Goal: Task Accomplishment & Management: Use online tool/utility

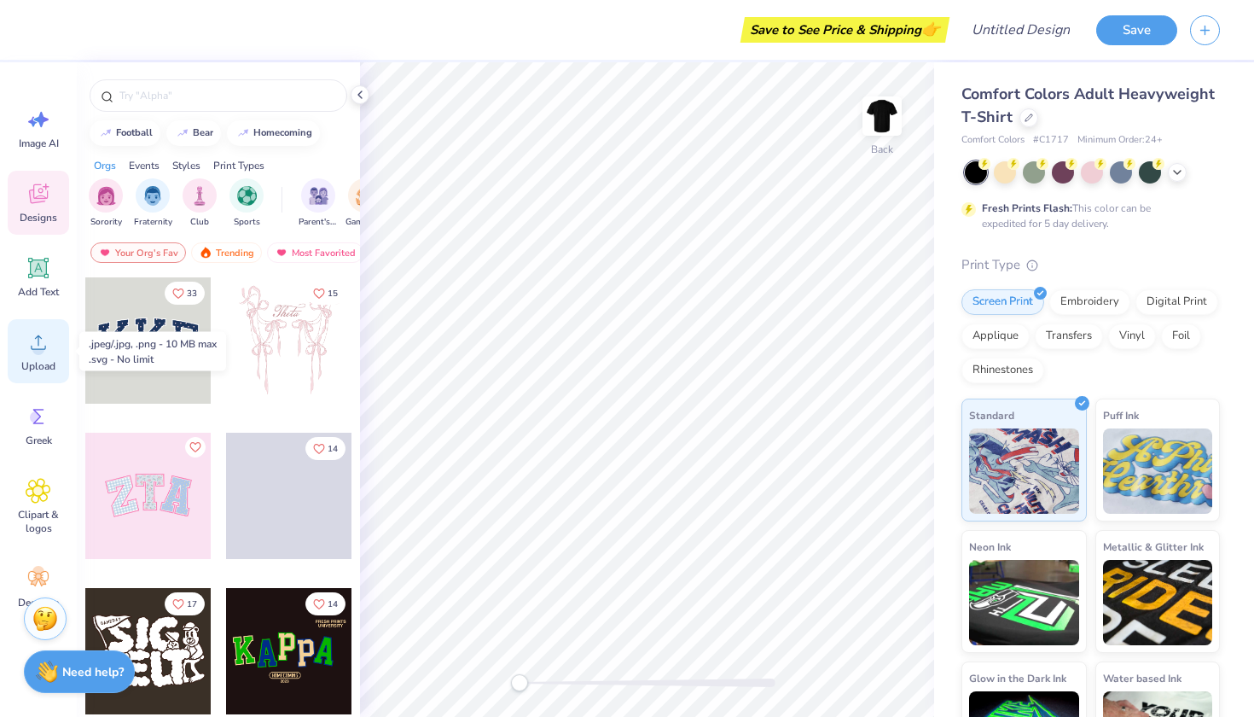
click at [25, 350] on div "Upload" at bounding box center [38, 351] width 61 height 64
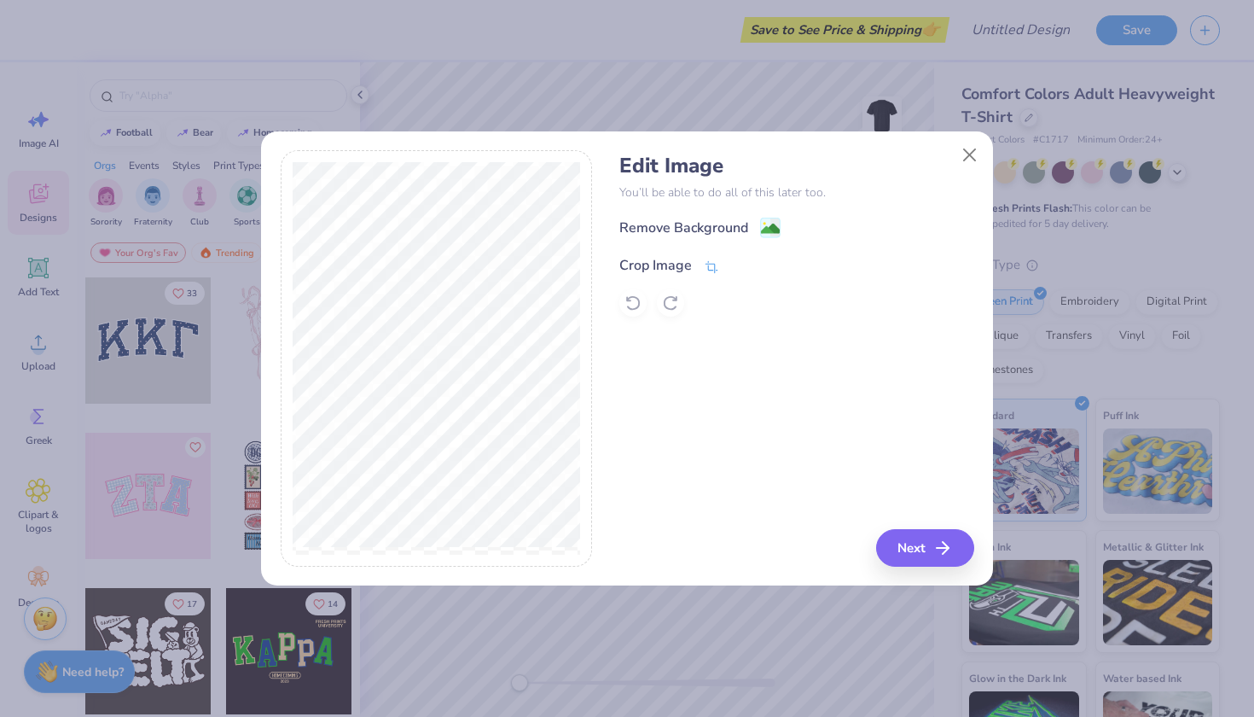
click at [675, 259] on div "Crop Image" at bounding box center [656, 265] width 73 height 20
click at [763, 265] on icon at bounding box center [765, 264] width 10 height 10
click at [731, 207] on div "Edit Image You’ll be able to do all of this later too. Remove Background Crop I…" at bounding box center [797, 235] width 354 height 163
click at [729, 215] on div "Edit Image You’ll be able to do all of this later too. Remove Background Crop I…" at bounding box center [797, 235] width 354 height 163
click at [729, 222] on div "Remove Background" at bounding box center [684, 229] width 129 height 20
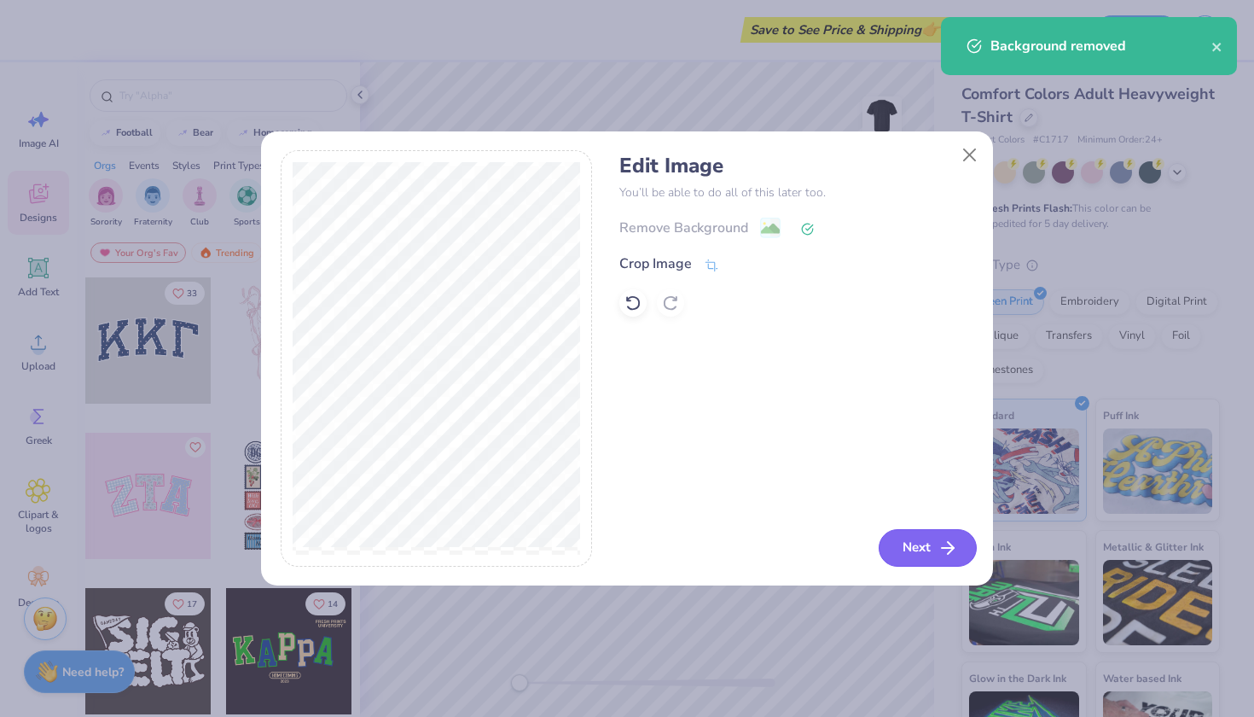
click at [940, 552] on icon "button" at bounding box center [948, 548] width 20 height 20
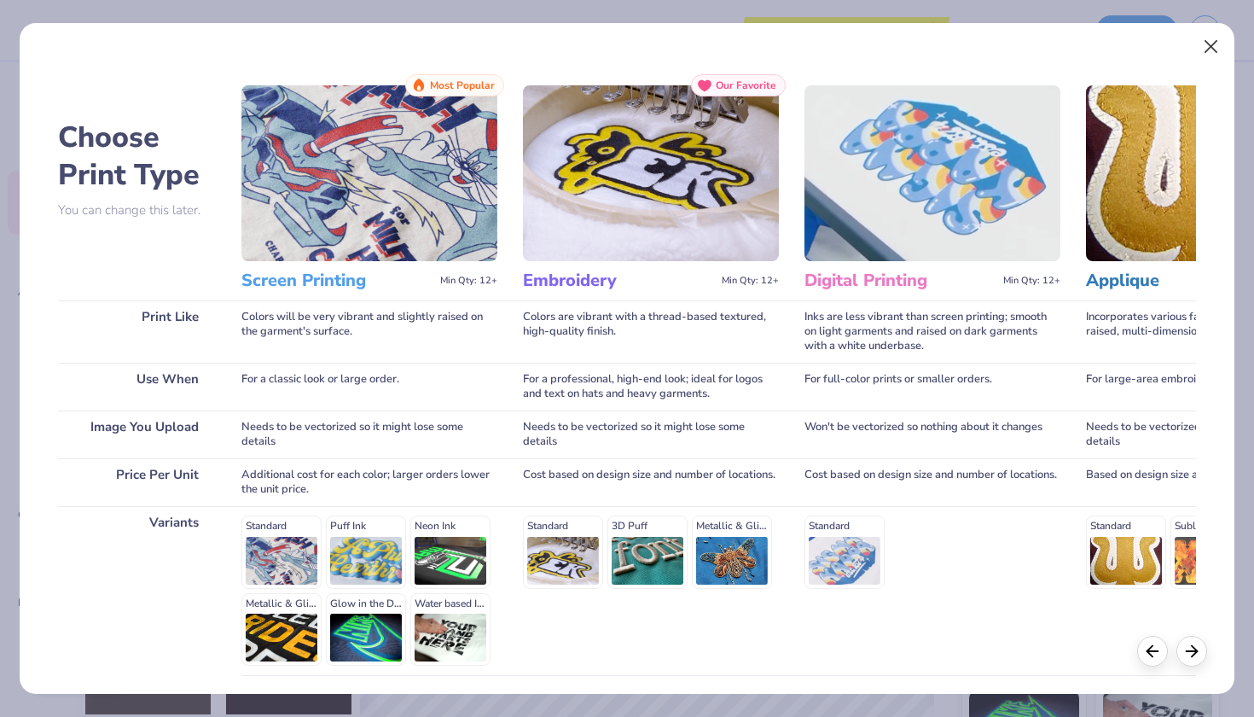
click at [1205, 50] on button "Close" at bounding box center [1212, 47] width 32 height 32
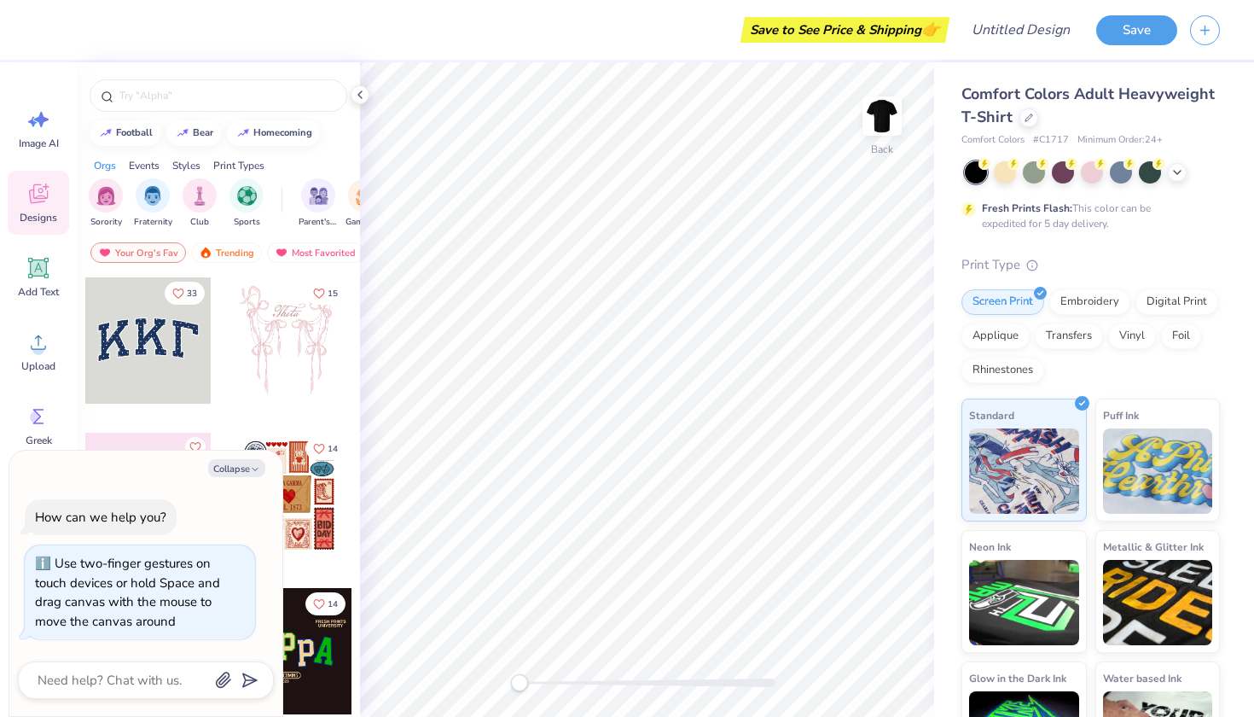
click at [445, 684] on div "Back" at bounding box center [647, 389] width 574 height 655
click at [258, 474] on icon "button" at bounding box center [255, 469] width 10 height 10
type textarea "x"
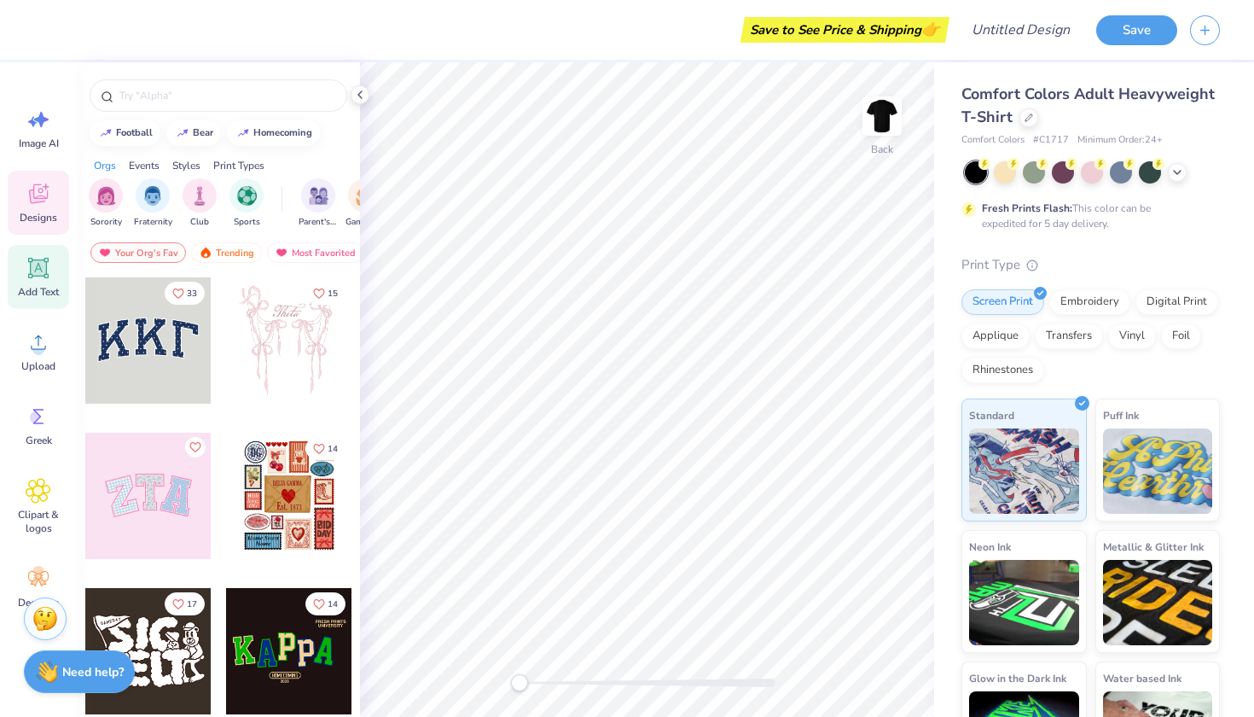
click at [49, 306] on div "Add Text" at bounding box center [38, 277] width 61 height 64
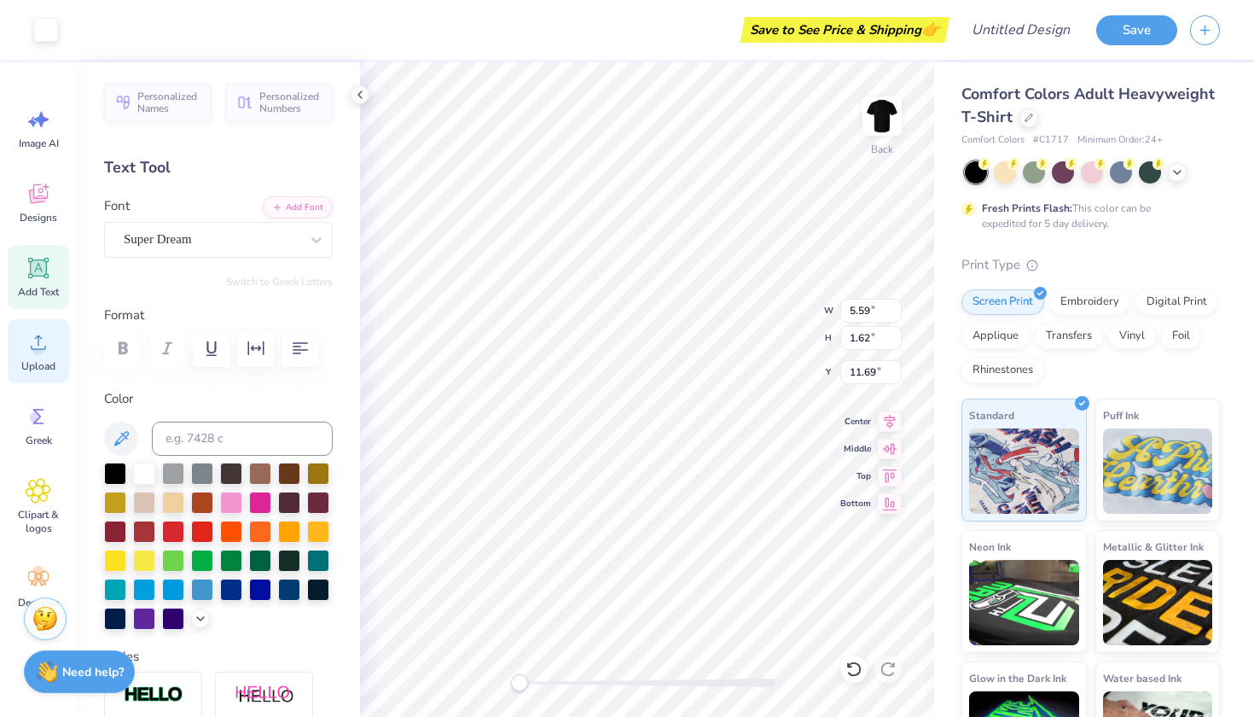
click at [48, 328] on div "Upload" at bounding box center [38, 351] width 61 height 64
click at [46, 344] on icon at bounding box center [39, 342] width 26 height 26
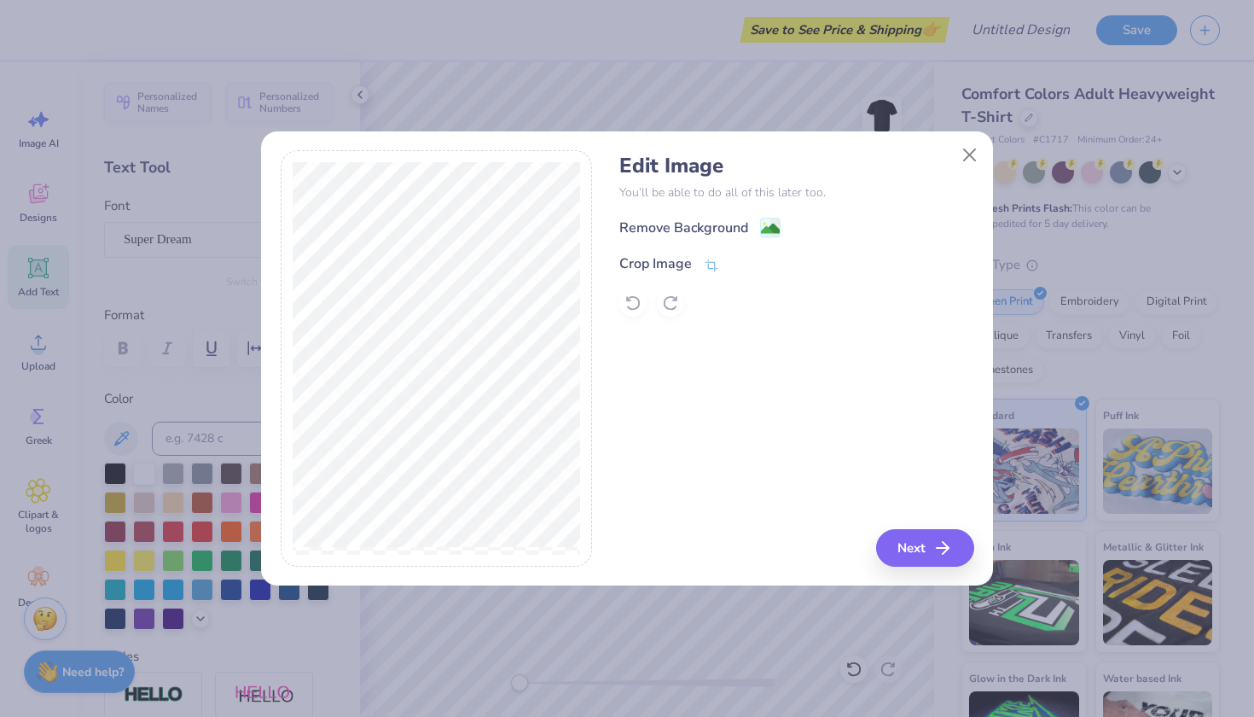
click at [751, 218] on div "Remove Background" at bounding box center [797, 227] width 354 height 21
click at [750, 227] on div "Remove Background" at bounding box center [700, 228] width 161 height 21
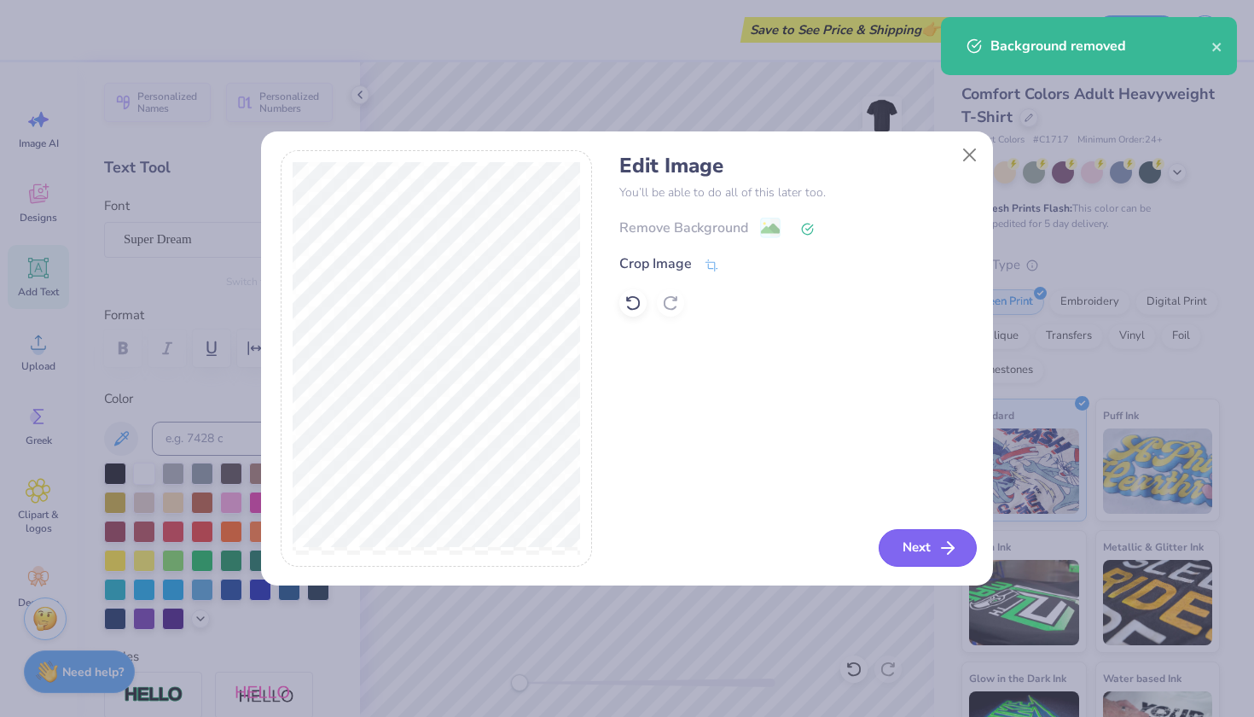
click at [943, 540] on icon "button" at bounding box center [948, 548] width 20 height 20
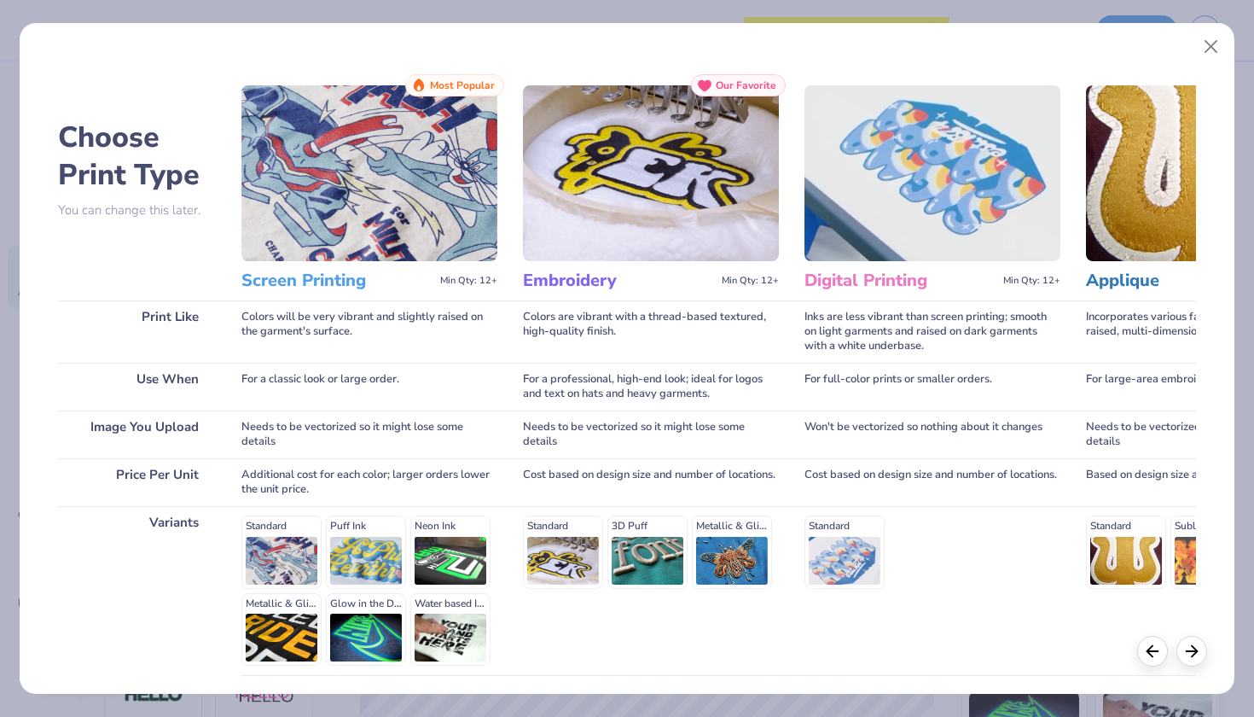
click at [323, 282] on h3 "Screen Printing" at bounding box center [337, 281] width 192 height 22
click at [346, 191] on img at bounding box center [369, 173] width 256 height 176
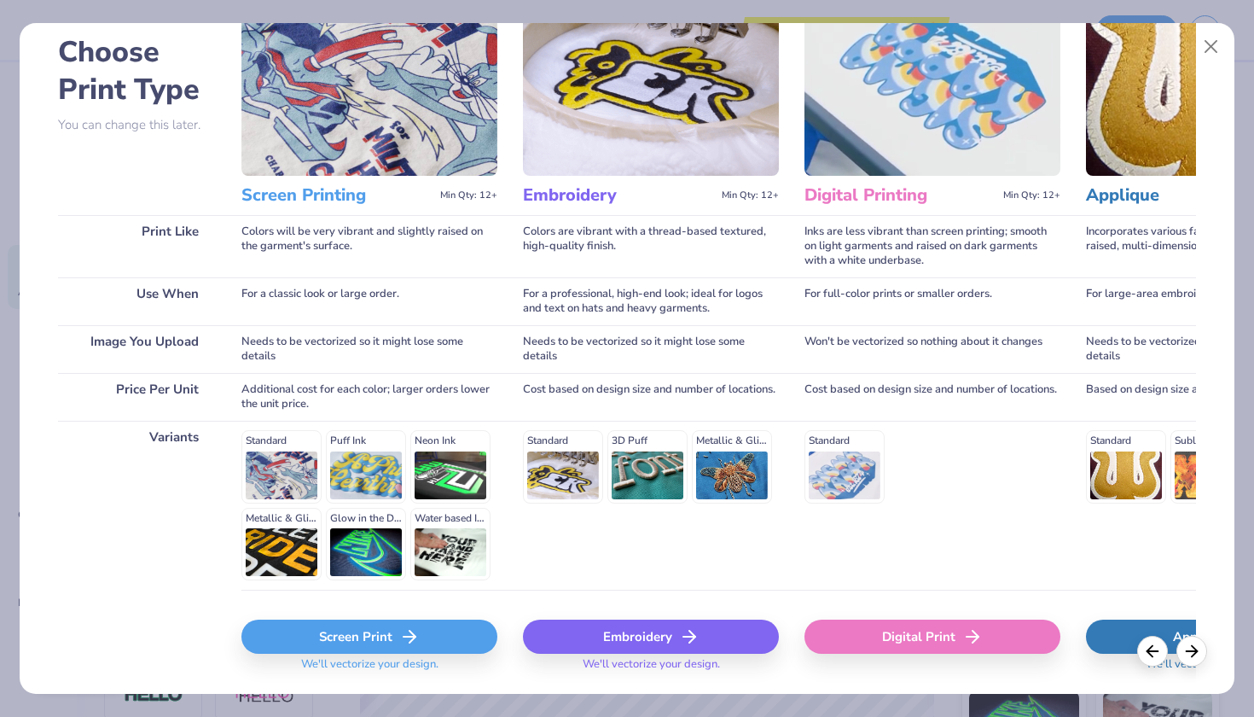
scroll to position [84, 0]
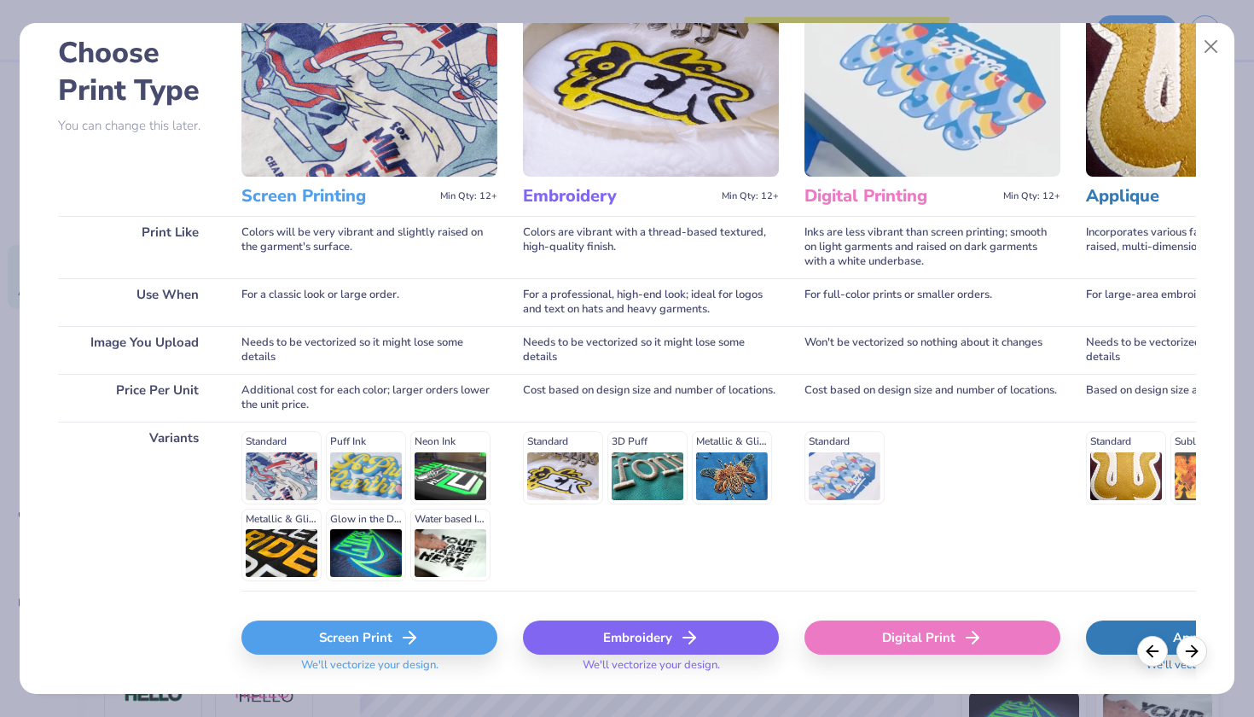
click at [369, 623] on div "Screen Print" at bounding box center [369, 637] width 256 height 34
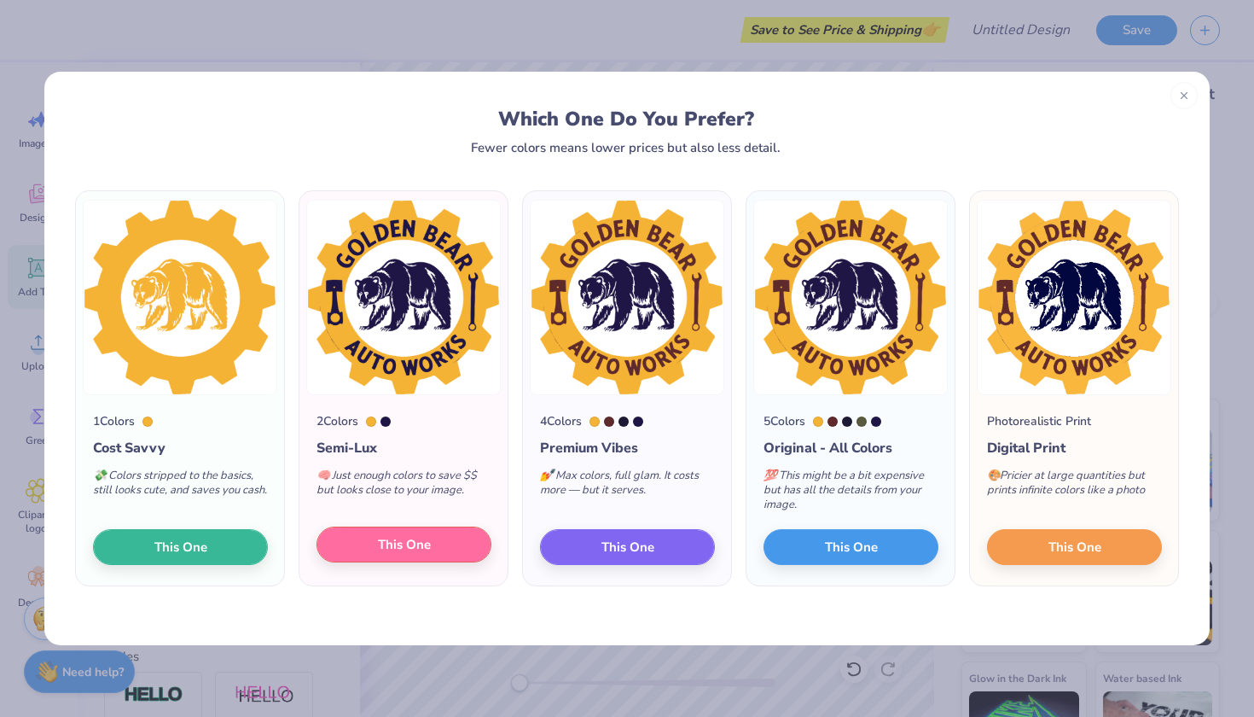
click at [408, 549] on span "This One" at bounding box center [404, 545] width 53 height 20
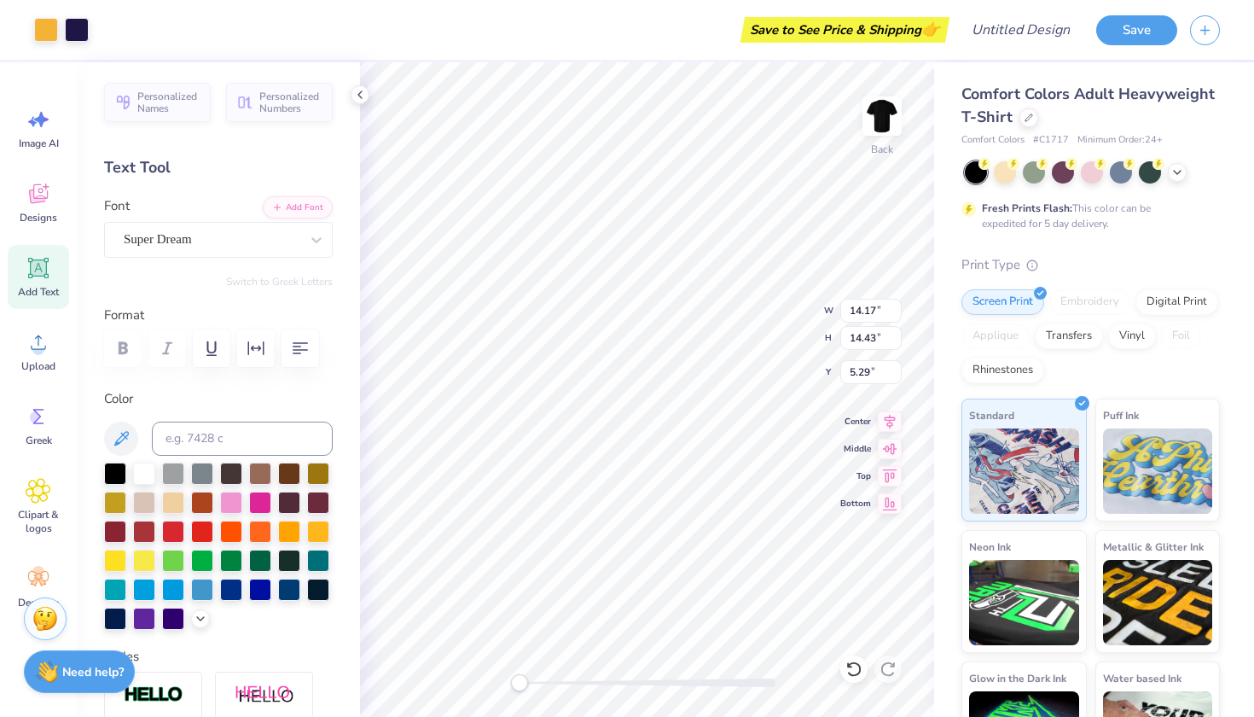
scroll to position [20, 0]
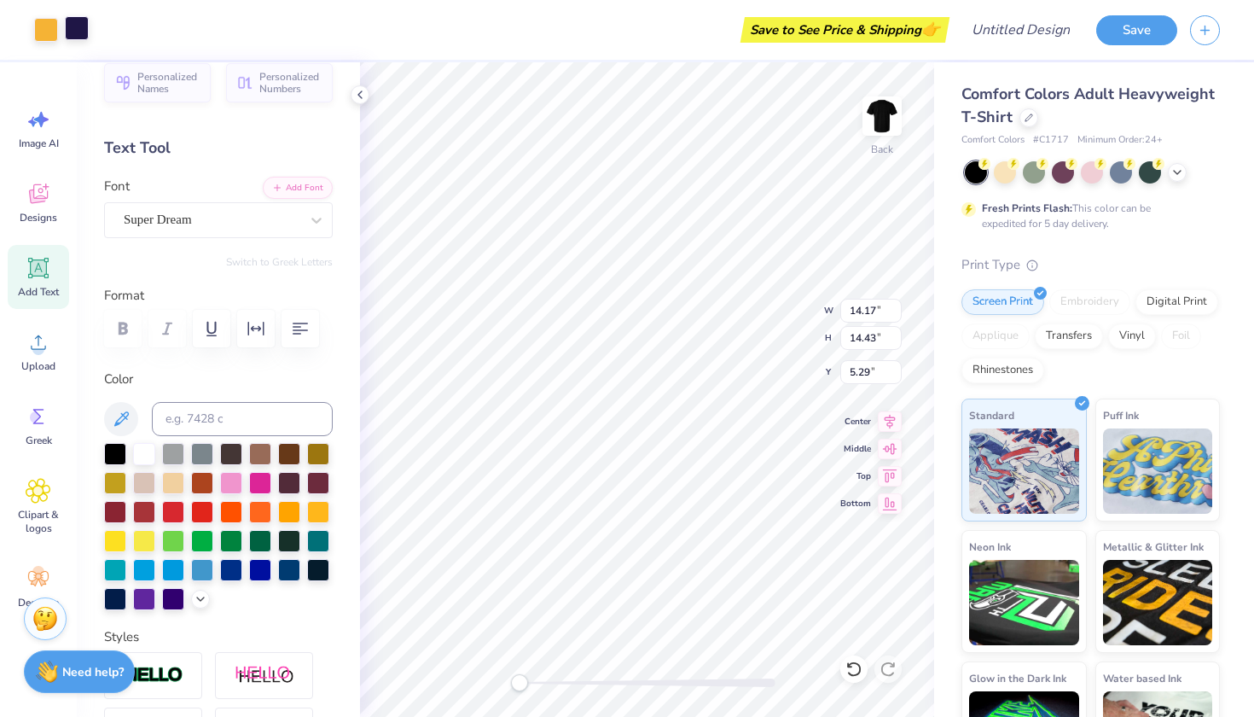
click at [77, 20] on div at bounding box center [77, 28] width 24 height 24
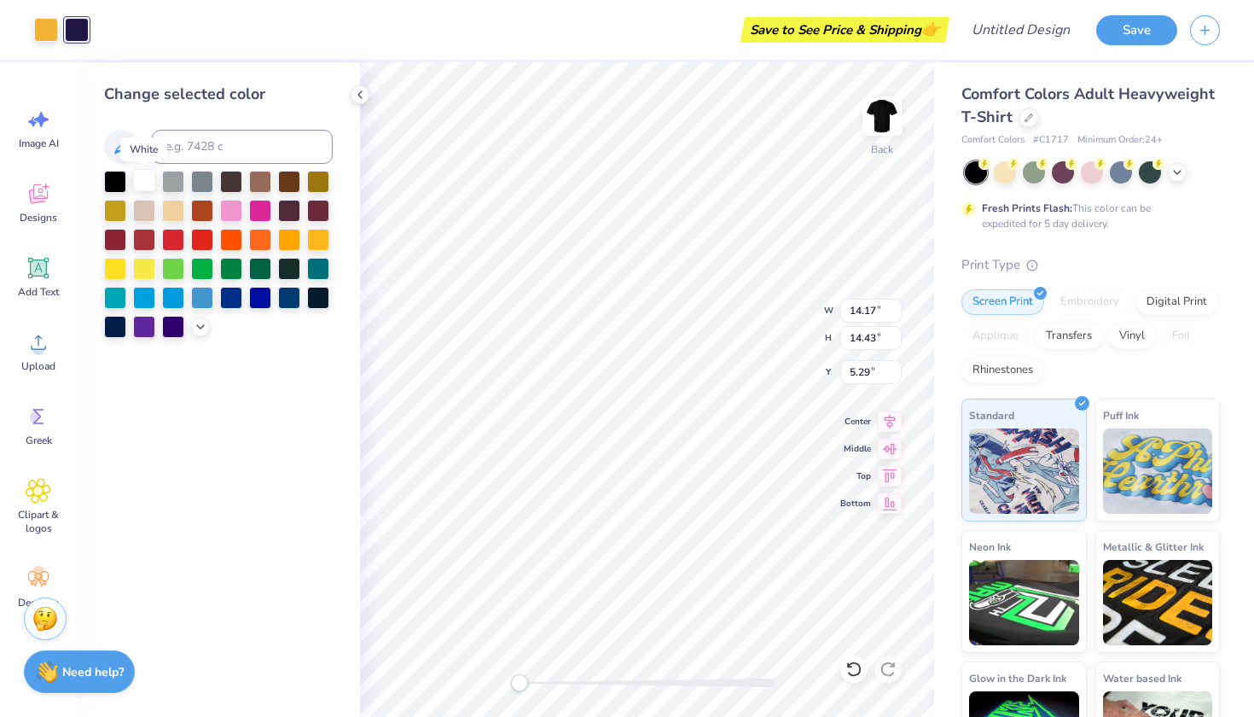
click at [135, 178] on div at bounding box center [144, 180] width 22 height 22
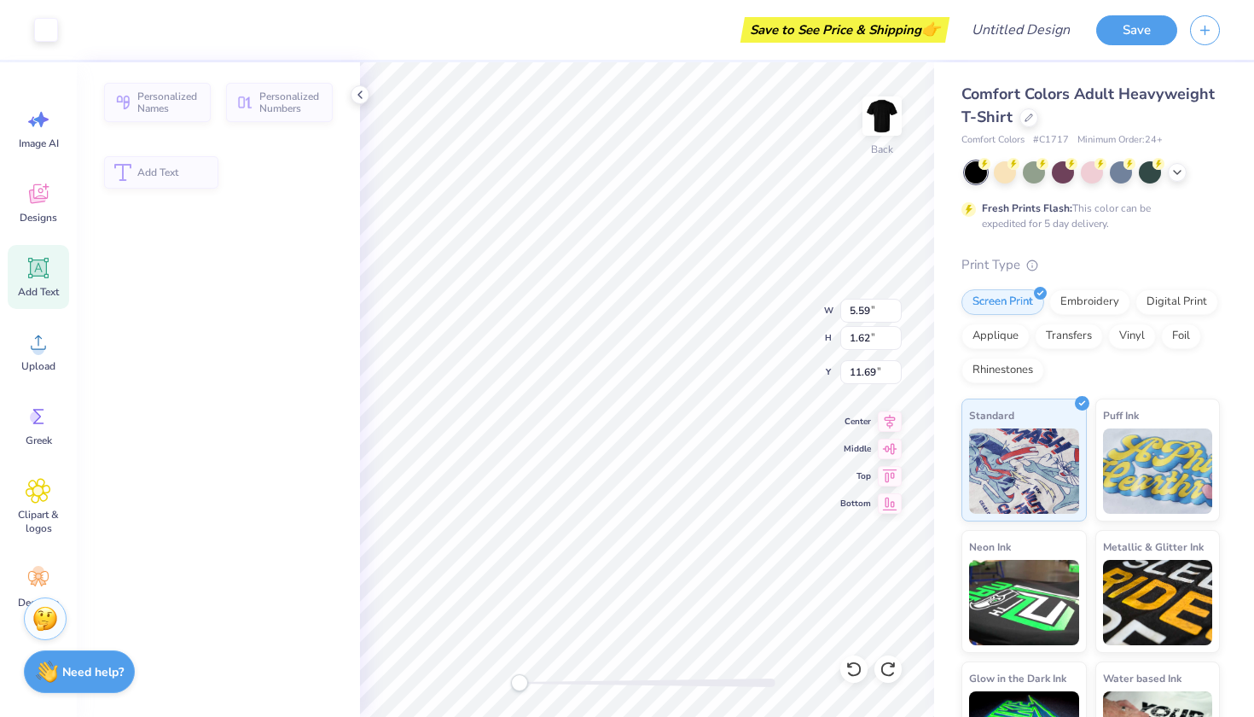
type input "5.59"
type input "1.62"
type input "11.69"
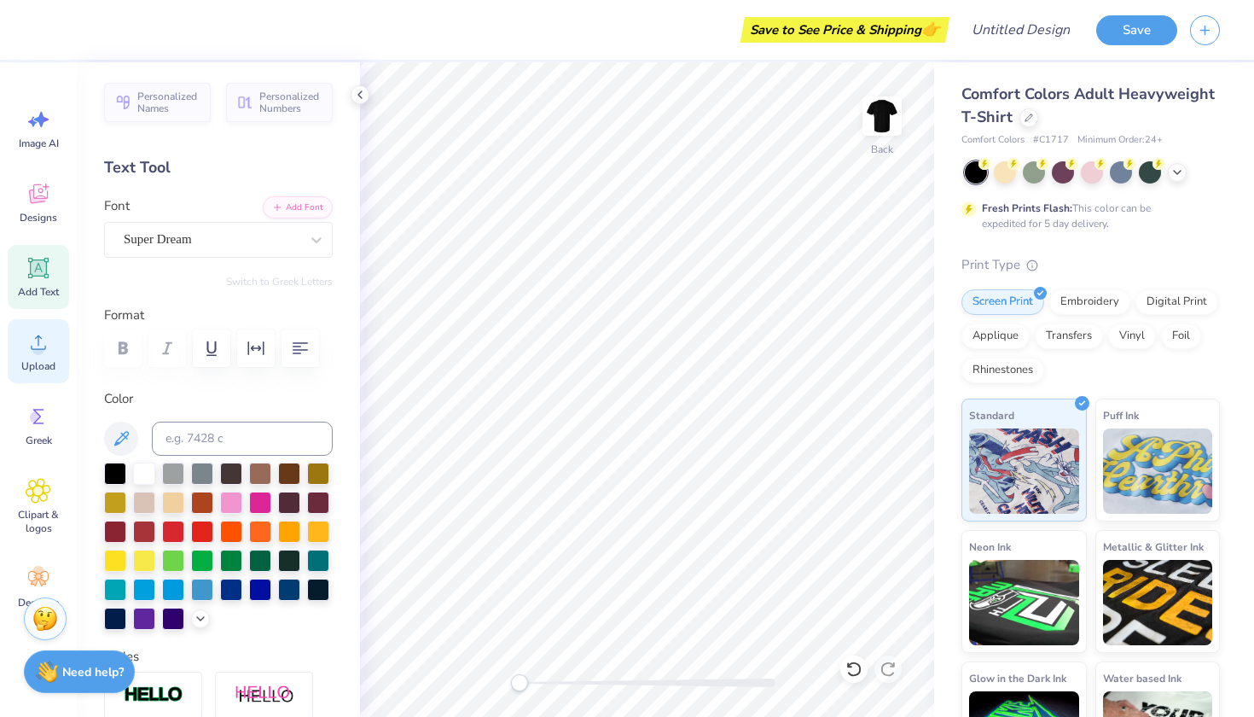
click at [23, 357] on div "Upload" at bounding box center [38, 351] width 61 height 64
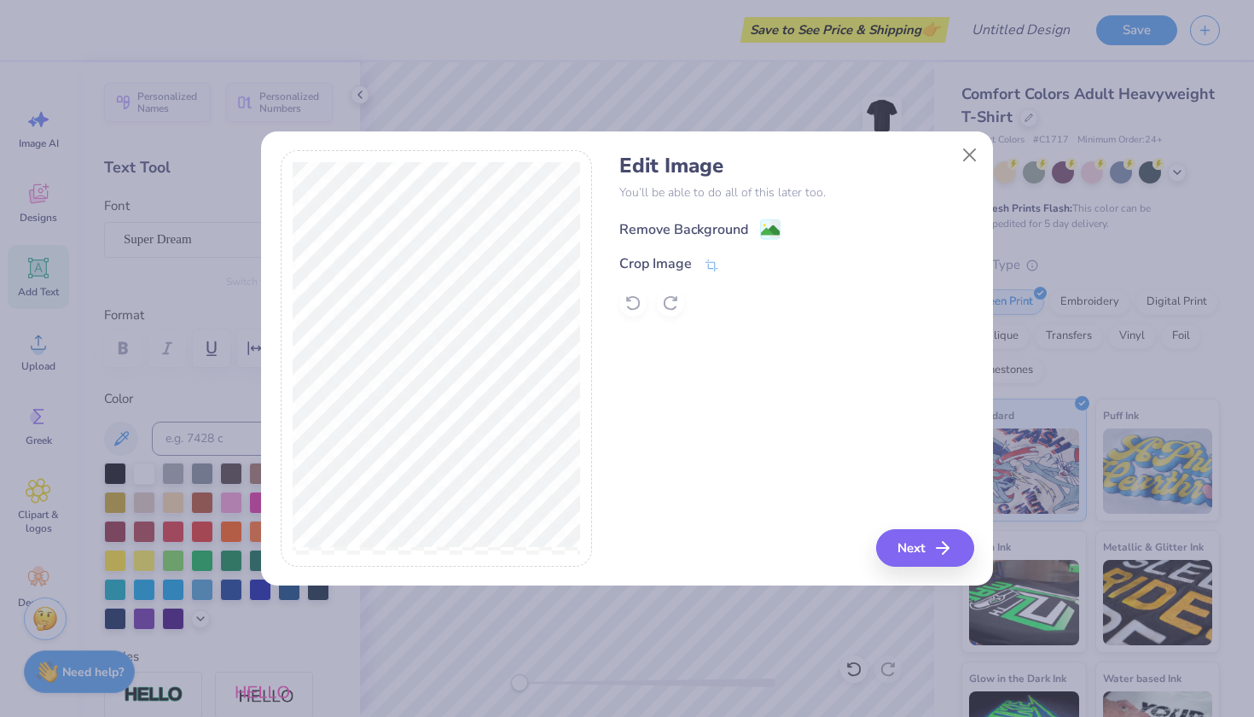
click at [774, 224] on image at bounding box center [770, 230] width 19 height 19
click at [943, 544] on icon "button" at bounding box center [948, 548] width 20 height 20
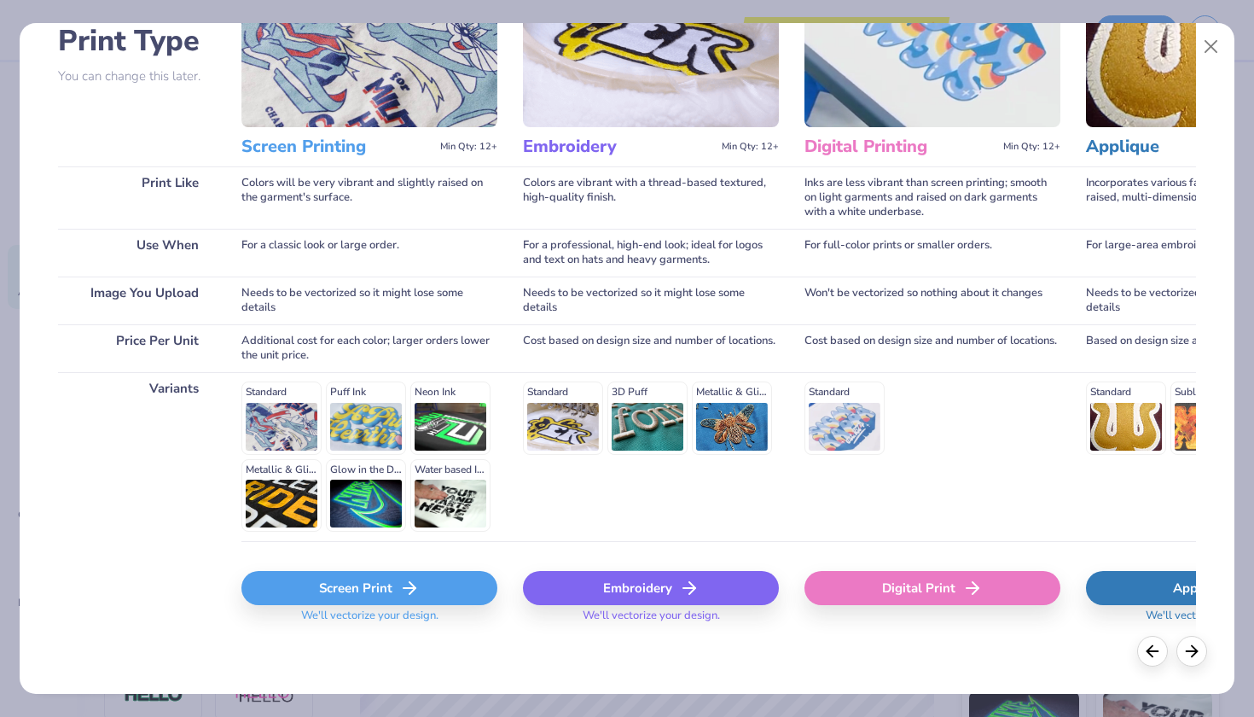
scroll to position [133, 0]
click at [382, 596] on div "Screen Print" at bounding box center [369, 589] width 256 height 34
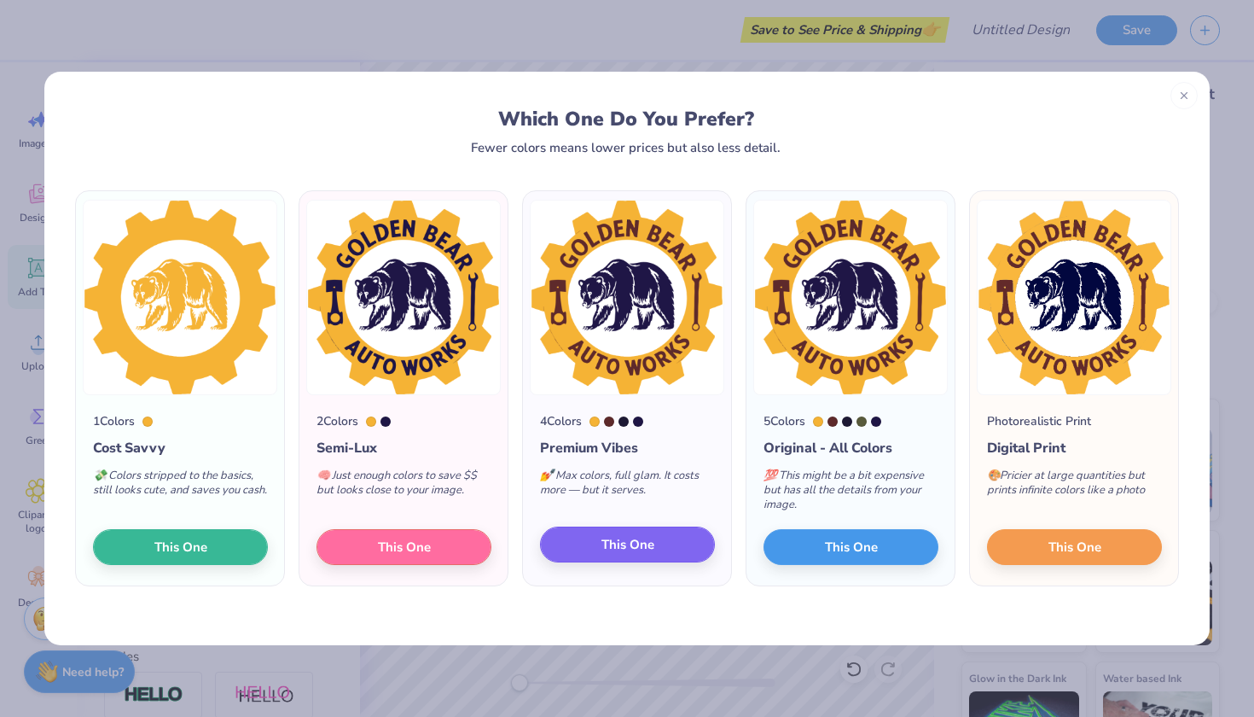
click at [642, 538] on span "This One" at bounding box center [628, 545] width 53 height 20
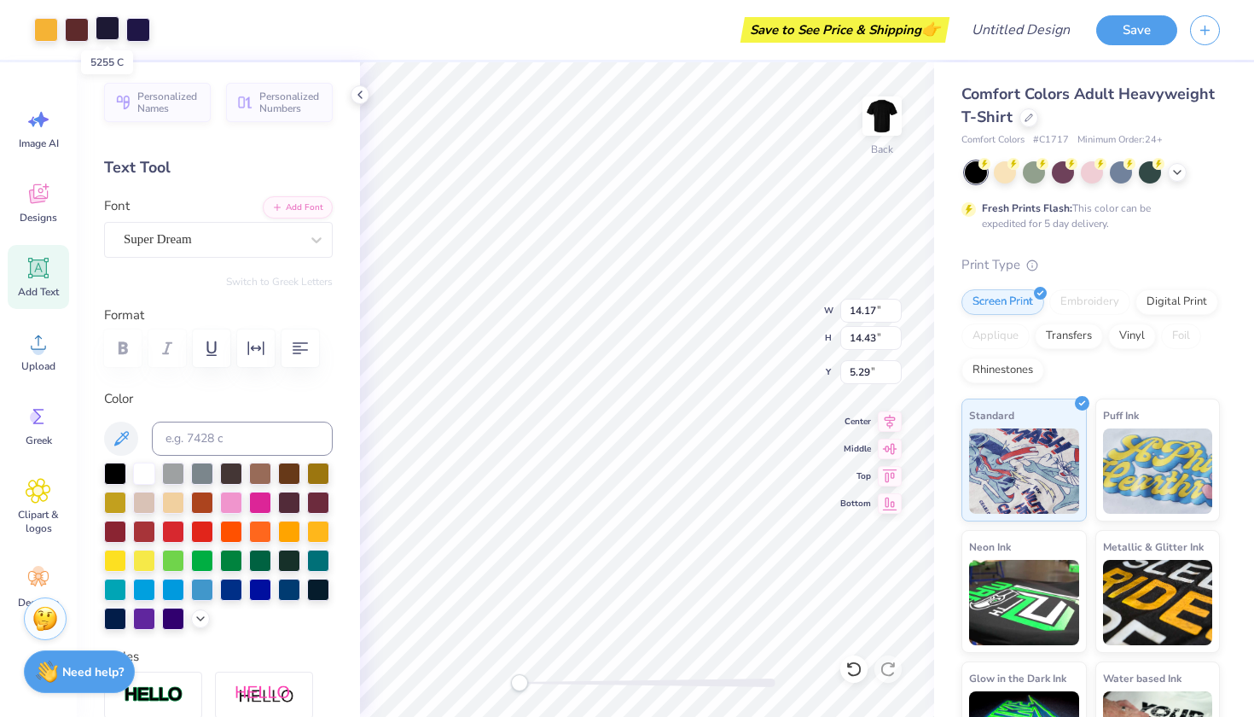
click at [108, 32] on div at bounding box center [108, 28] width 24 height 24
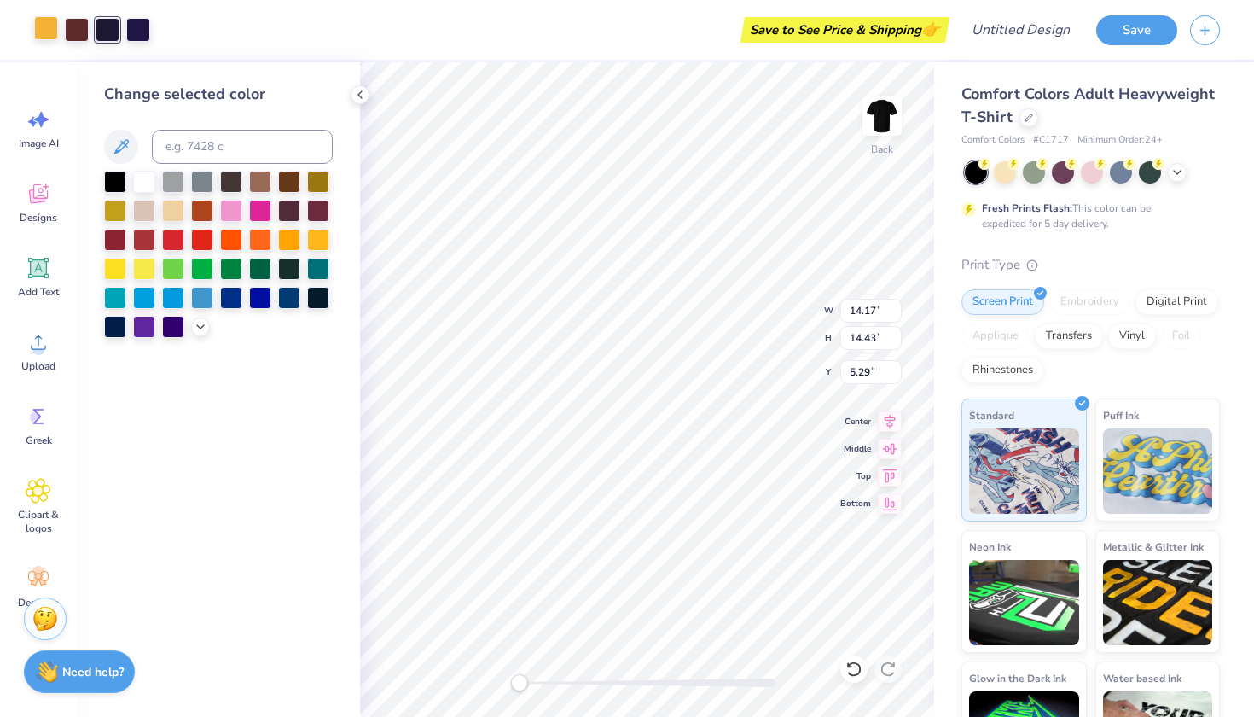
click at [35, 26] on div at bounding box center [46, 28] width 24 height 24
click at [105, 38] on div at bounding box center [108, 28] width 24 height 24
click at [154, 187] on div at bounding box center [144, 180] width 22 height 22
click at [47, 26] on div at bounding box center [46, 28] width 24 height 24
click at [148, 186] on div at bounding box center [144, 180] width 22 height 22
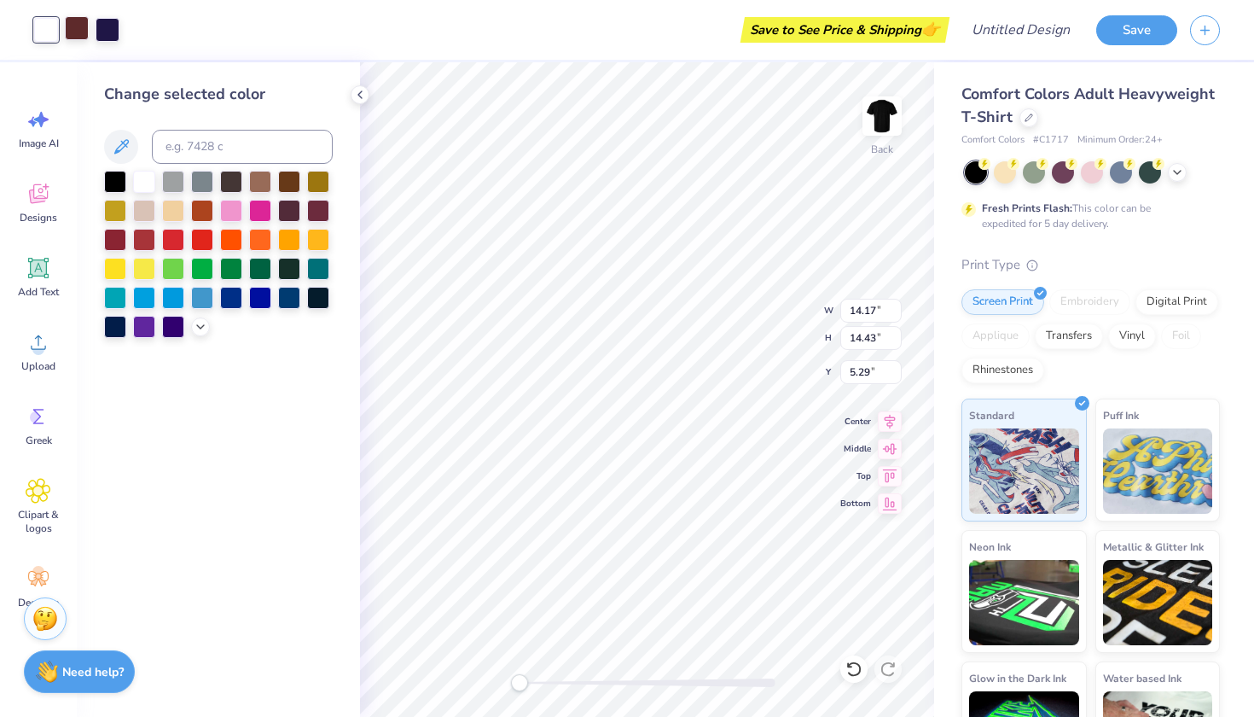
click at [81, 33] on div at bounding box center [77, 28] width 24 height 24
click at [114, 184] on div at bounding box center [115, 180] width 22 height 22
click at [139, 186] on div at bounding box center [144, 180] width 22 height 22
click at [117, 183] on div at bounding box center [115, 180] width 22 height 22
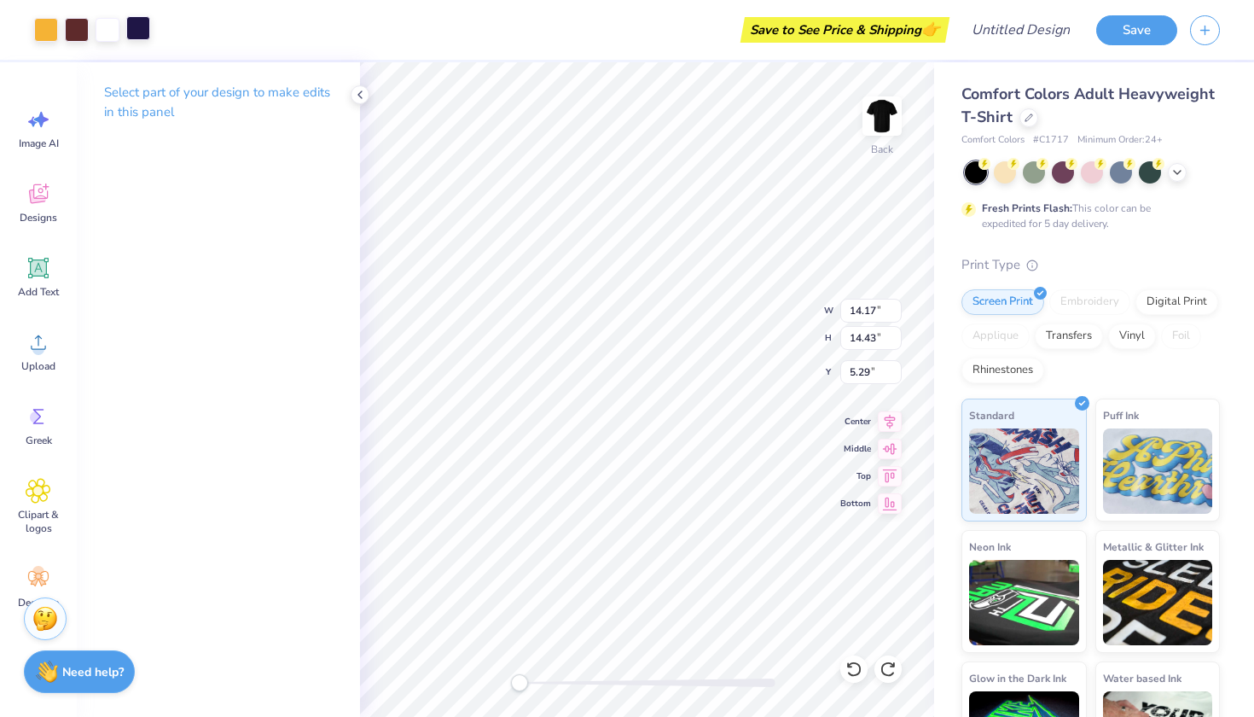
click at [134, 23] on div at bounding box center [138, 28] width 24 height 24
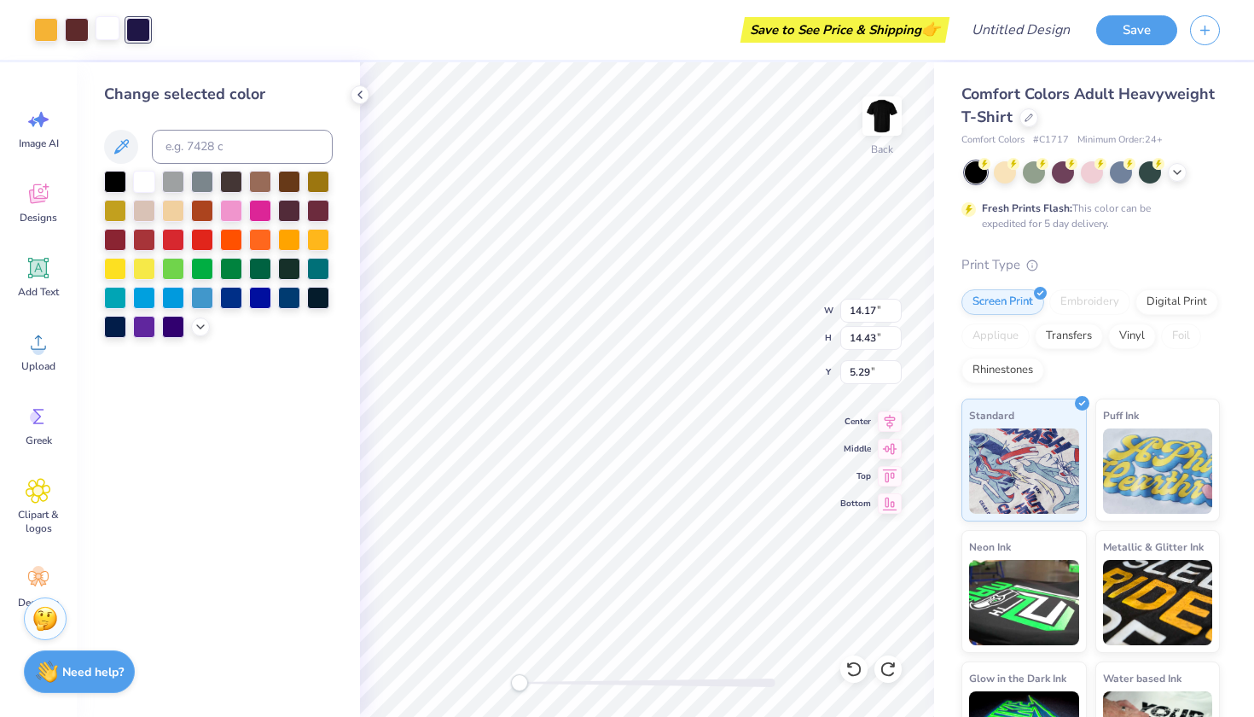
click at [104, 28] on div at bounding box center [108, 28] width 24 height 24
click at [143, 186] on div at bounding box center [144, 180] width 22 height 22
click at [143, 22] on div at bounding box center [138, 28] width 24 height 24
click at [142, 189] on div at bounding box center [144, 180] width 22 height 22
click at [80, 33] on div at bounding box center [77, 28] width 24 height 24
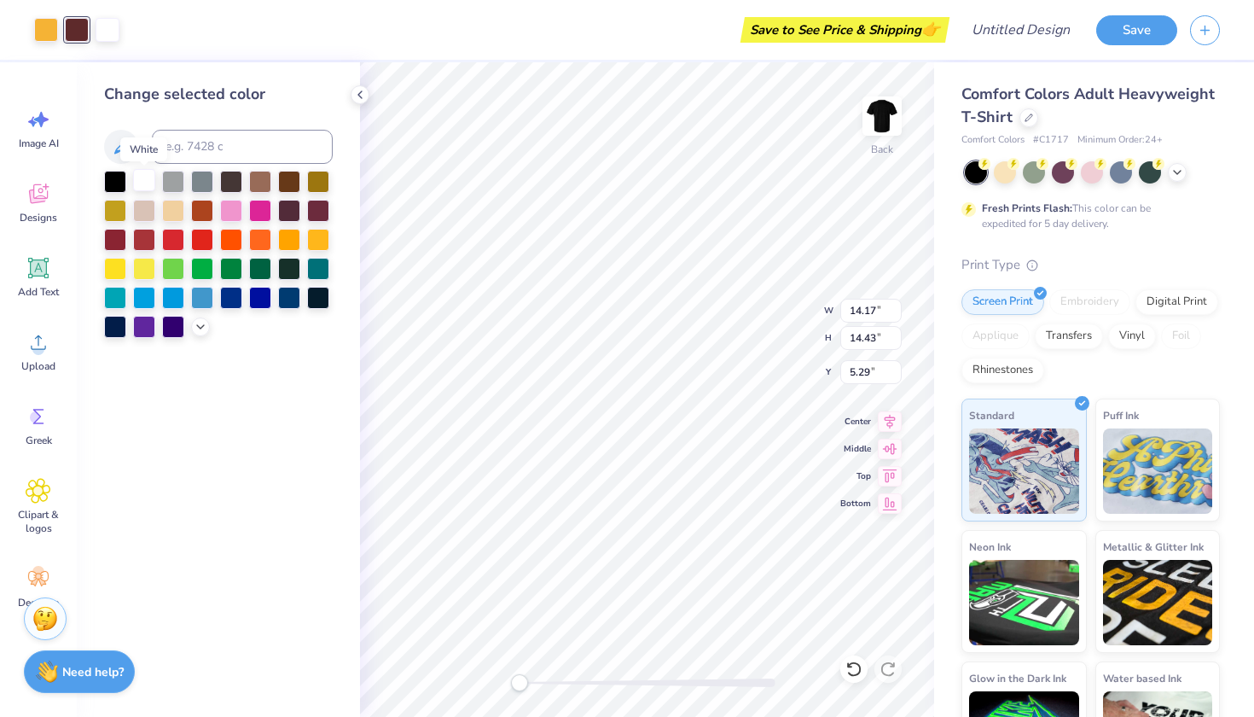
click at [141, 183] on div at bounding box center [144, 180] width 22 height 22
click at [45, 34] on div at bounding box center [46, 28] width 24 height 24
click at [108, 32] on div at bounding box center [108, 28] width 24 height 24
click at [114, 180] on div at bounding box center [115, 180] width 22 height 22
click at [138, 35] on div at bounding box center [138, 28] width 24 height 24
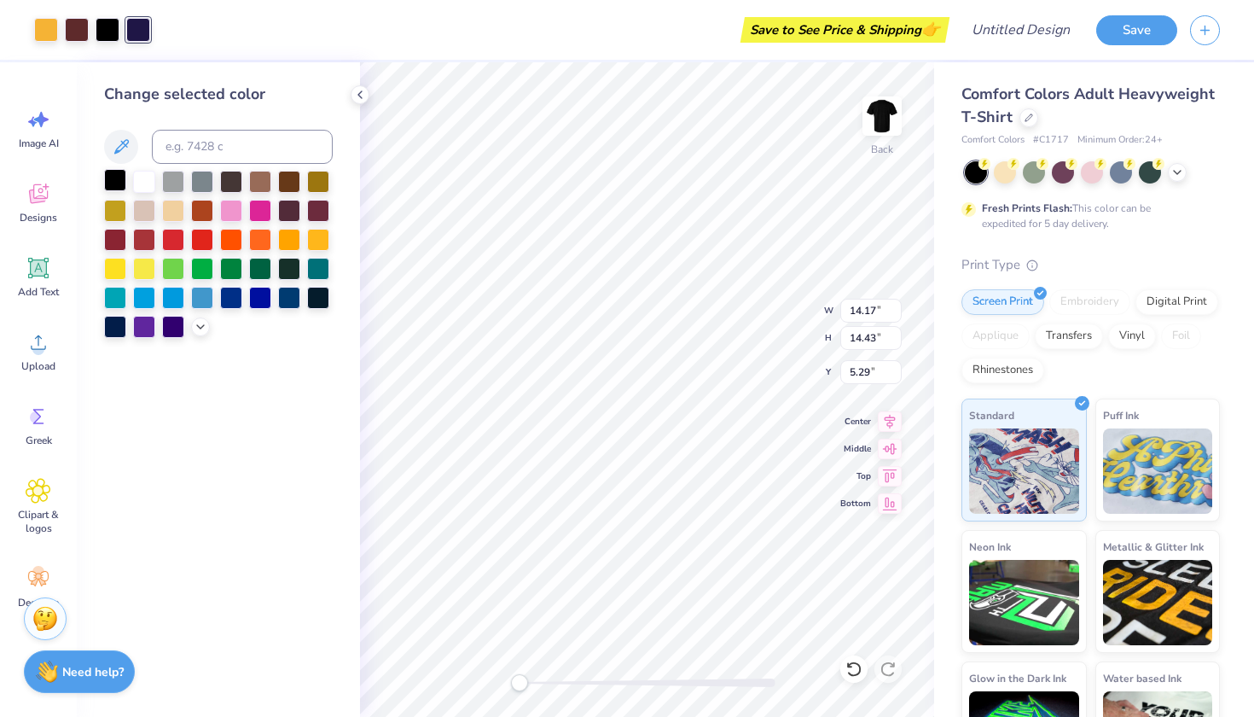
click at [117, 183] on div at bounding box center [115, 180] width 22 height 22
click at [143, 186] on div at bounding box center [144, 180] width 22 height 22
click at [79, 31] on div at bounding box center [77, 28] width 24 height 24
click at [119, 185] on div at bounding box center [115, 180] width 22 height 22
click at [46, 30] on div at bounding box center [46, 28] width 24 height 24
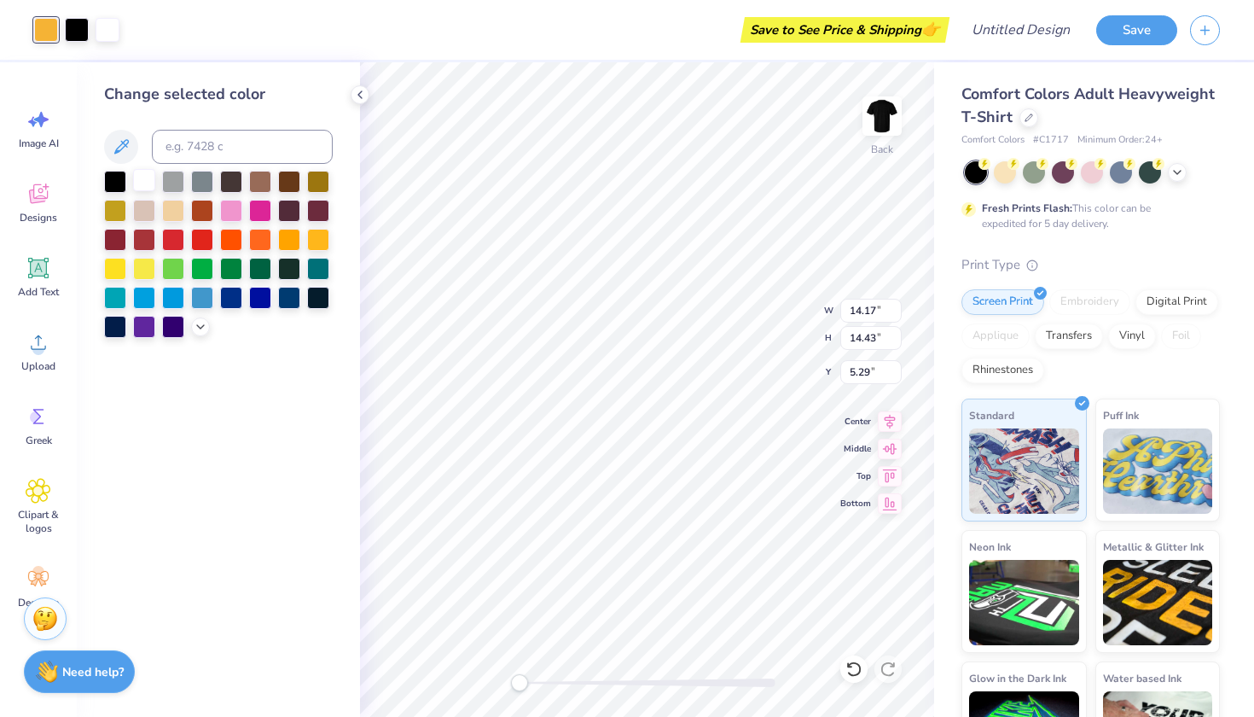
click at [150, 184] on div at bounding box center [144, 180] width 22 height 22
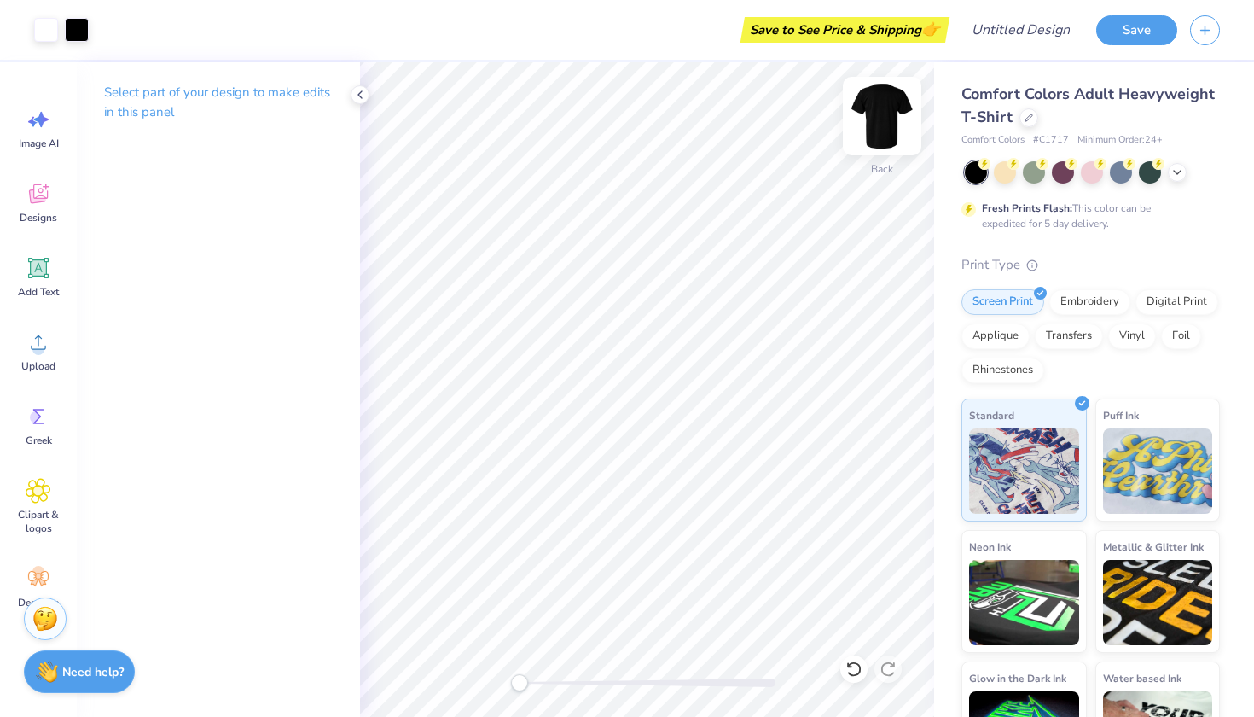
click at [882, 120] on img at bounding box center [882, 116] width 68 height 68
click at [47, 268] on icon at bounding box center [38, 268] width 20 height 20
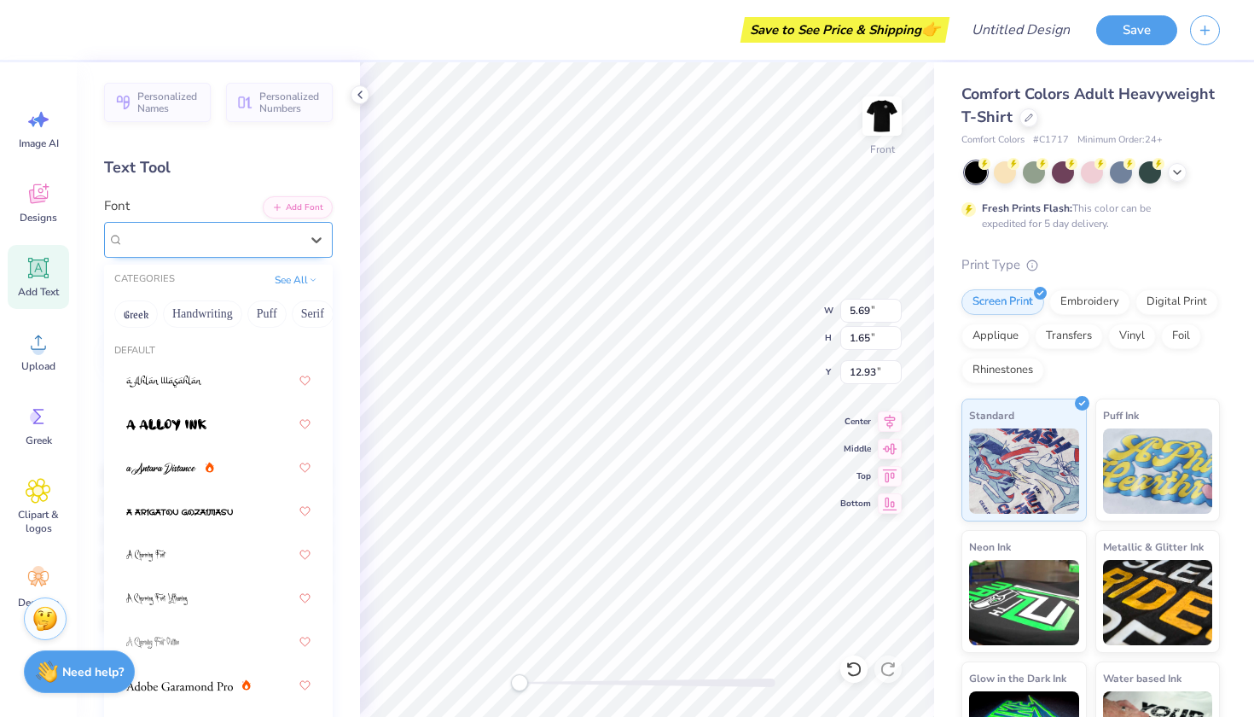
click at [204, 238] on div "Super Dream" at bounding box center [211, 239] width 179 height 26
click at [237, 318] on button "Retro" at bounding box center [237, 313] width 45 height 27
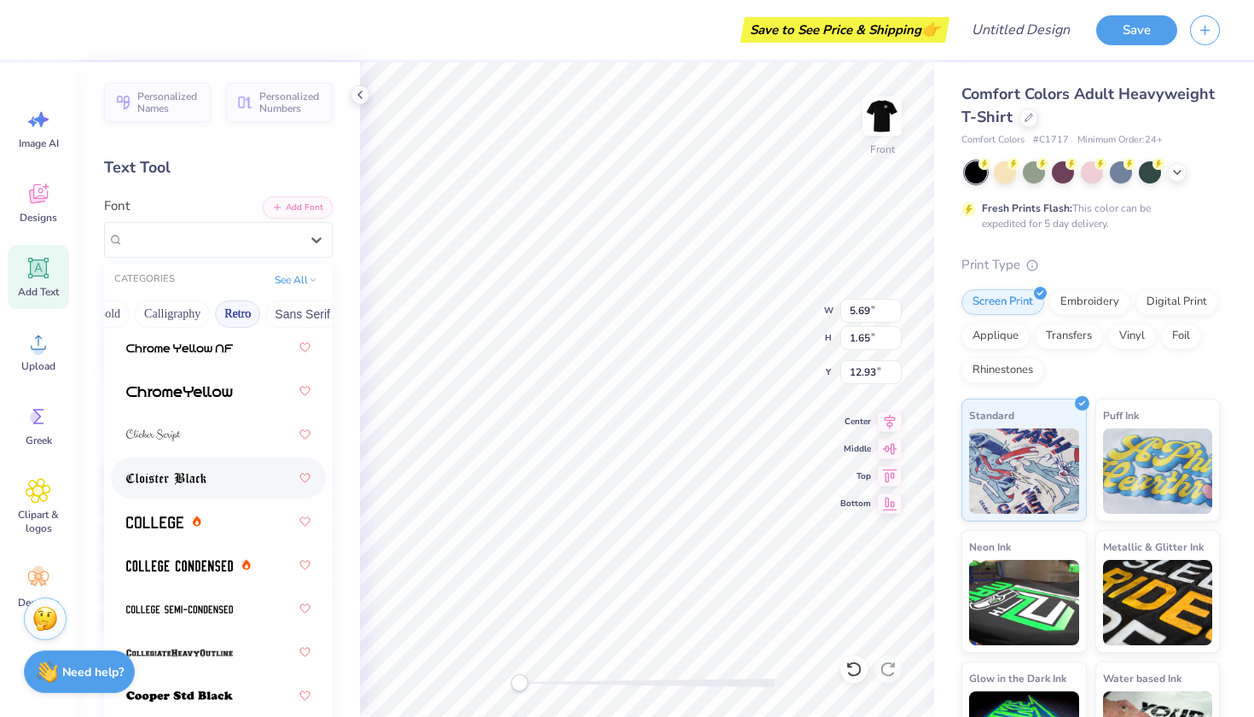
scroll to position [858, 0]
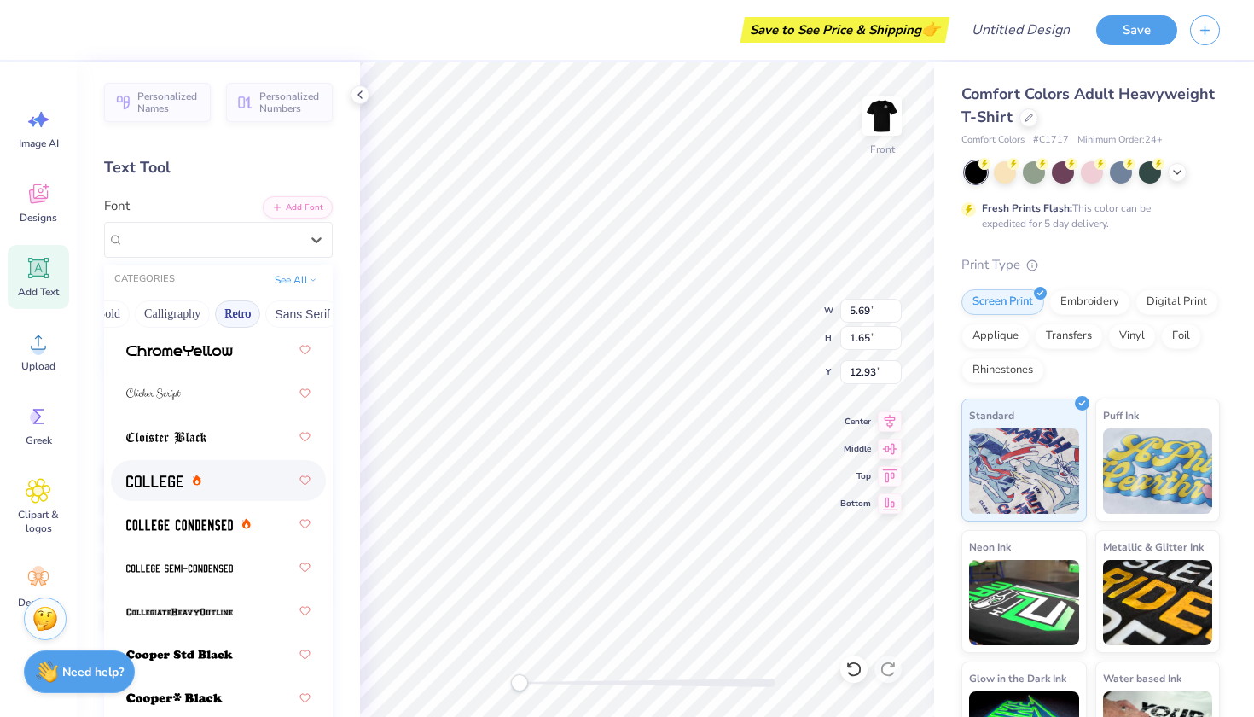
click at [225, 477] on div at bounding box center [218, 480] width 184 height 31
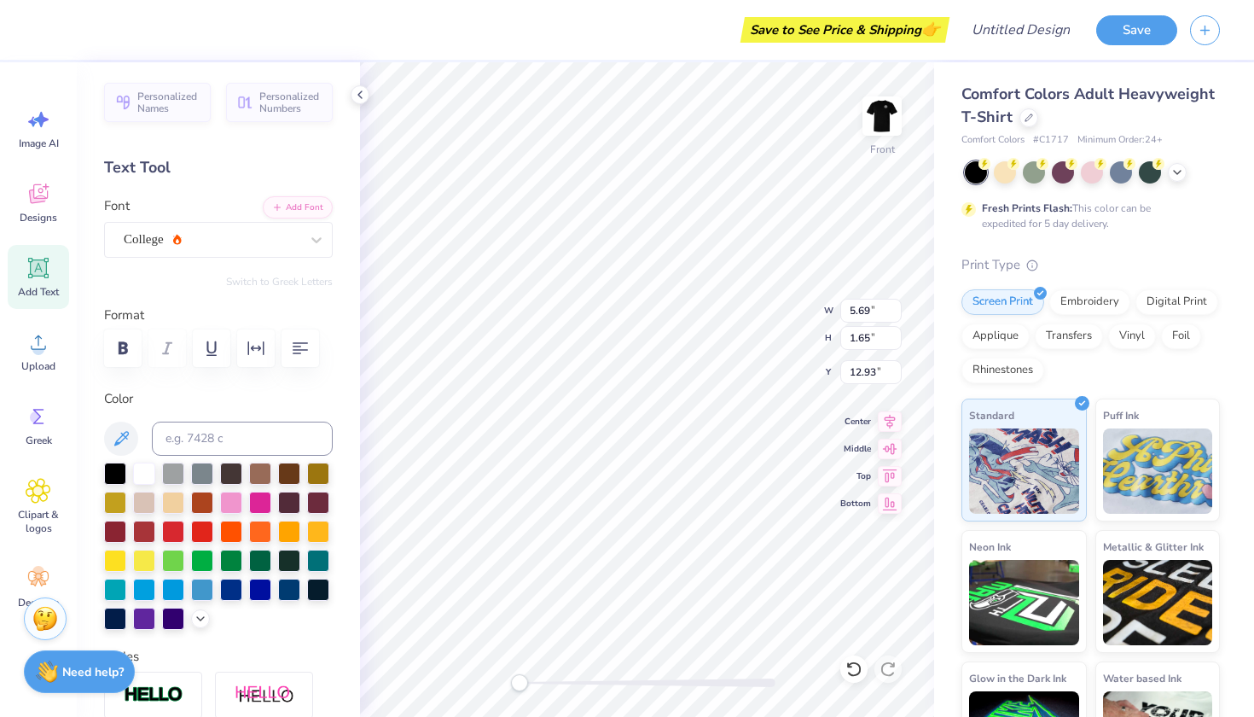
scroll to position [0, 2]
type textarea "GOLDEN BEARS"
click at [890, 100] on img at bounding box center [882, 116] width 68 height 68
click at [889, 104] on img at bounding box center [882, 116] width 68 height 68
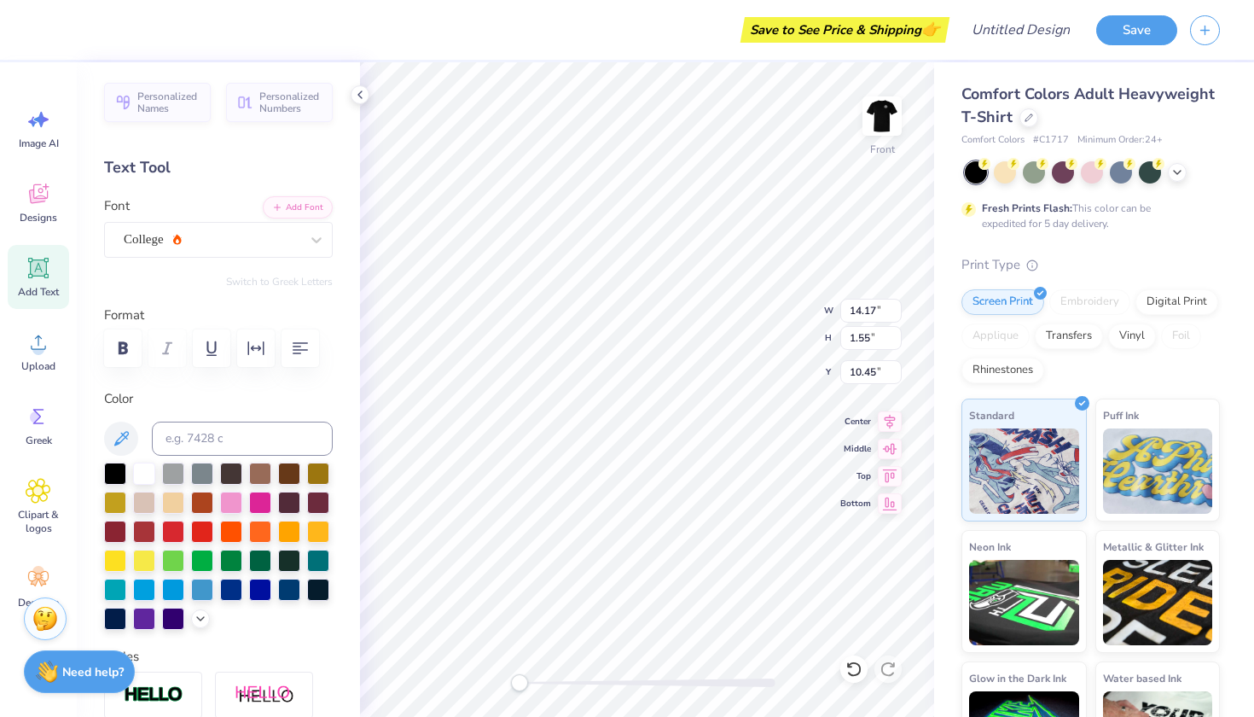
type input "14.53"
type input "1.59"
type input "12.96"
type textarea "GOLDEN BEAR"
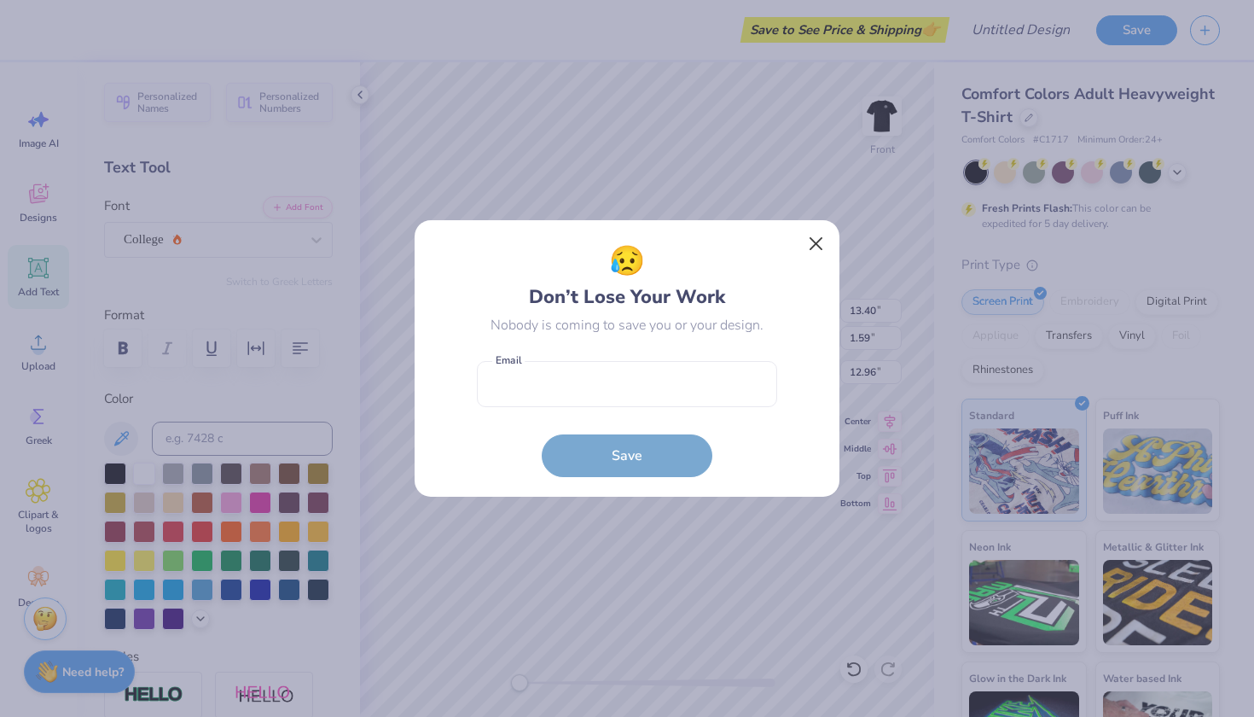
click at [817, 244] on button "Close" at bounding box center [816, 244] width 32 height 32
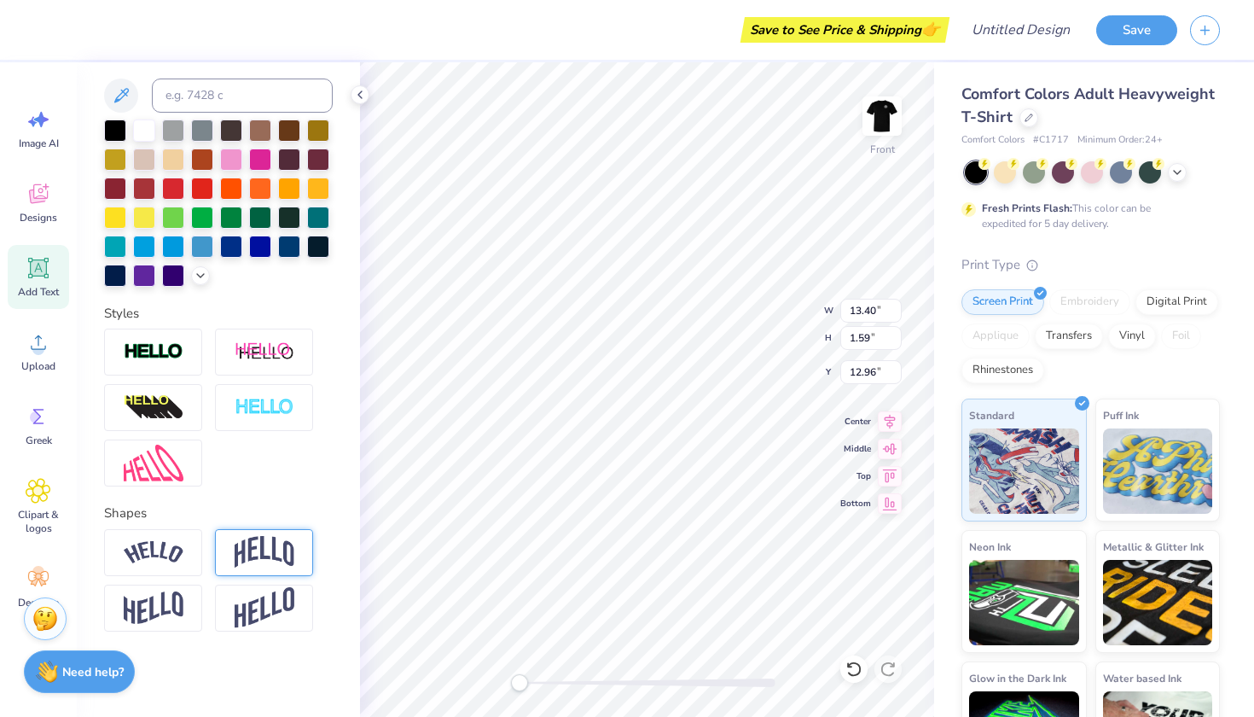
scroll to position [343, 0]
click at [239, 556] on img at bounding box center [265, 552] width 60 height 32
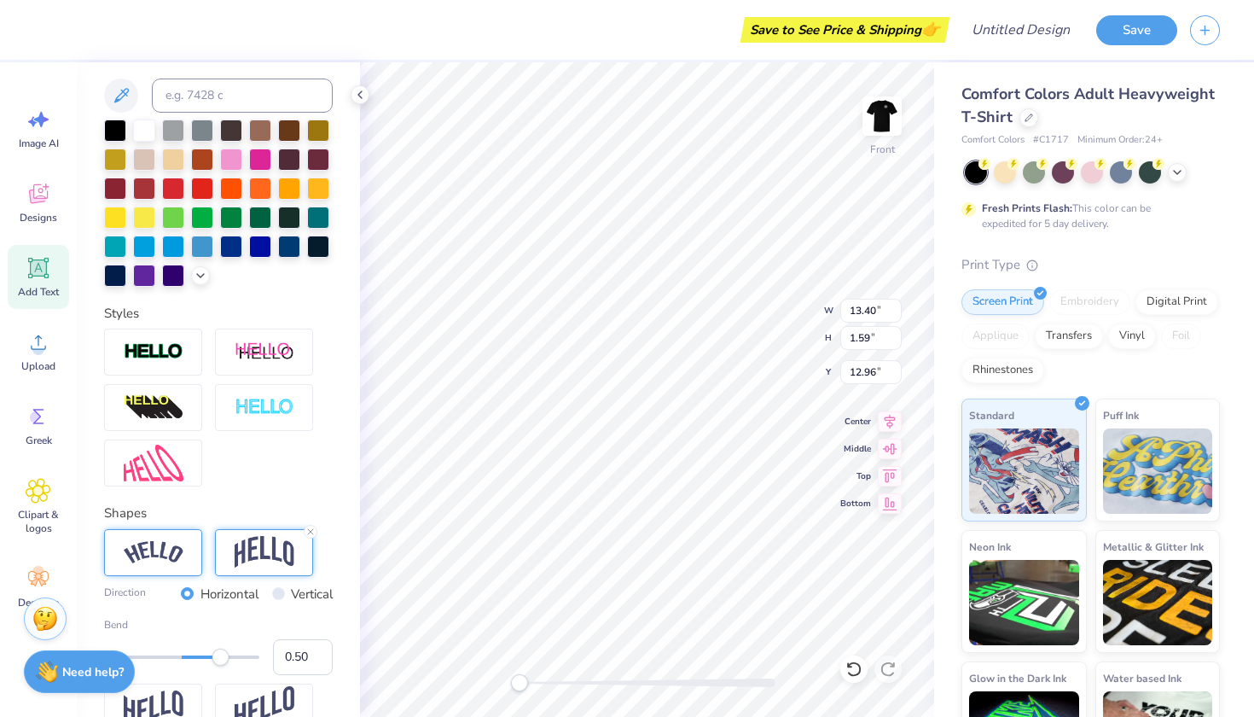
click at [143, 556] on img at bounding box center [154, 552] width 60 height 23
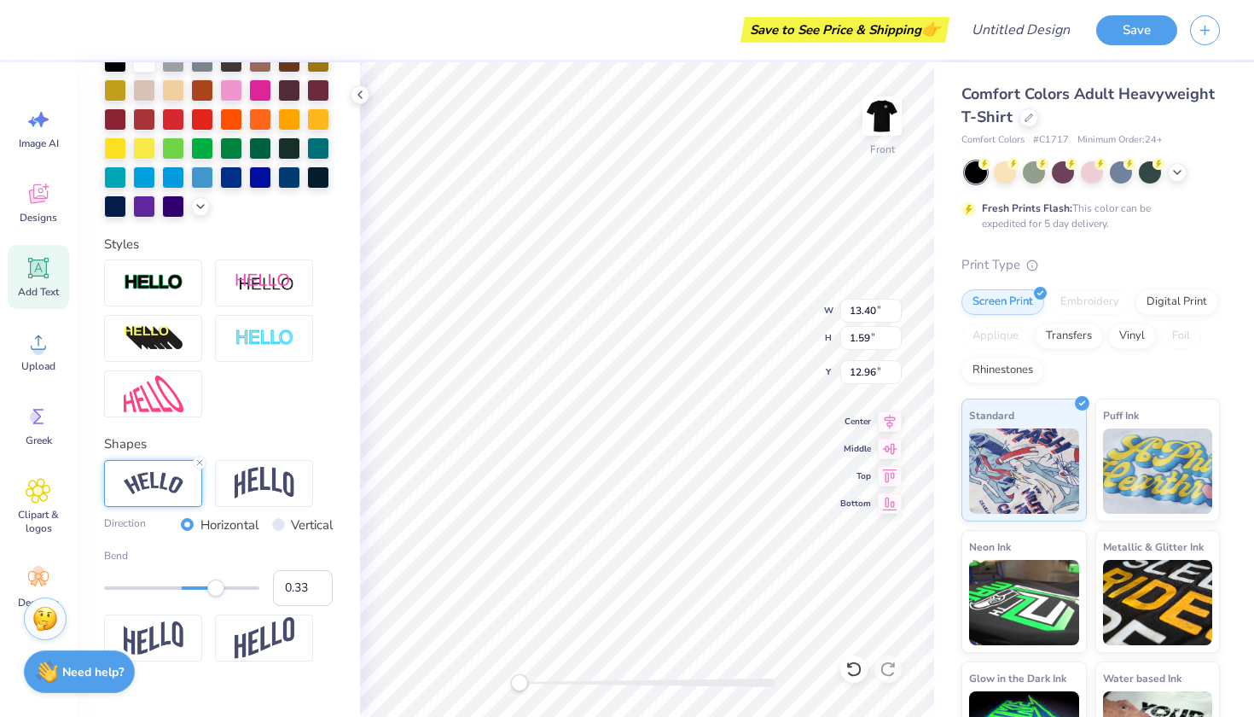
type input "0.32"
drag, startPoint x: 216, startPoint y: 591, endPoint x: 207, endPoint y: 591, distance: 9.4
click at [207, 591] on div "Accessibility label" at bounding box center [206, 587] width 17 height 17
click at [280, 485] on img at bounding box center [265, 483] width 60 height 32
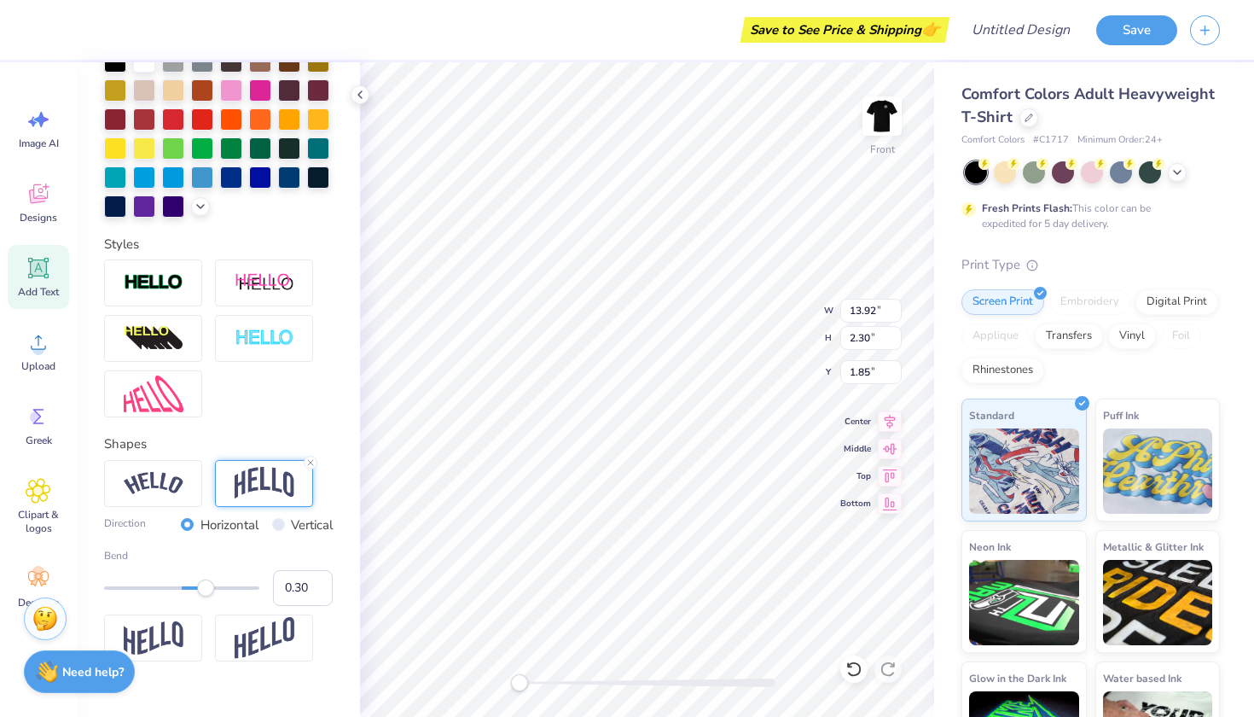
type input "0.29"
drag, startPoint x: 212, startPoint y: 590, endPoint x: 204, endPoint y: 594, distance: 9.5
click at [204, 594] on div "Accessibility label" at bounding box center [203, 587] width 17 height 17
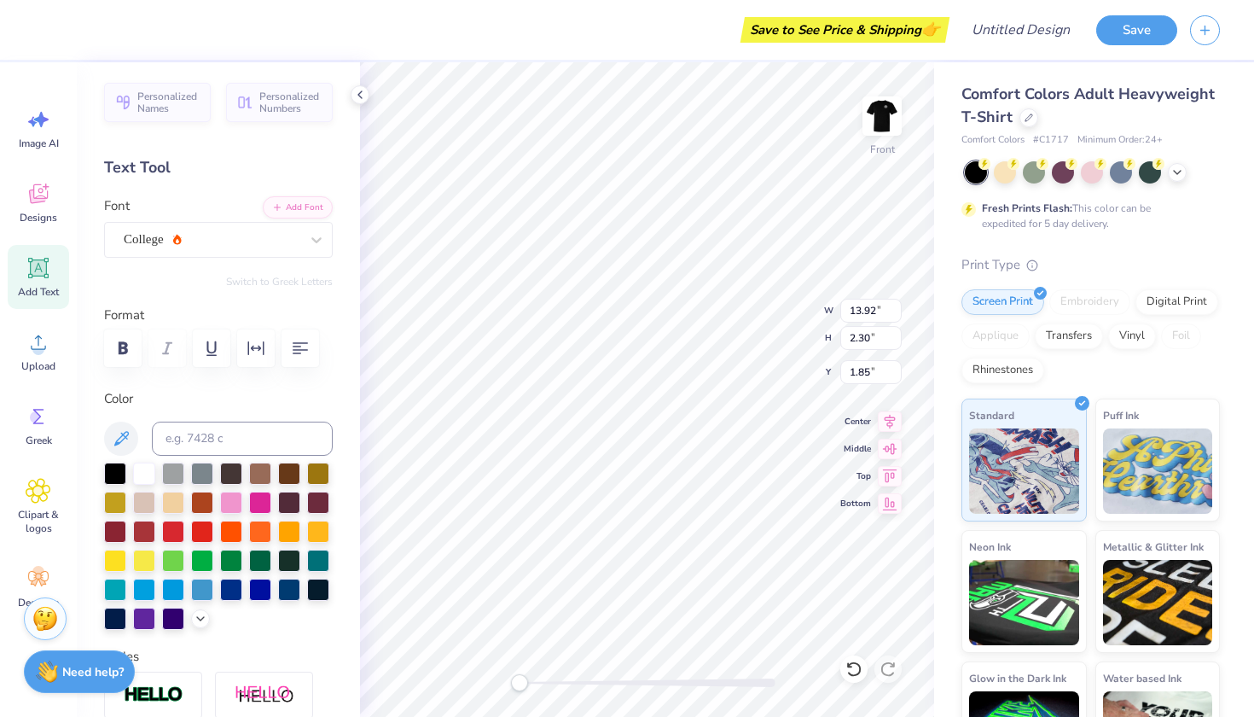
scroll to position [0, 0]
click at [205, 237] on div "College" at bounding box center [211, 239] width 179 height 26
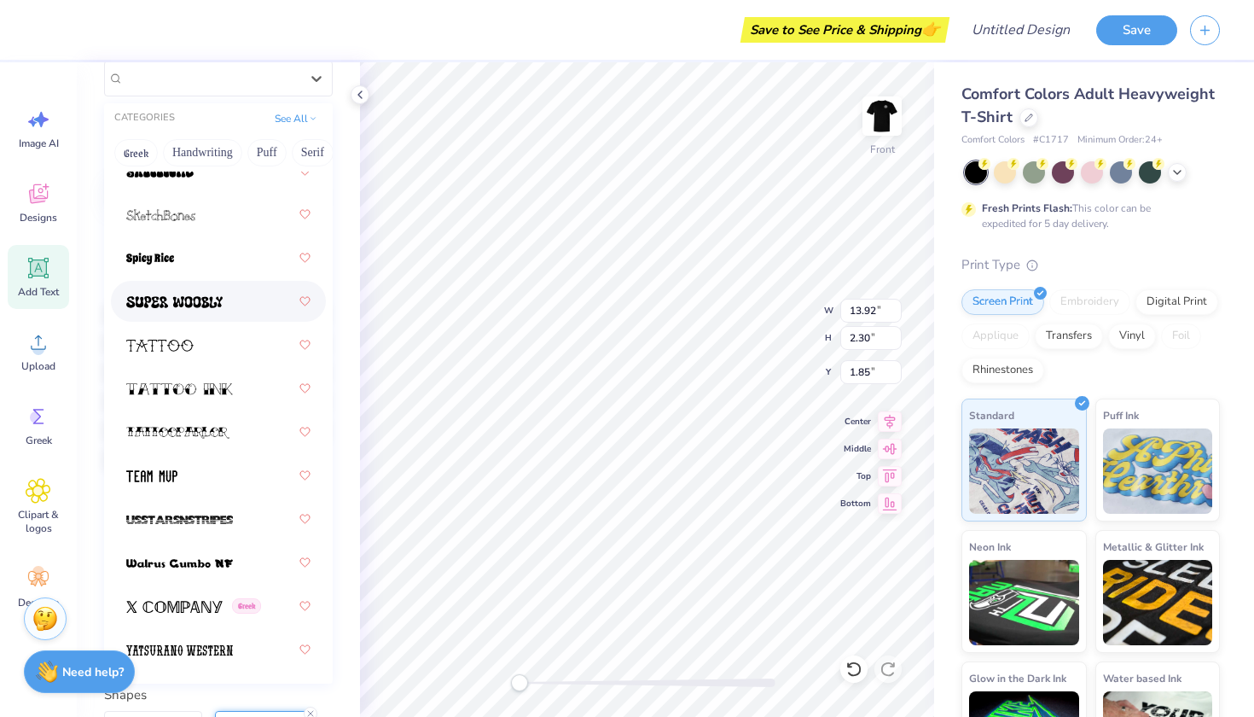
scroll to position [186, 0]
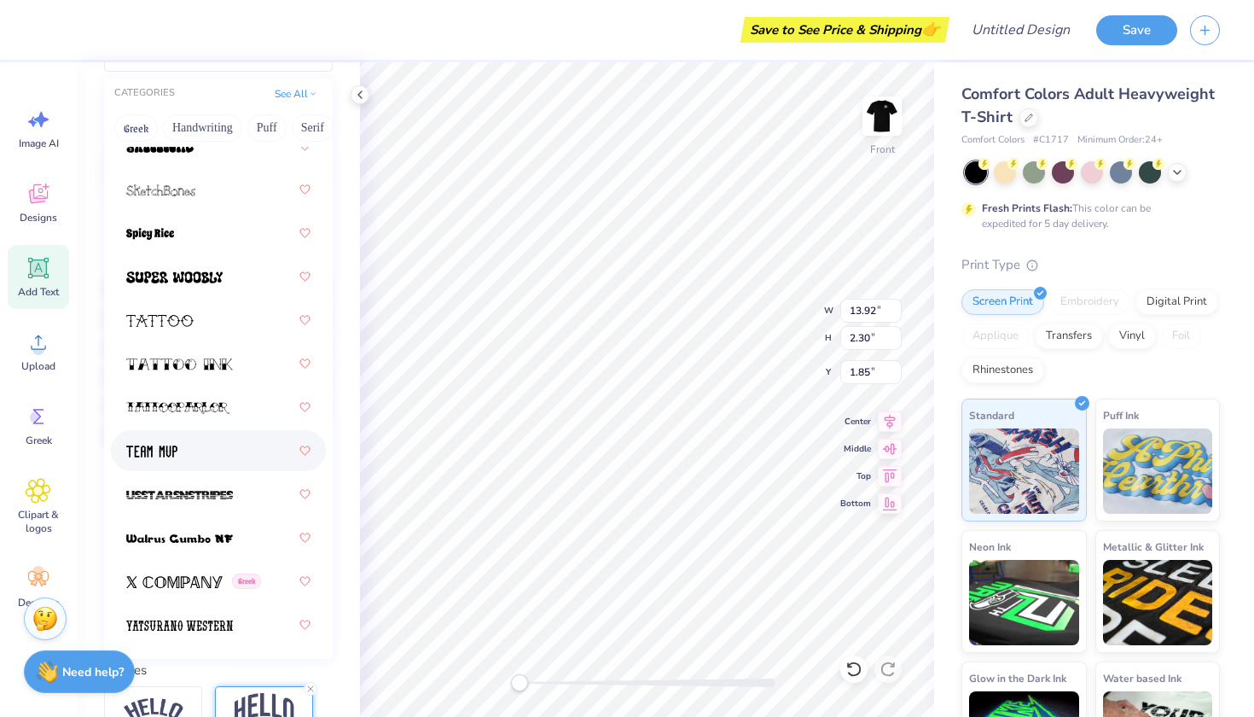
click at [188, 459] on div at bounding box center [218, 450] width 184 height 31
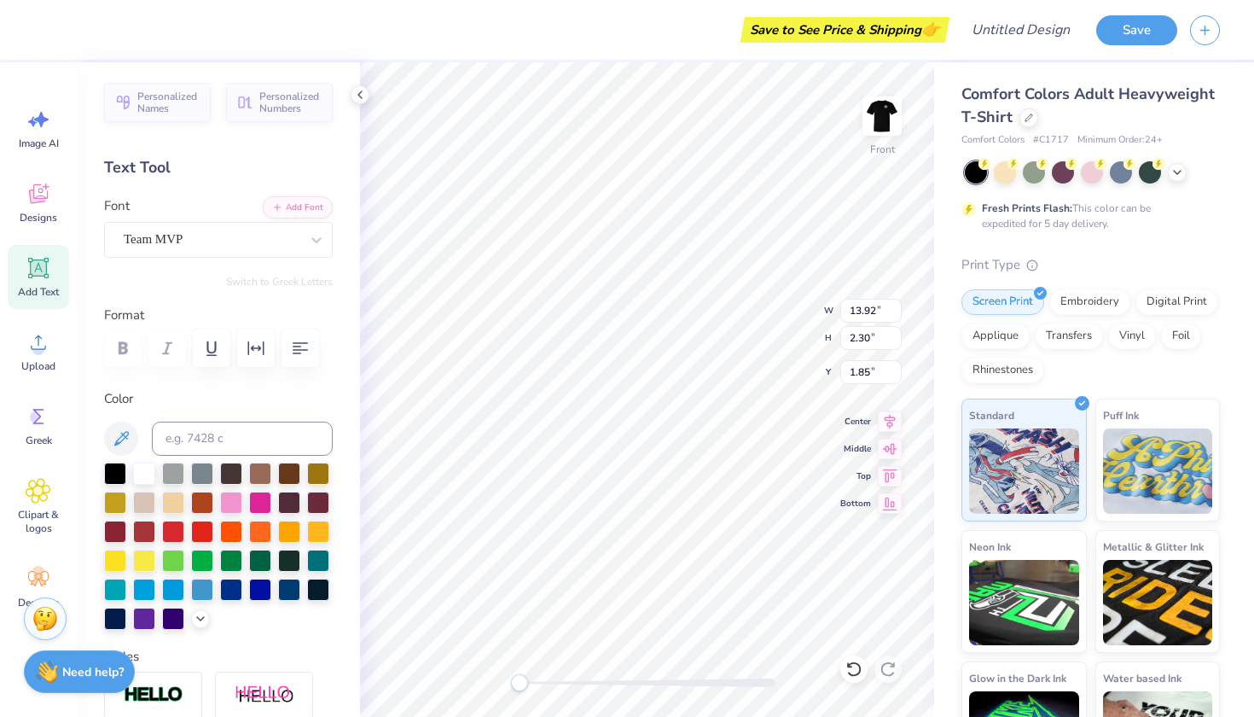
scroll to position [0, 0]
click at [235, 237] on div "Team MVP" at bounding box center [211, 239] width 179 height 26
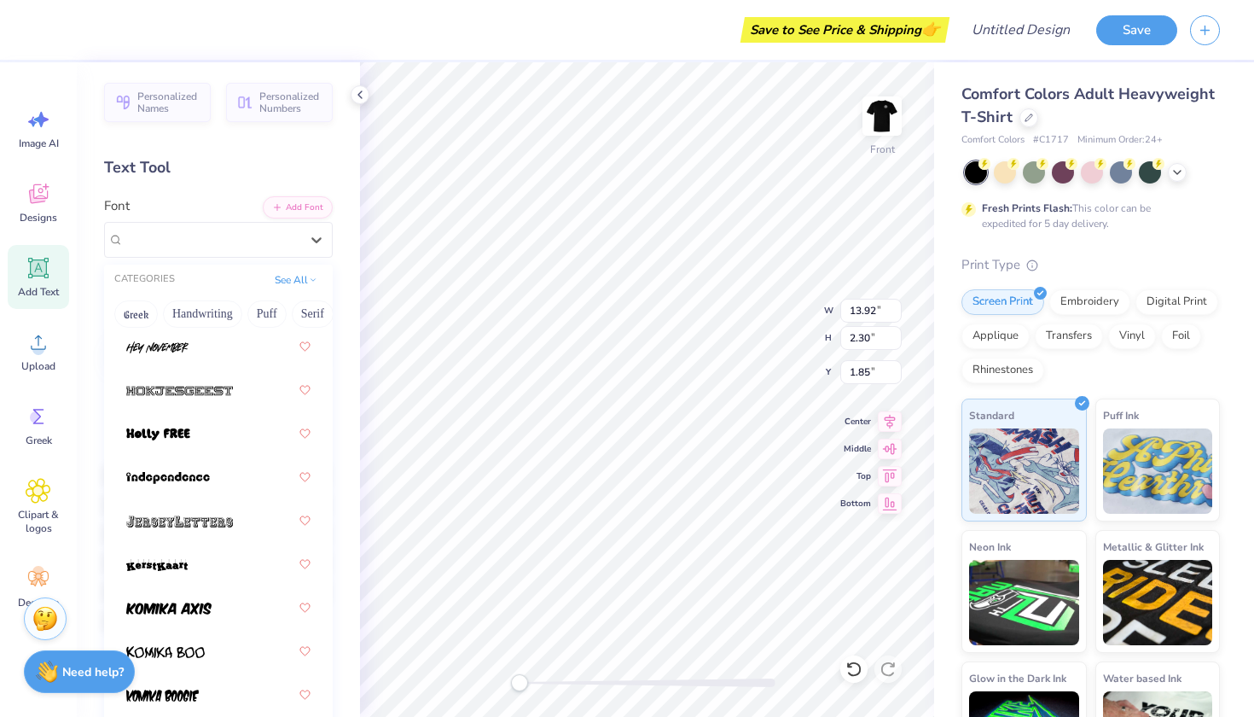
scroll to position [2058, 0]
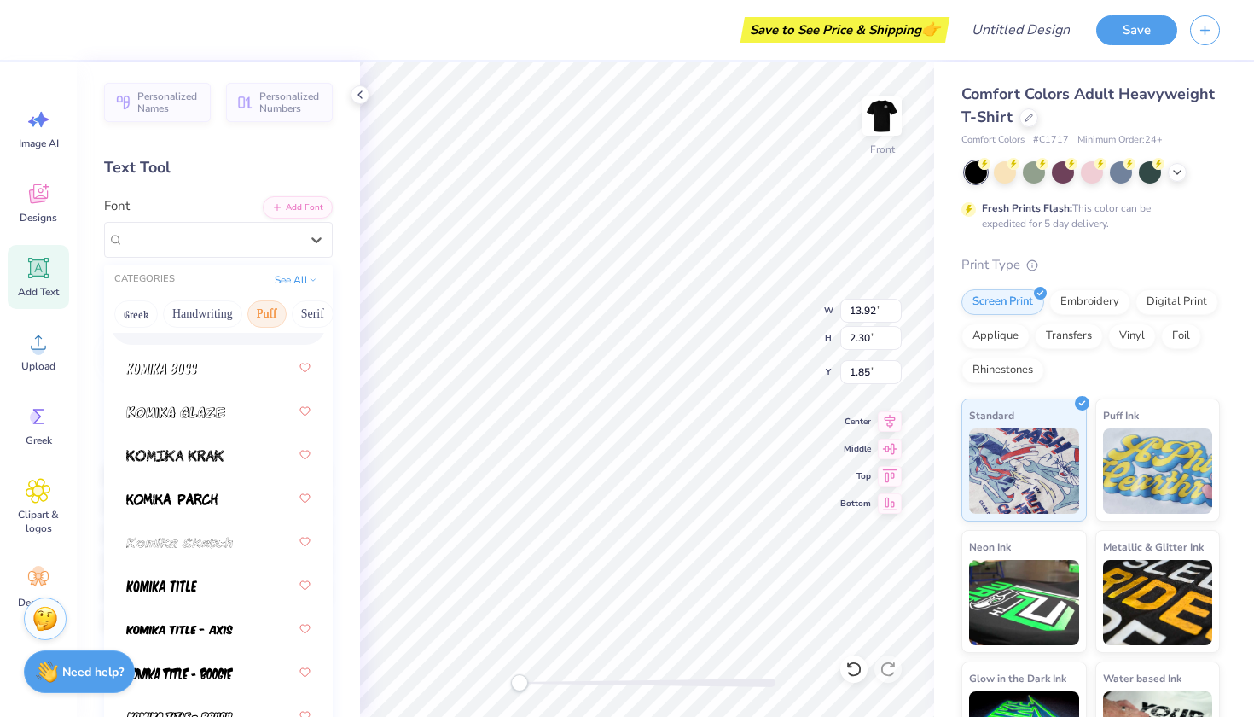
click at [251, 322] on button "Puff" at bounding box center [266, 313] width 39 height 27
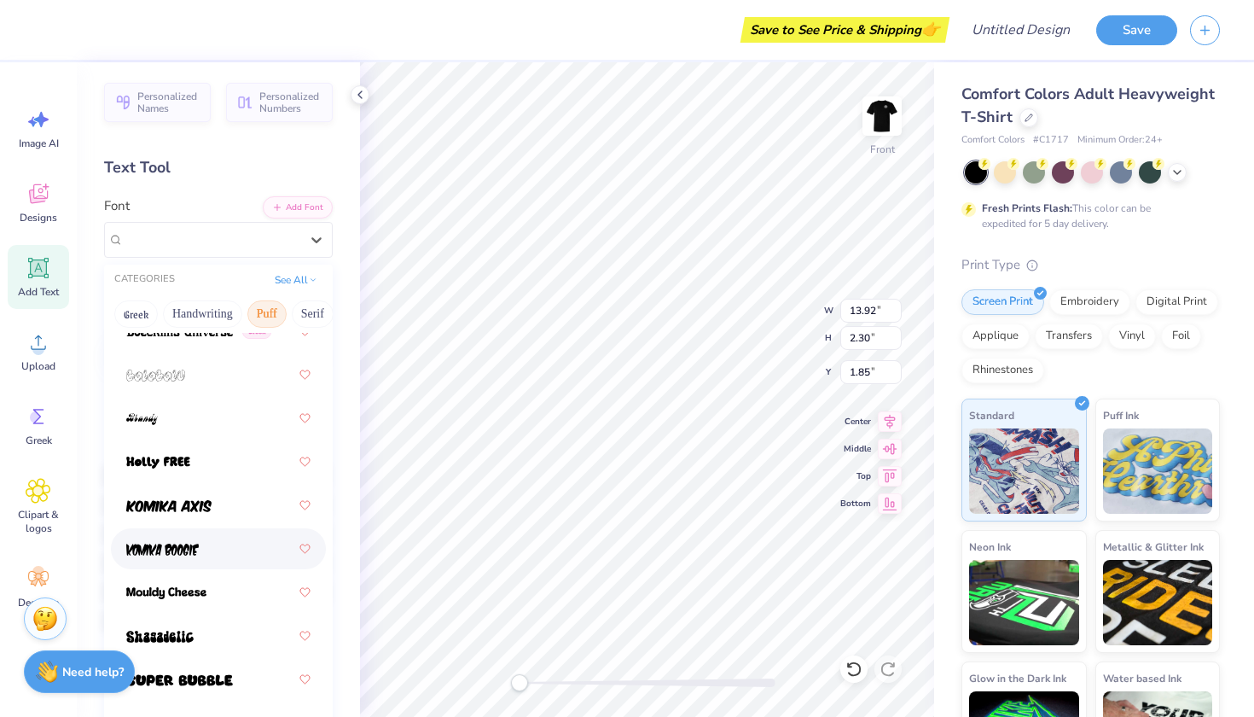
scroll to position [179, 0]
click at [314, 313] on button "Serif" at bounding box center [313, 313] width 42 height 27
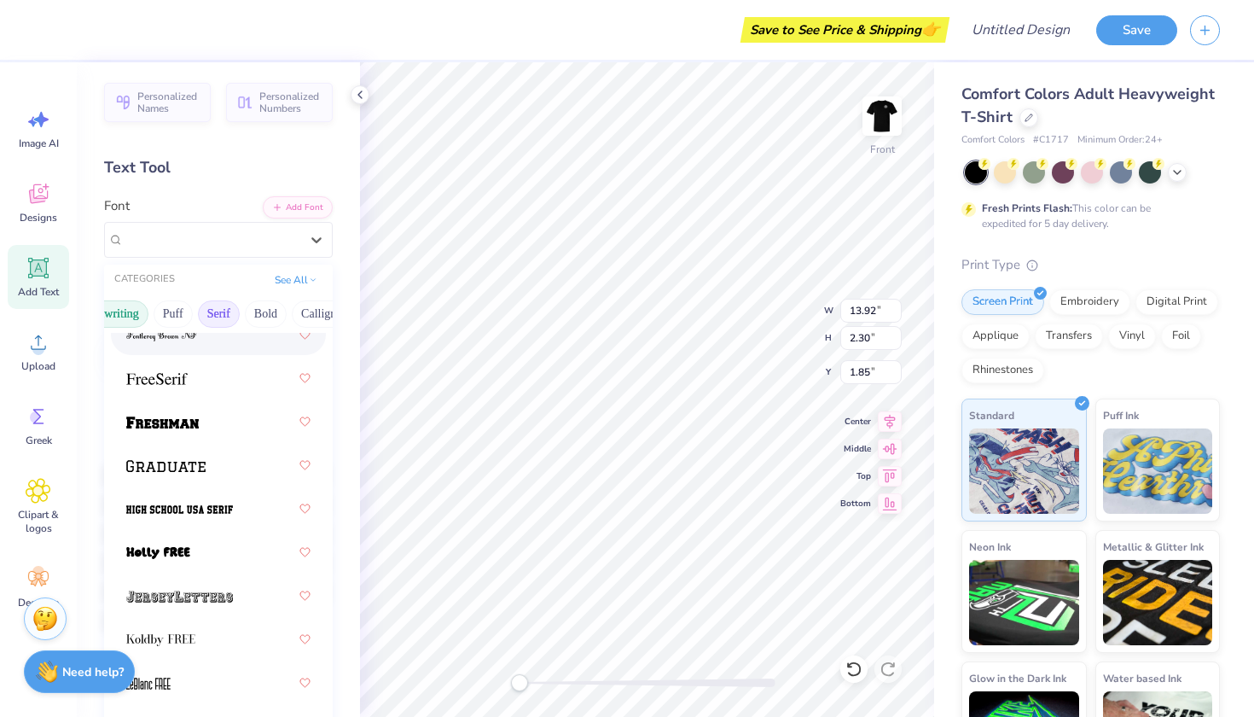
scroll to position [0, 112]
click at [243, 312] on button "Bold" at bounding box center [248, 313] width 42 height 27
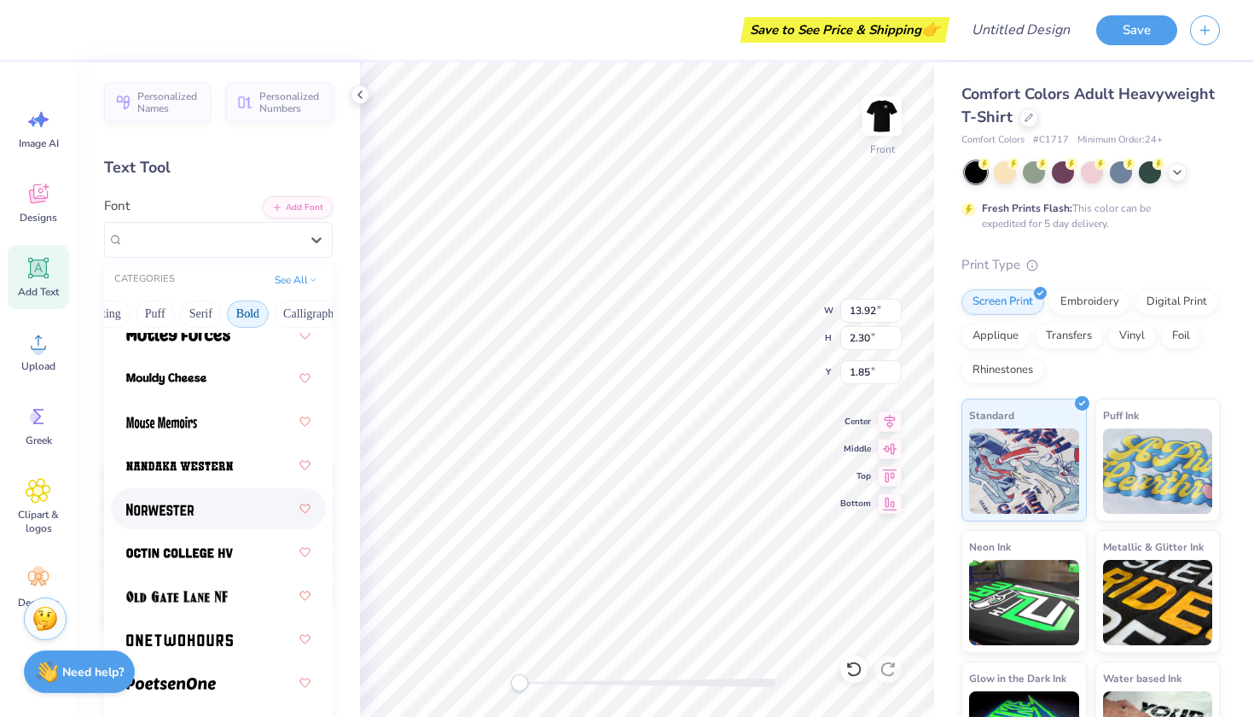
click at [162, 521] on div at bounding box center [218, 508] width 184 height 31
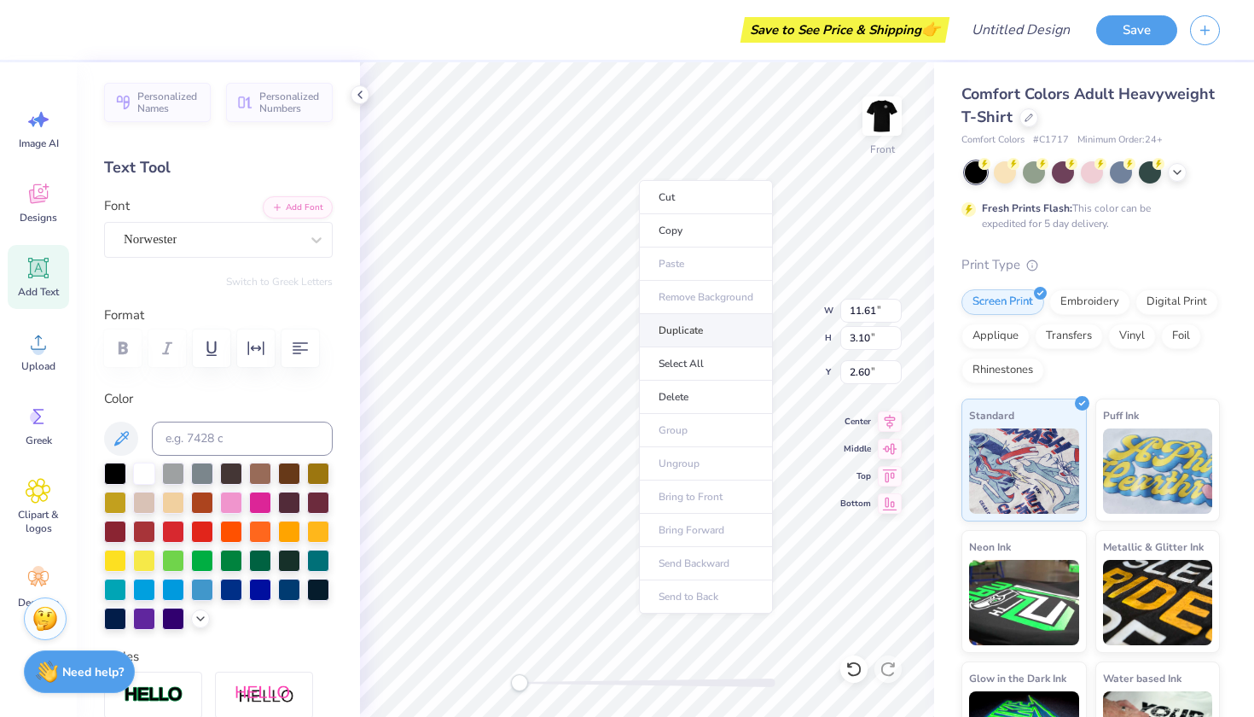
click at [692, 327] on li "Duplicate" at bounding box center [706, 330] width 134 height 33
type input "3.60"
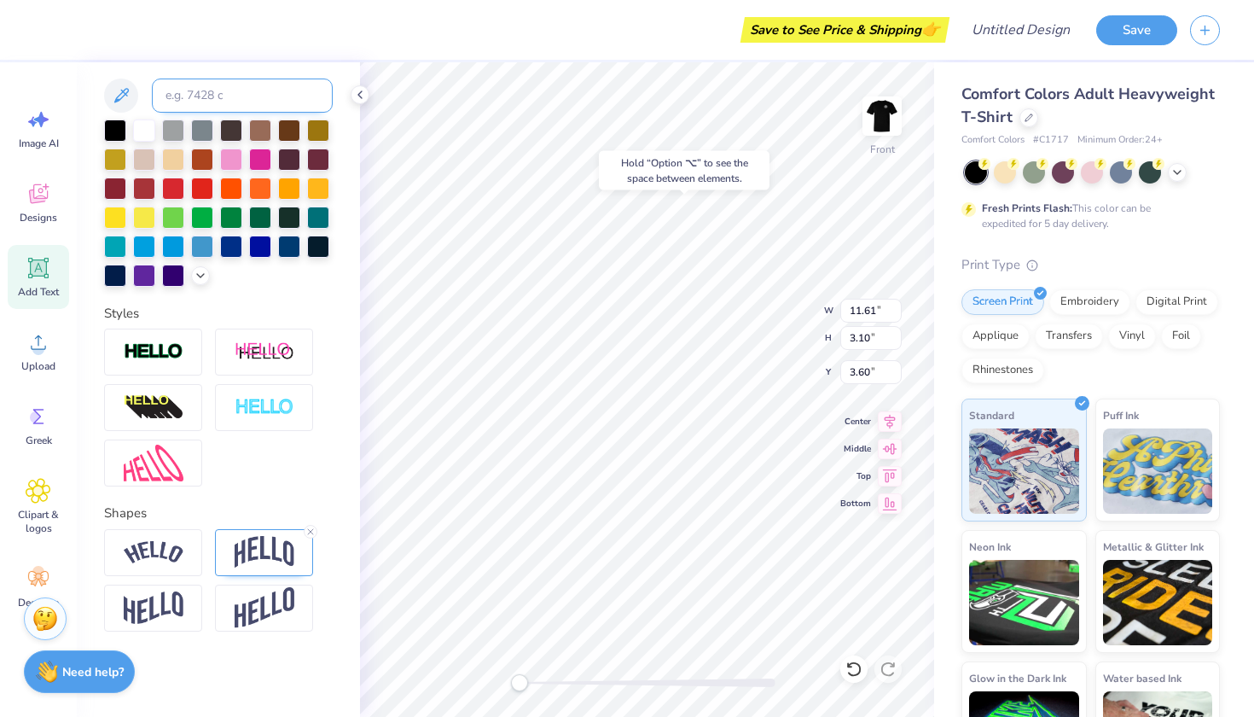
scroll to position [343, 0]
click at [311, 529] on icon at bounding box center [310, 532] width 10 height 10
type textarea "G"
type textarea "AUTO"
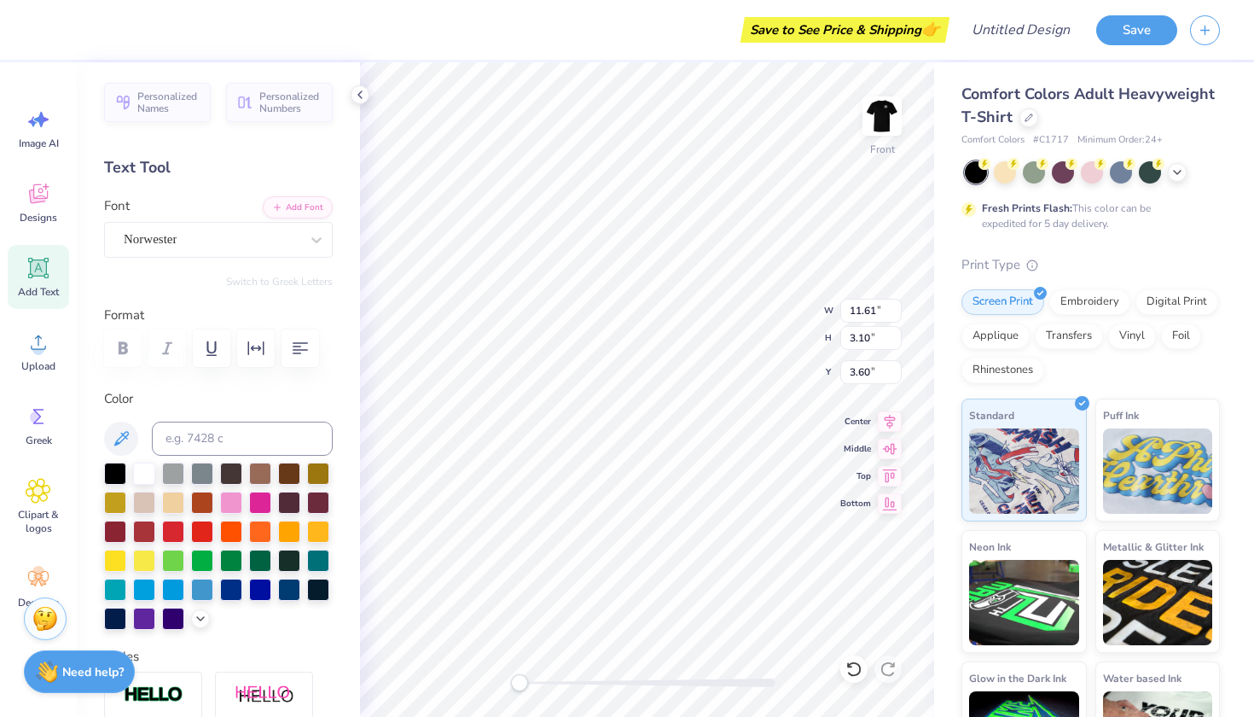
type input "2.60"
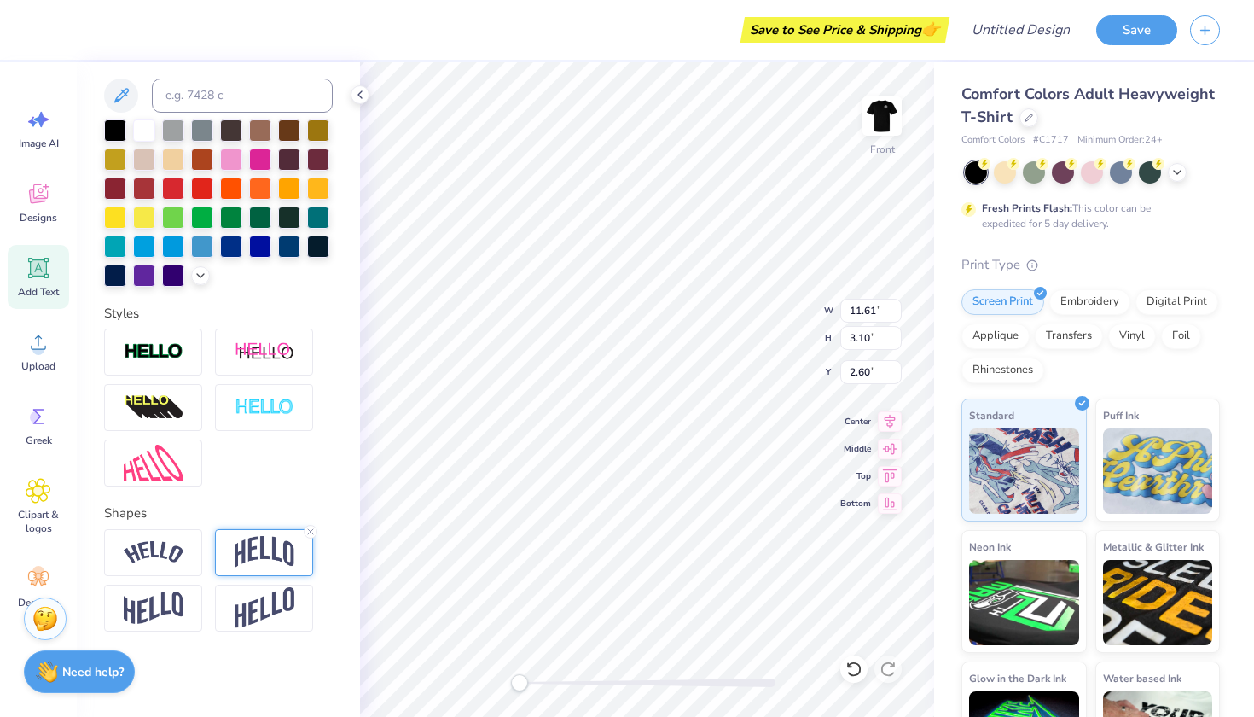
scroll to position [343, 0]
click at [253, 545] on img at bounding box center [265, 552] width 60 height 32
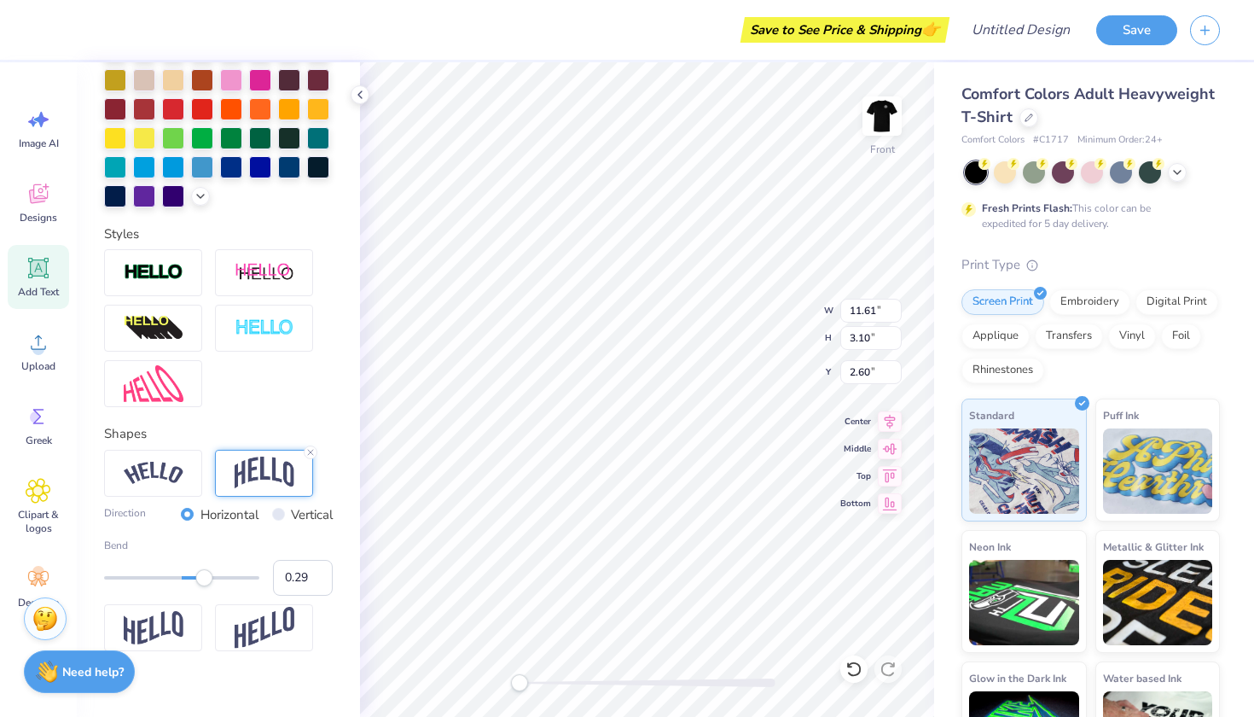
scroll to position [423, 0]
type input "0.38"
drag, startPoint x: 201, startPoint y: 579, endPoint x: 212, endPoint y: 580, distance: 10.4
click at [212, 580] on div "Accessibility label" at bounding box center [211, 576] width 17 height 17
type input "0.47"
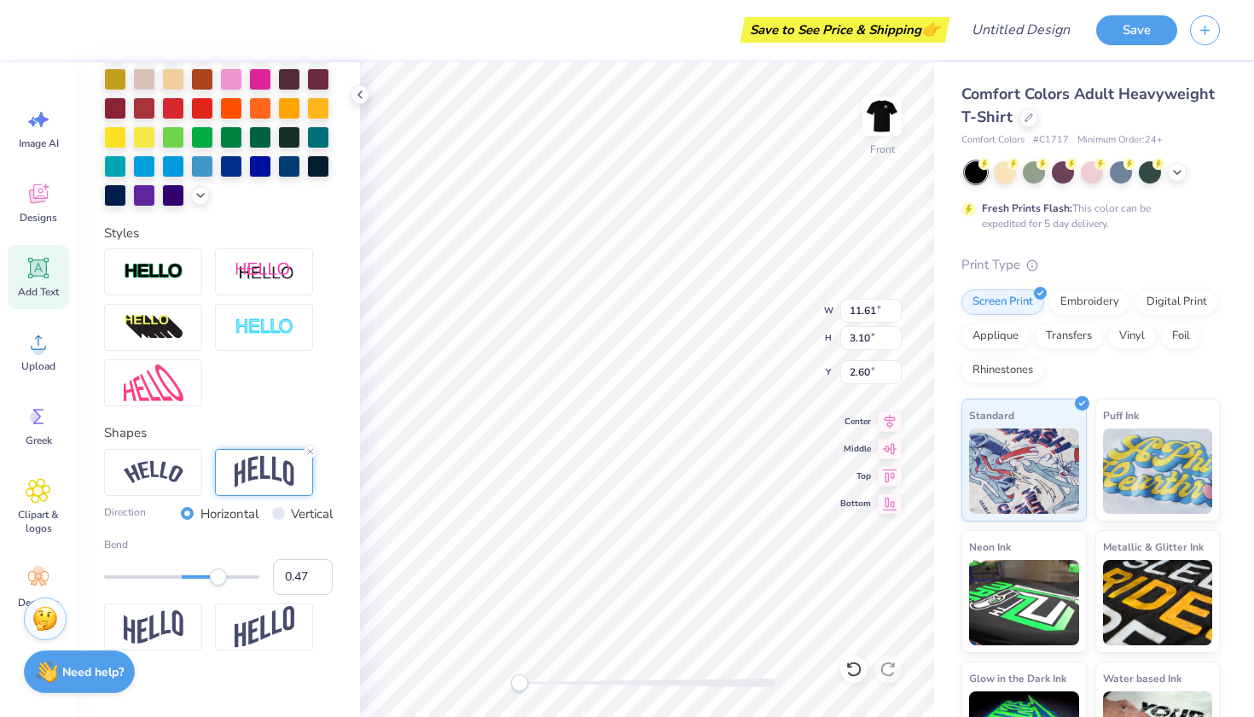
click at [218, 580] on div "Accessibility label" at bounding box center [218, 576] width 17 height 17
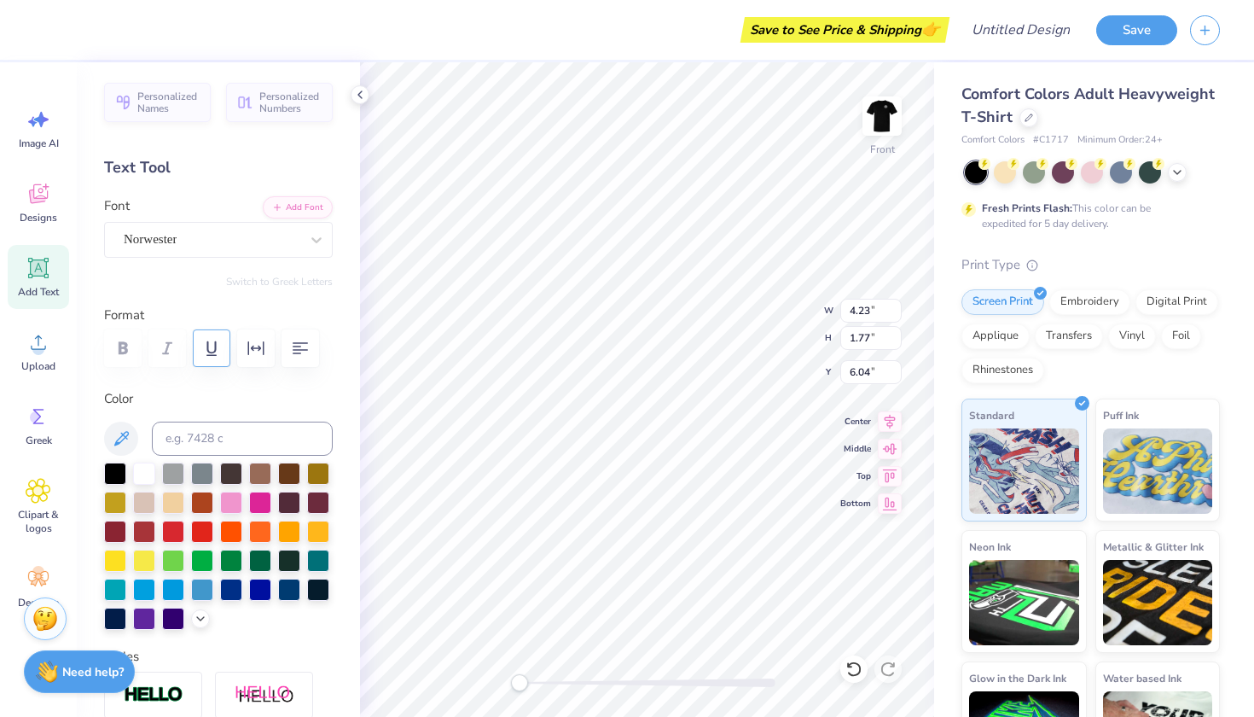
scroll to position [0, 0]
type input "11.61"
type input "3.99"
type input "2.15"
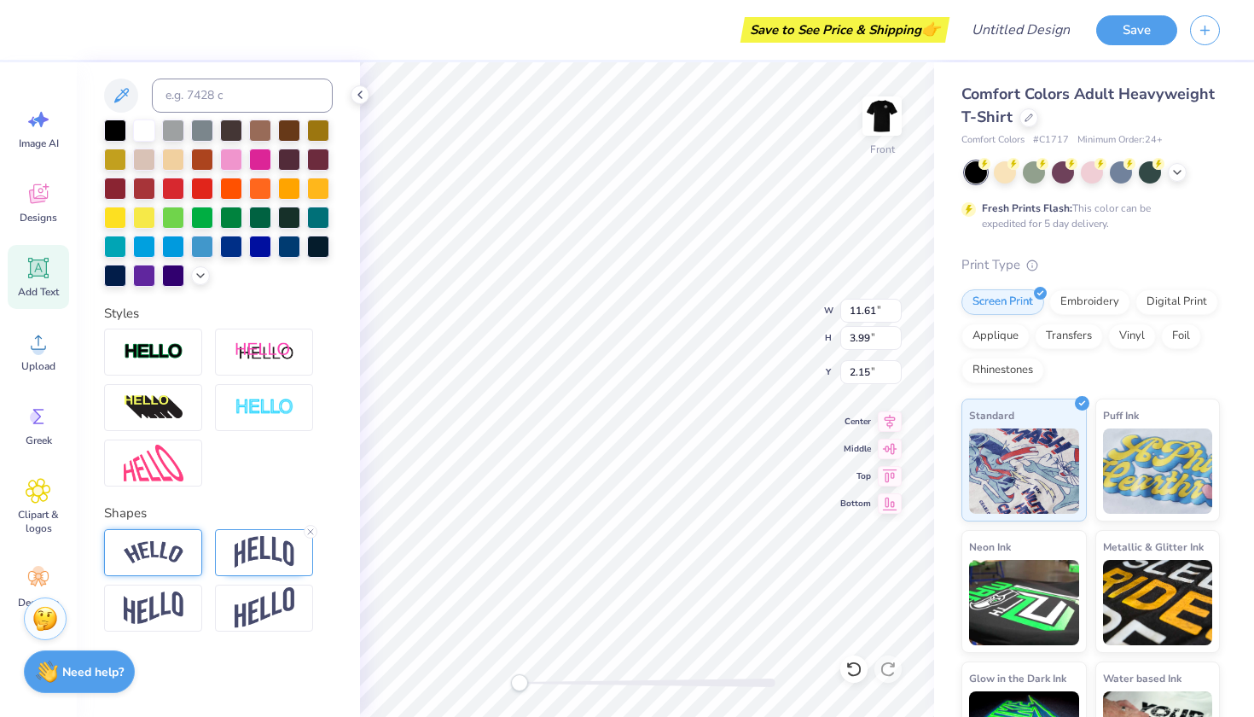
scroll to position [343, 0]
click at [149, 565] on div at bounding box center [153, 552] width 98 height 47
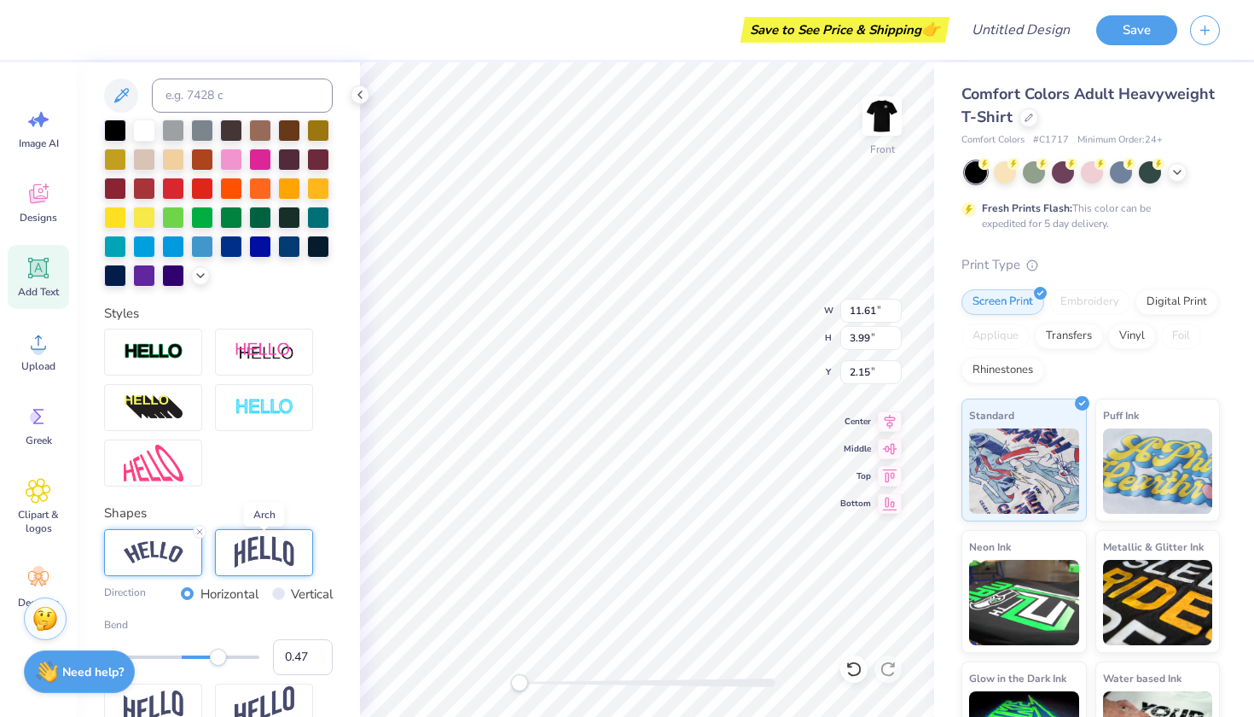
click at [243, 559] on img at bounding box center [265, 552] width 60 height 32
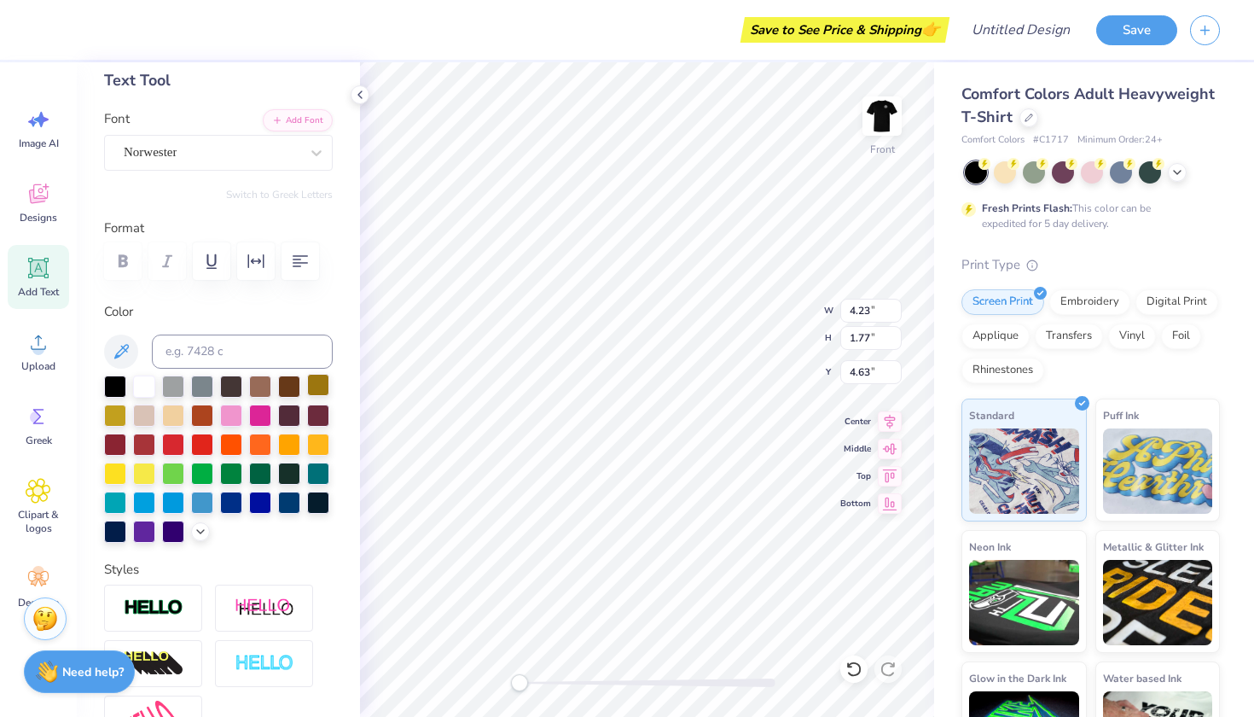
scroll to position [55, 0]
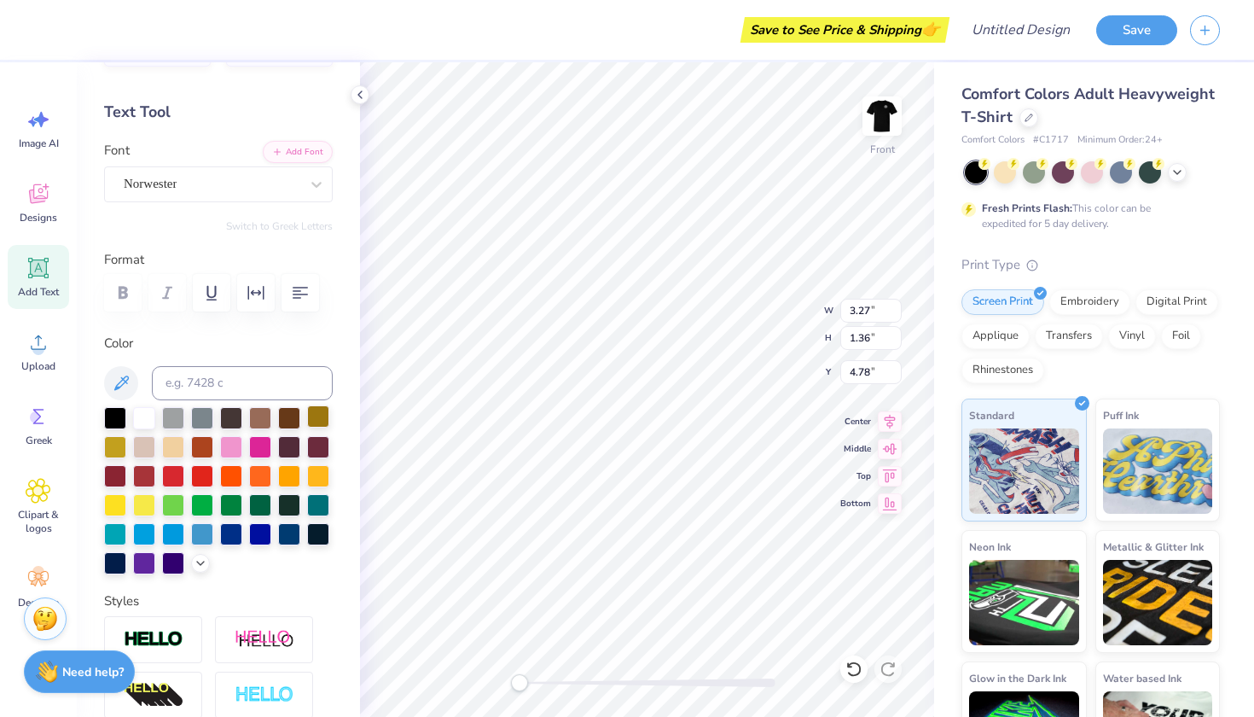
type input "11.61"
type input "3.99"
type input "2.15"
type input "3.44"
type input "1.43"
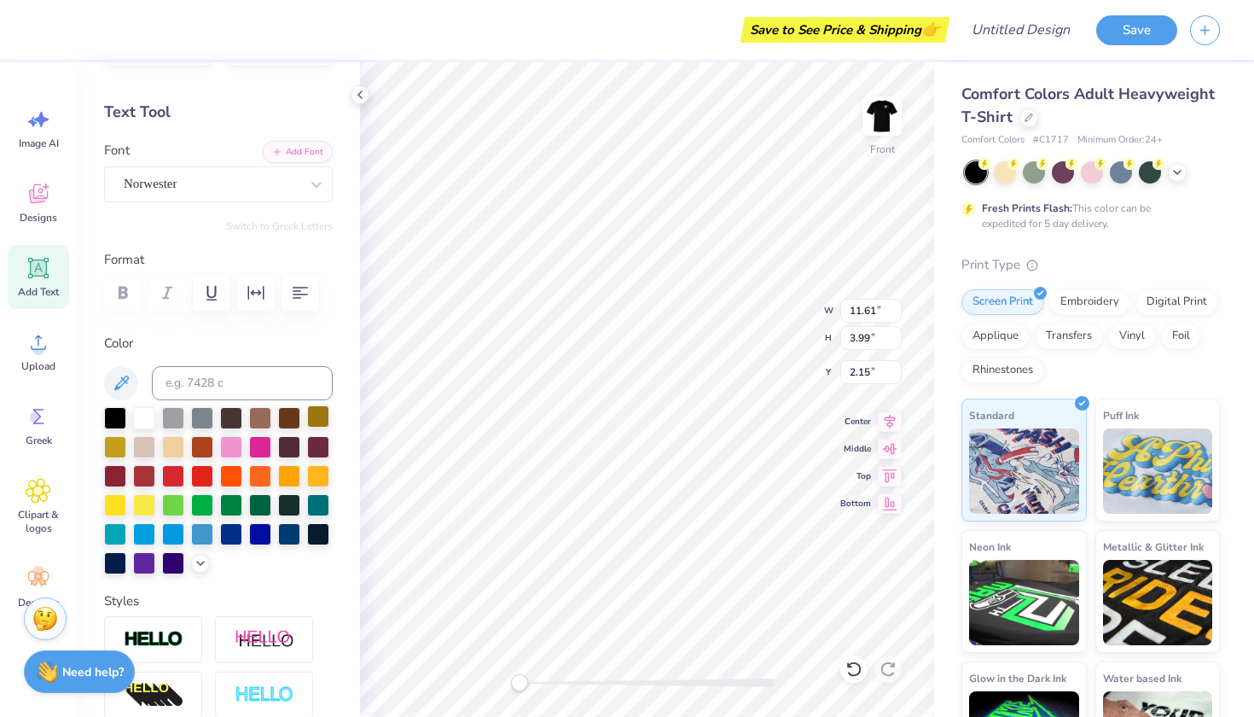
type input "4.71"
click at [681, 347] on li "Duplicate" at bounding box center [704, 349] width 134 height 33
type input "5.71"
type textarea "works"
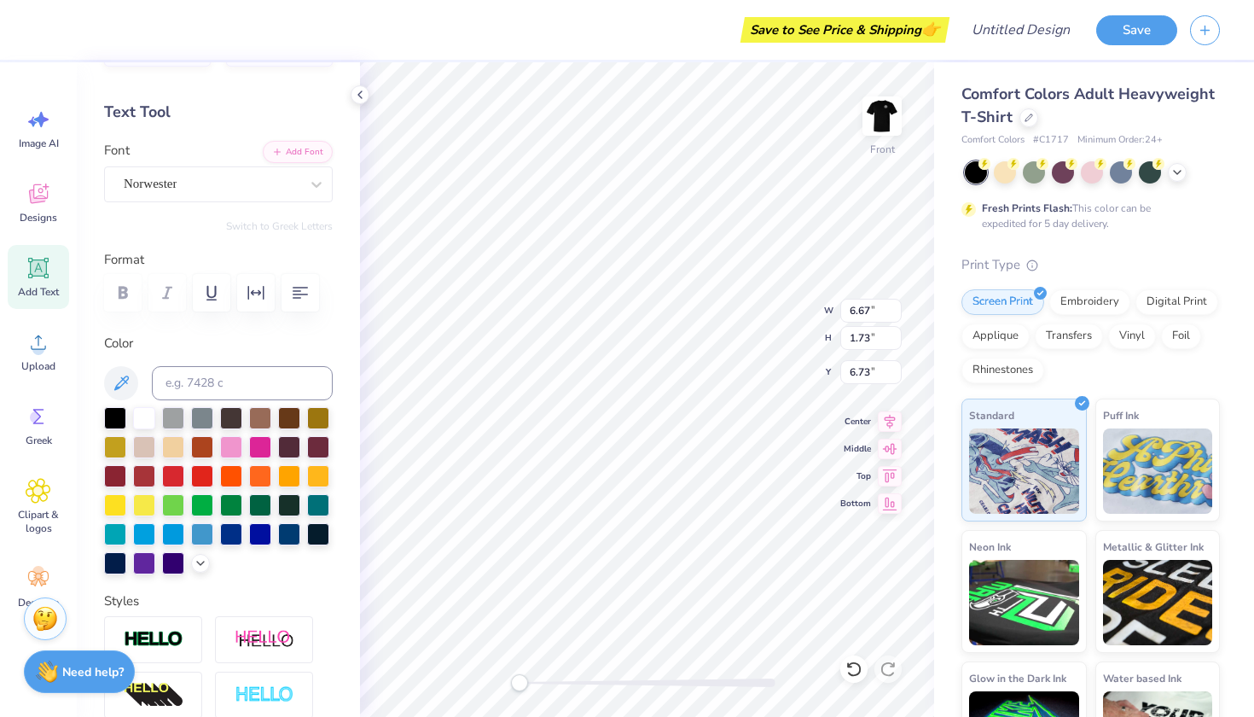
type textarea "workshop"
click at [726, 406] on li "Duplicate" at bounding box center [728, 400] width 134 height 33
type input "7.73"
type textarea "805"
click at [694, 419] on li "Duplicate" at bounding box center [720, 429] width 134 height 33
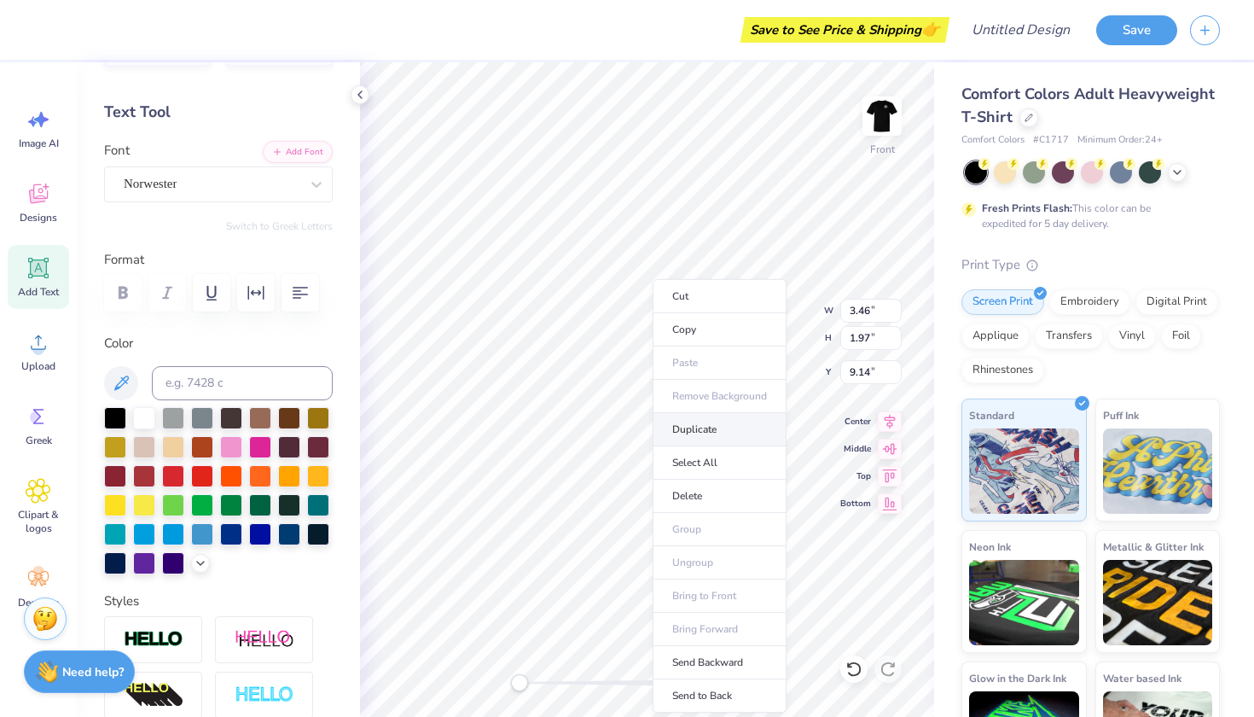
type input "10.14"
type textarea "s"
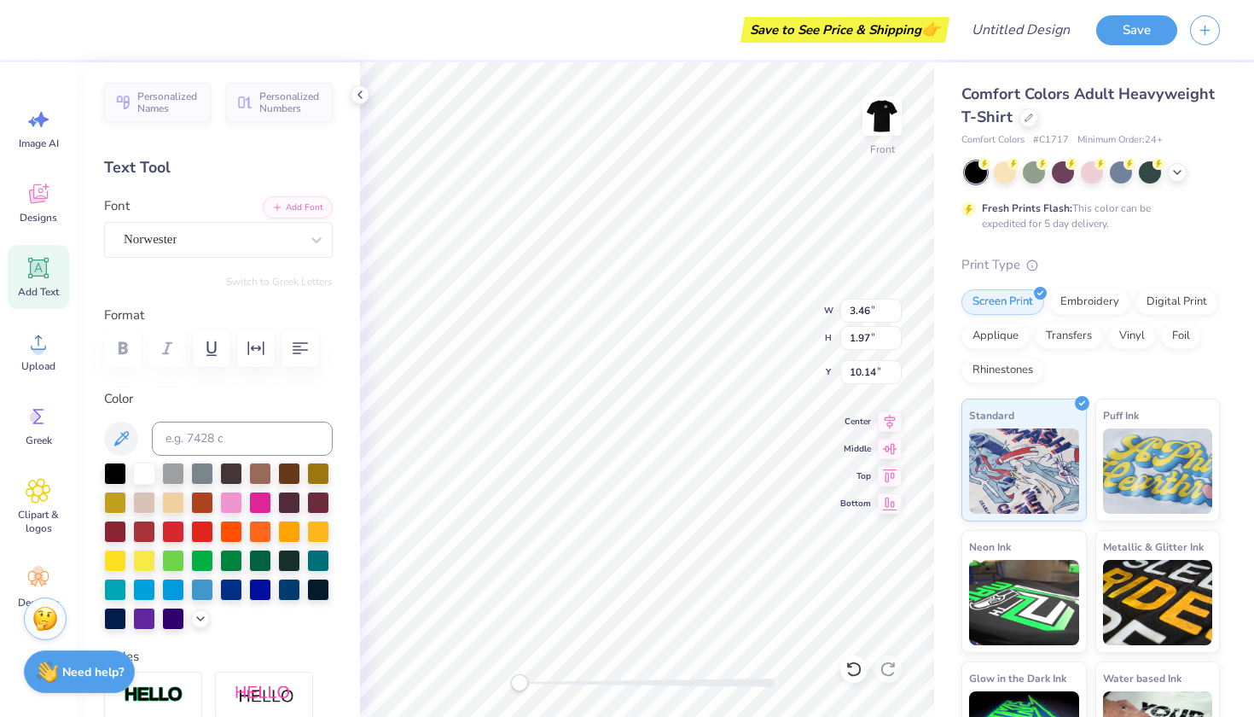
scroll to position [0, 0]
type textarea "a t l"
click at [289, 348] on button "button" at bounding box center [301, 348] width 38 height 38
click at [262, 348] on icon "button" at bounding box center [256, 348] width 20 height 20
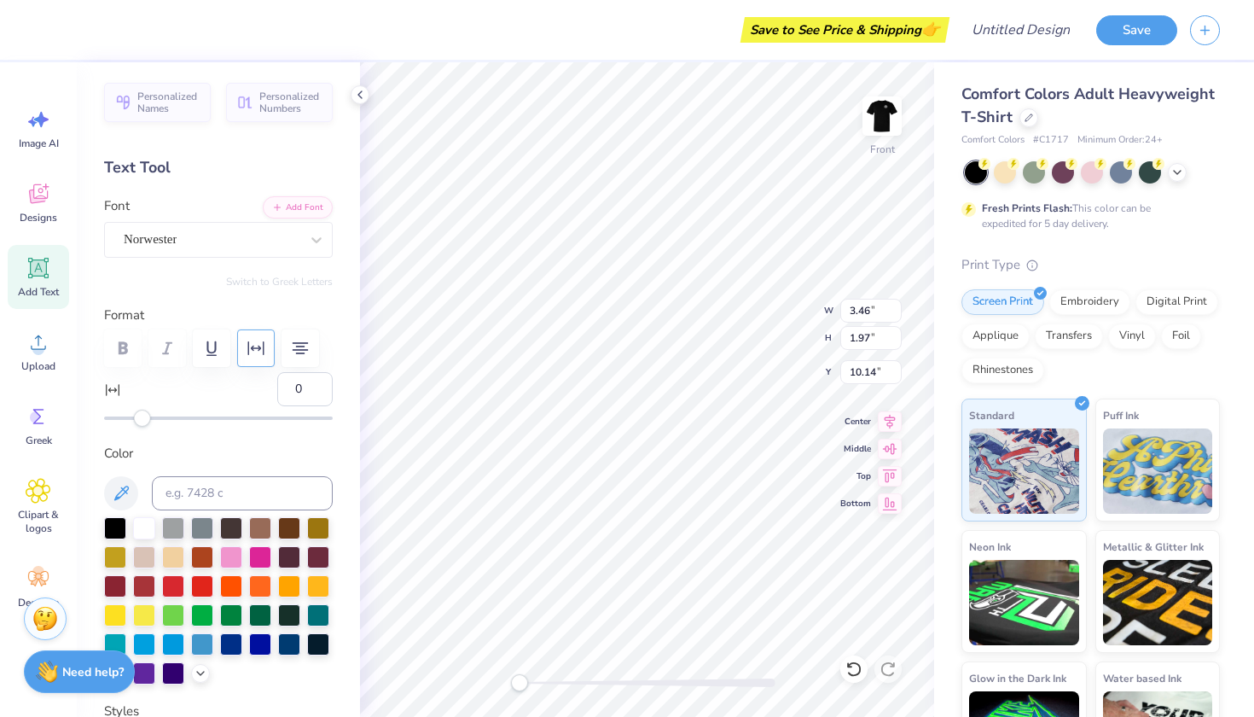
click at [262, 347] on icon "button" at bounding box center [256, 348] width 20 height 20
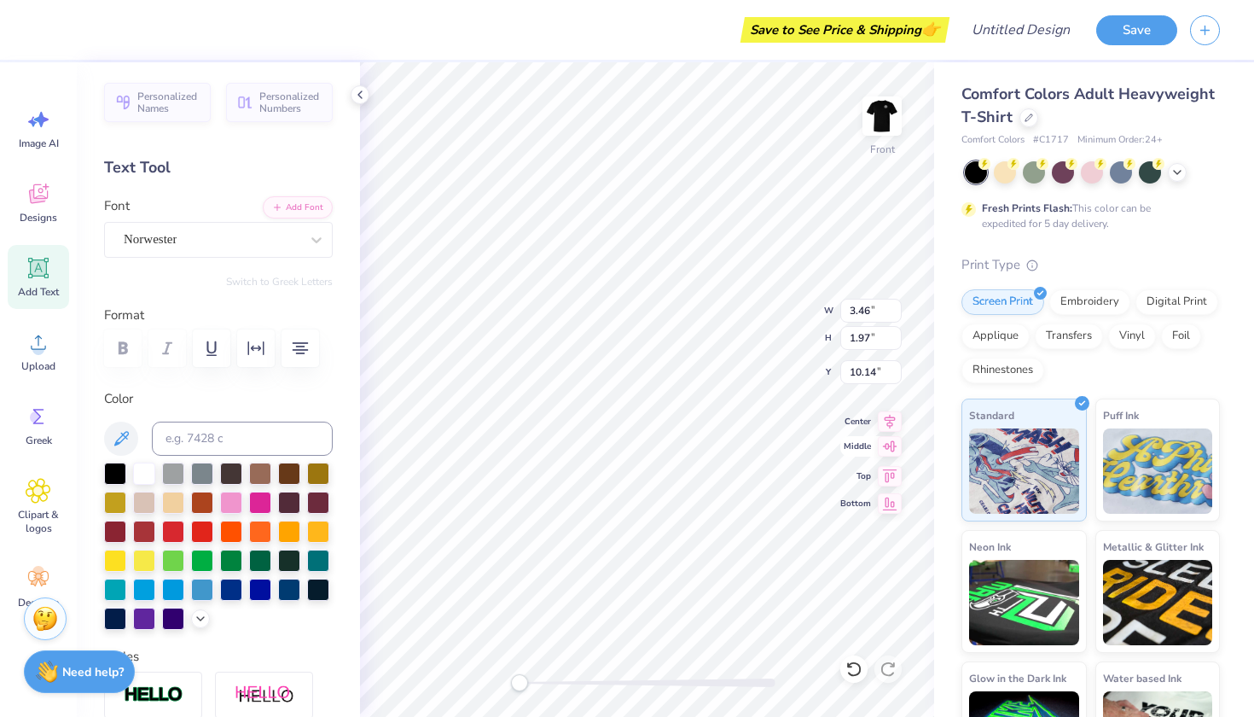
click at [895, 451] on icon at bounding box center [890, 446] width 24 height 20
click at [896, 341] on input "7.64" at bounding box center [871, 338] width 61 height 24
click at [896, 341] on input "7.63" at bounding box center [871, 338] width 61 height 24
click at [895, 340] on input "7.62" at bounding box center [871, 338] width 61 height 24
click at [895, 340] on input "7.61" at bounding box center [871, 338] width 61 height 24
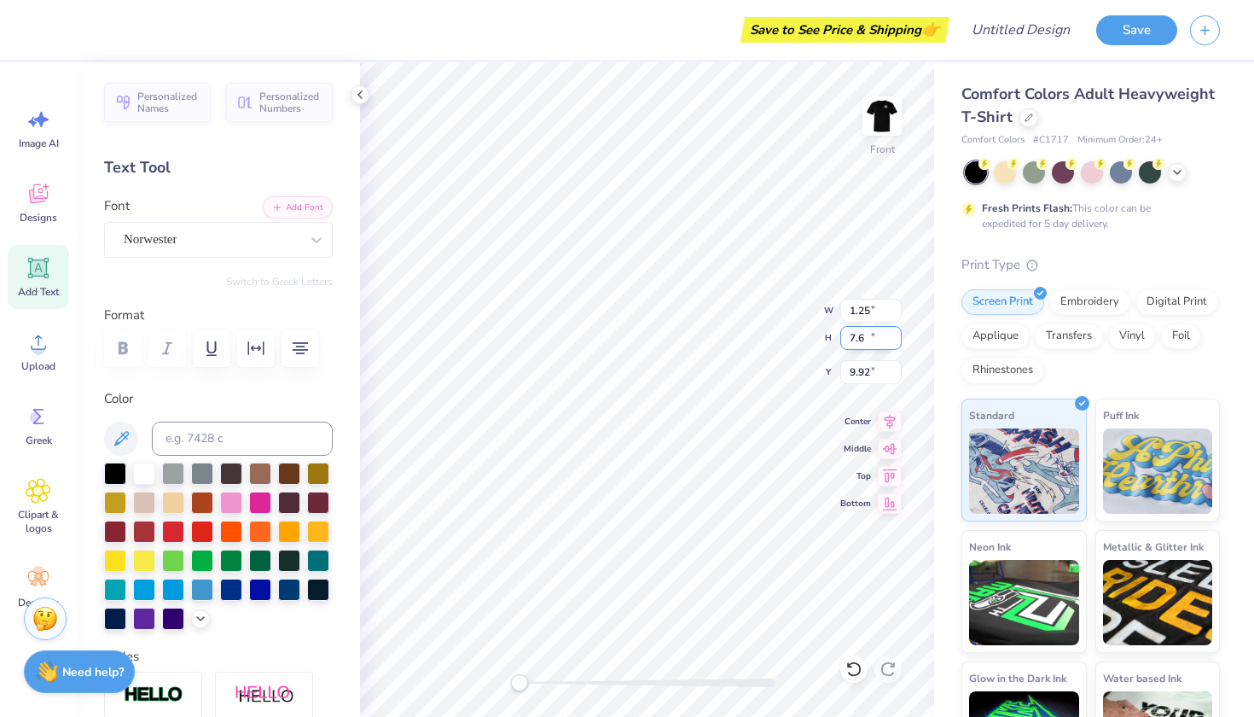
click at [895, 340] on input "7.6" at bounding box center [871, 338] width 61 height 24
type input "7.59"
click at [895, 340] on input "7.59" at bounding box center [871, 338] width 61 height 24
click at [836, 339] on div "Front W 1.25 1.25 " H 7.59 7.59 " Y 9.92 9.92 " Center Middle Top Bottom" at bounding box center [647, 389] width 574 height 655
drag, startPoint x: 876, startPoint y: 335, endPoint x: 845, endPoint y: 335, distance: 31.6
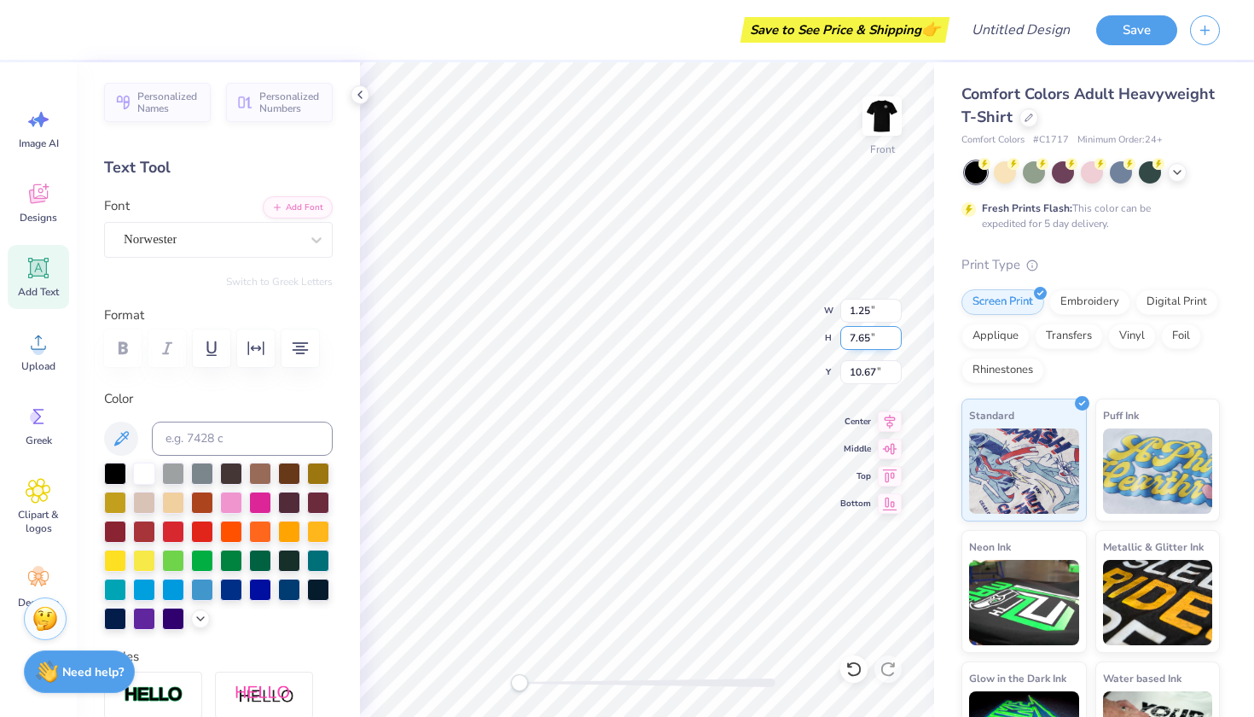
click at [845, 335] on input "7.65" at bounding box center [871, 338] width 61 height 24
type input "6"
click at [896, 452] on icon at bounding box center [890, 446] width 24 height 20
type input "3.46"
type input "1.97"
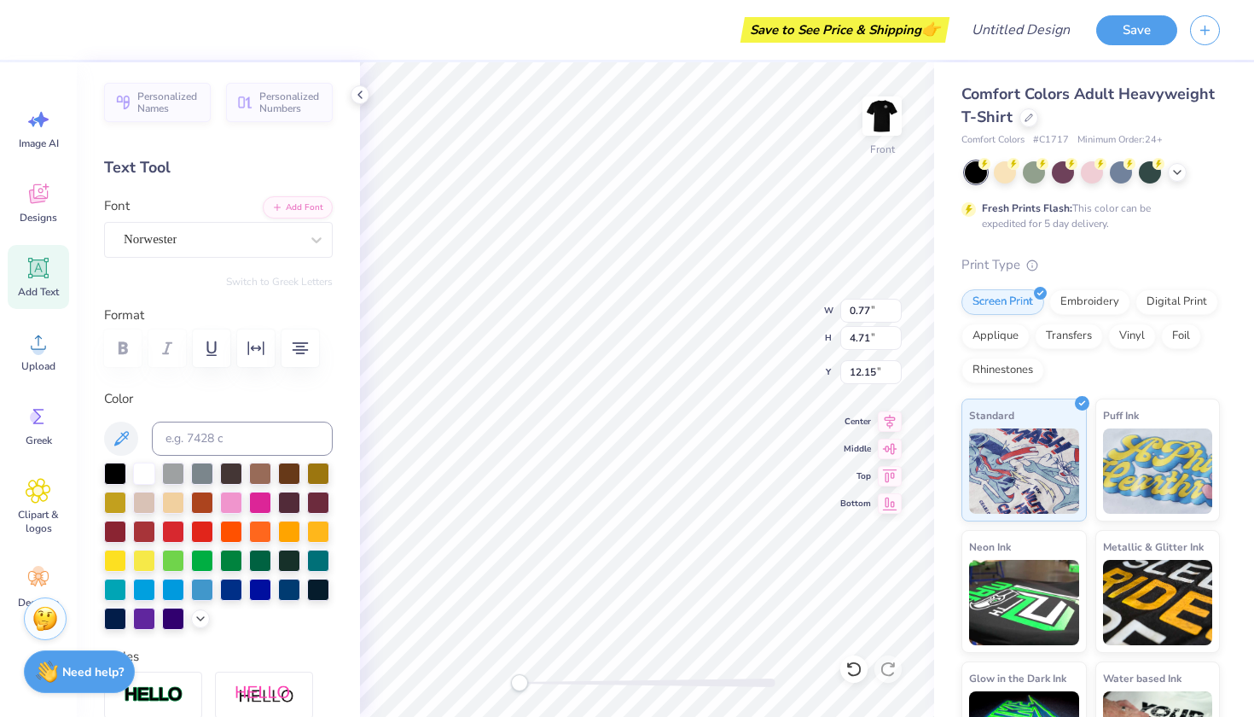
type input "9.14"
click at [267, 355] on button "button" at bounding box center [256, 348] width 38 height 38
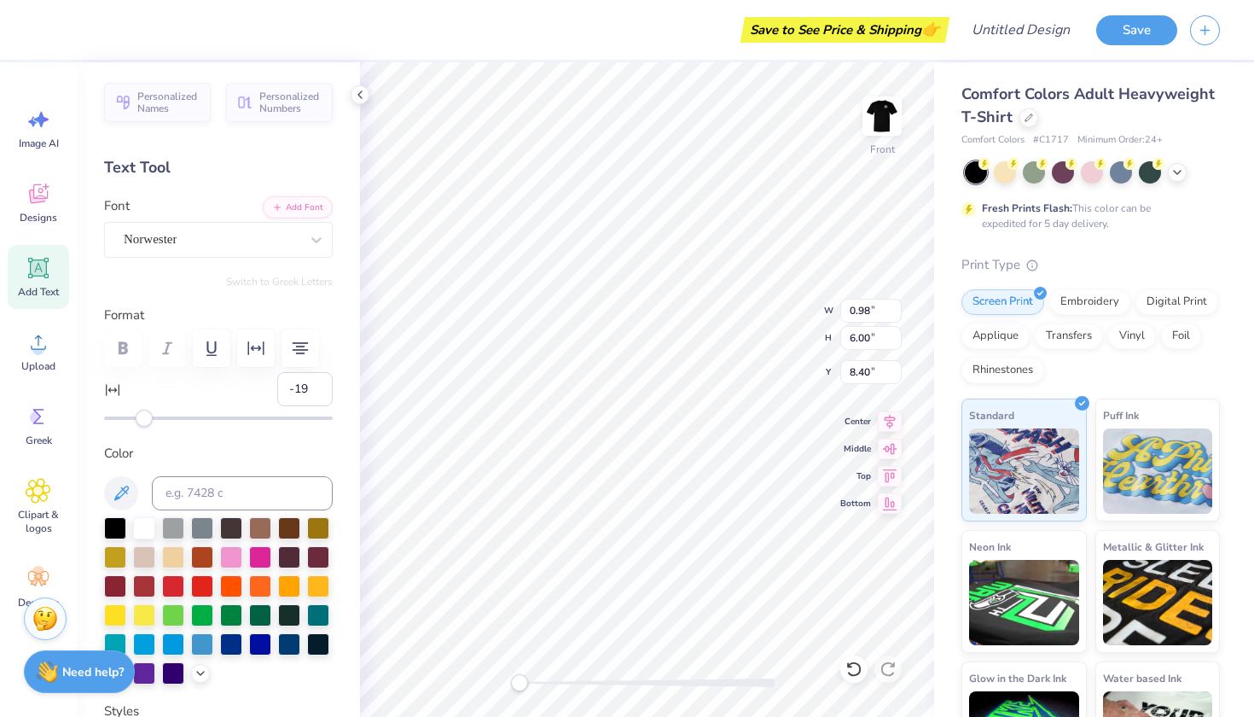
type input "-20"
drag, startPoint x: 145, startPoint y: 421, endPoint x: 79, endPoint y: 422, distance: 65.7
click at [77, 422] on div "Personalized Names Personalized Numbers Text Tool Add Font Font Norwester Switc…" at bounding box center [218, 389] width 283 height 655
type input "100"
click at [392, 430] on div "Save to See Price & Shipping 👉 Design Title Save Image AI Designs Add Text Uplo…" at bounding box center [627, 358] width 1254 height 717
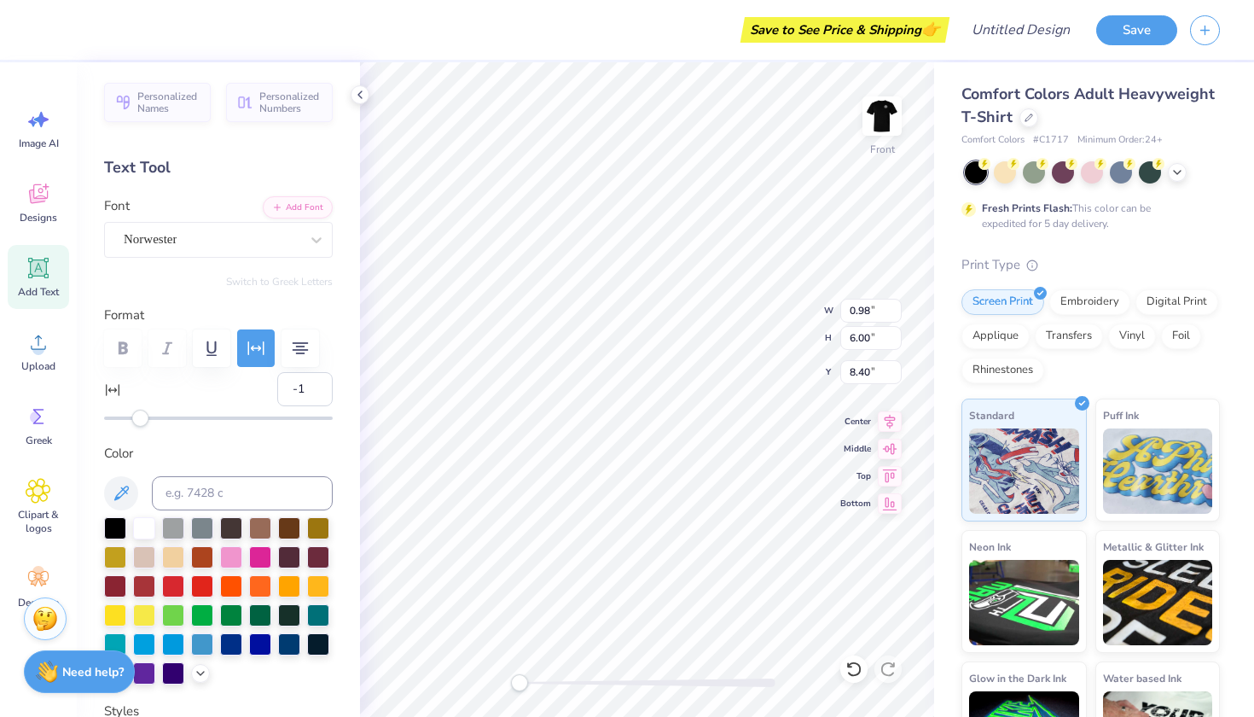
type input "0"
drag, startPoint x: 337, startPoint y: 418, endPoint x: 142, endPoint y: 428, distance: 195.7
click at [142, 428] on div "Personalized Names Personalized Numbers Text Tool Add Font Font Norwester Switc…" at bounding box center [218, 389] width 283 height 655
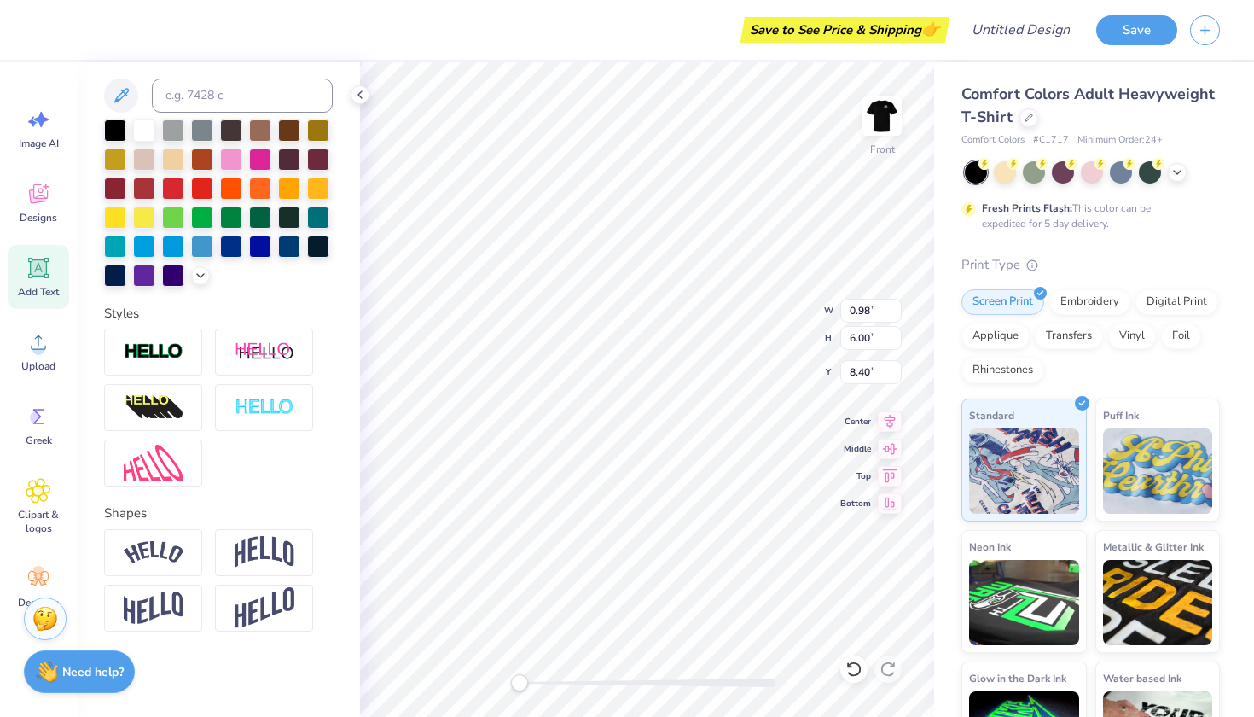
scroll to position [398, 0]
click at [203, 274] on polyline at bounding box center [200, 273] width 7 height 3
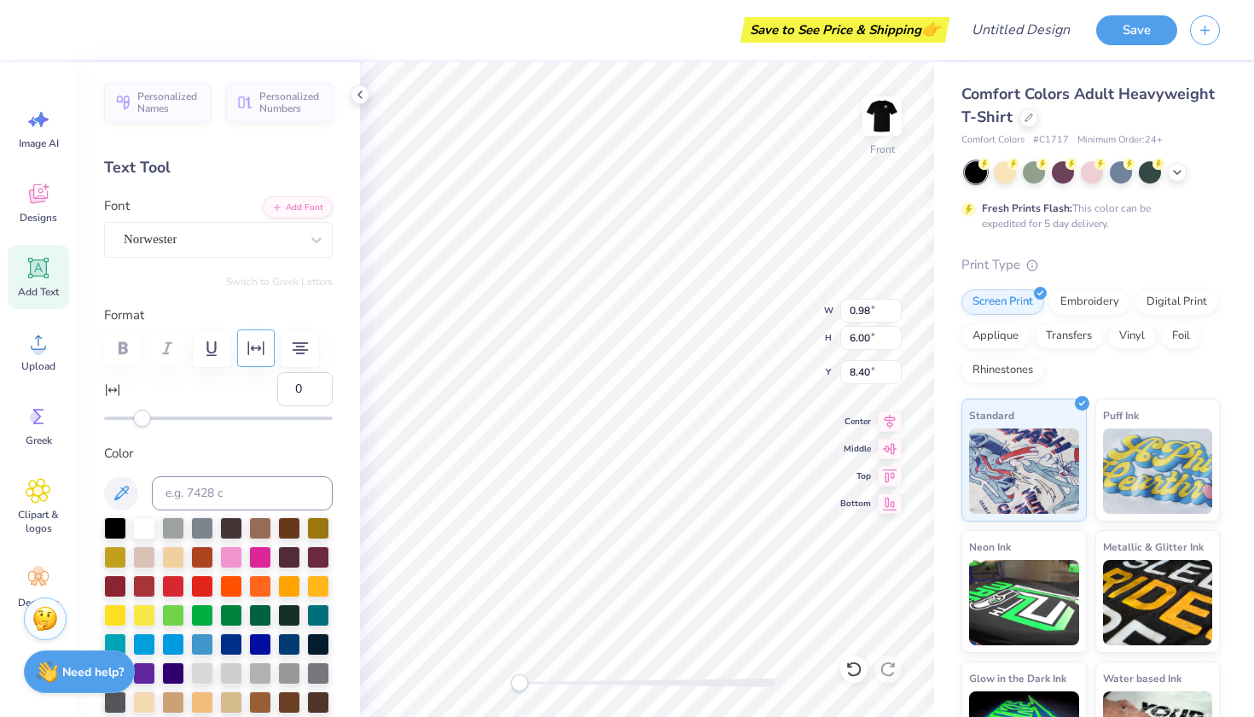
scroll to position [0, 0]
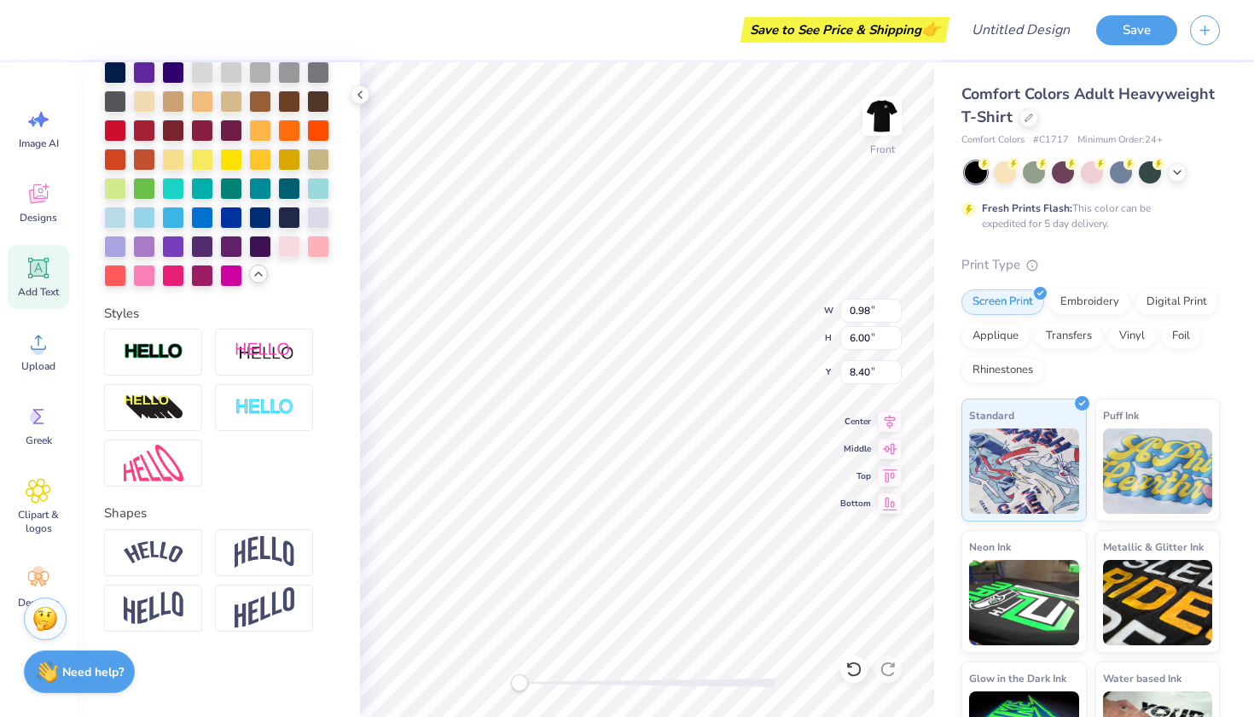
click at [259, 280] on icon at bounding box center [259, 274] width 14 height 14
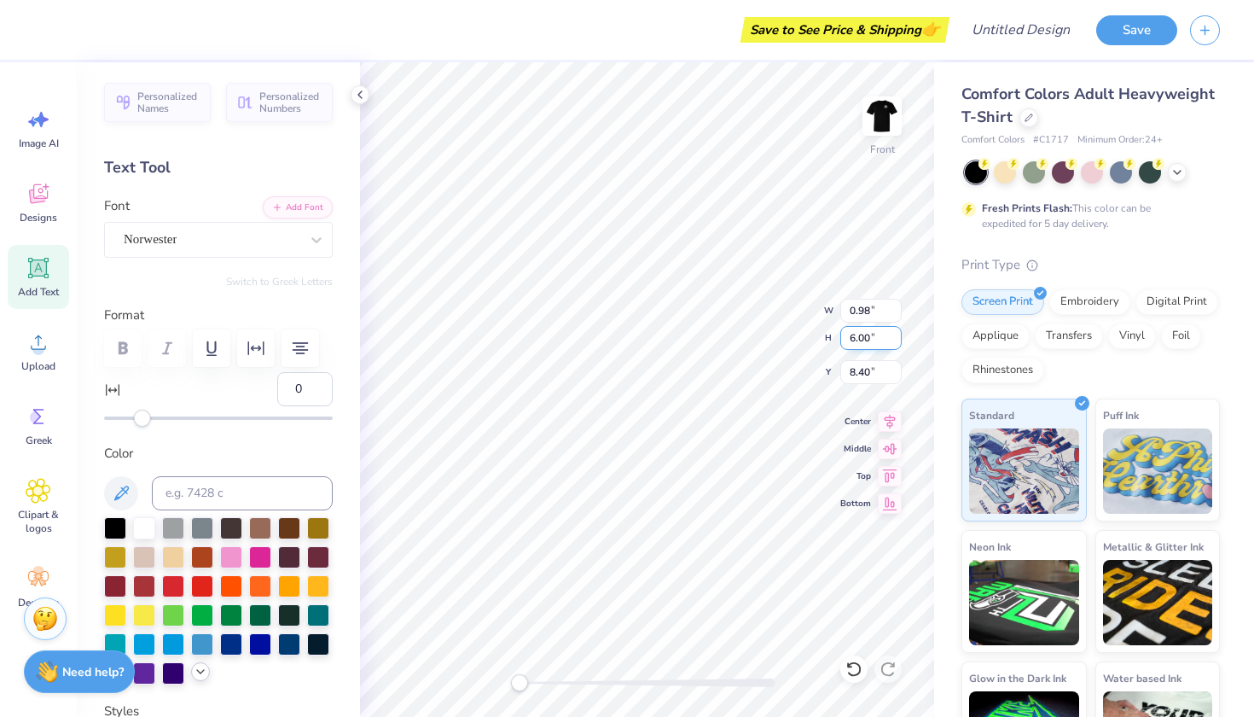
click at [826, 336] on div "Front W 0.98 0.98 " H 6.00 6.00 " Y 8.40 8.40 " Center Middle Top Bottom" at bounding box center [647, 389] width 574 height 655
click at [830, 336] on div "Front W 0.98 0.98 " H 6.00 6.00 " Y 9.14 9.14 " Center Middle Top Bottom" at bounding box center [647, 389] width 574 height 655
drag, startPoint x: 879, startPoint y: 340, endPoint x: 842, endPoint y: 340, distance: 36.7
click at [842, 340] on input "6.00" at bounding box center [871, 338] width 61 height 24
type input "5"
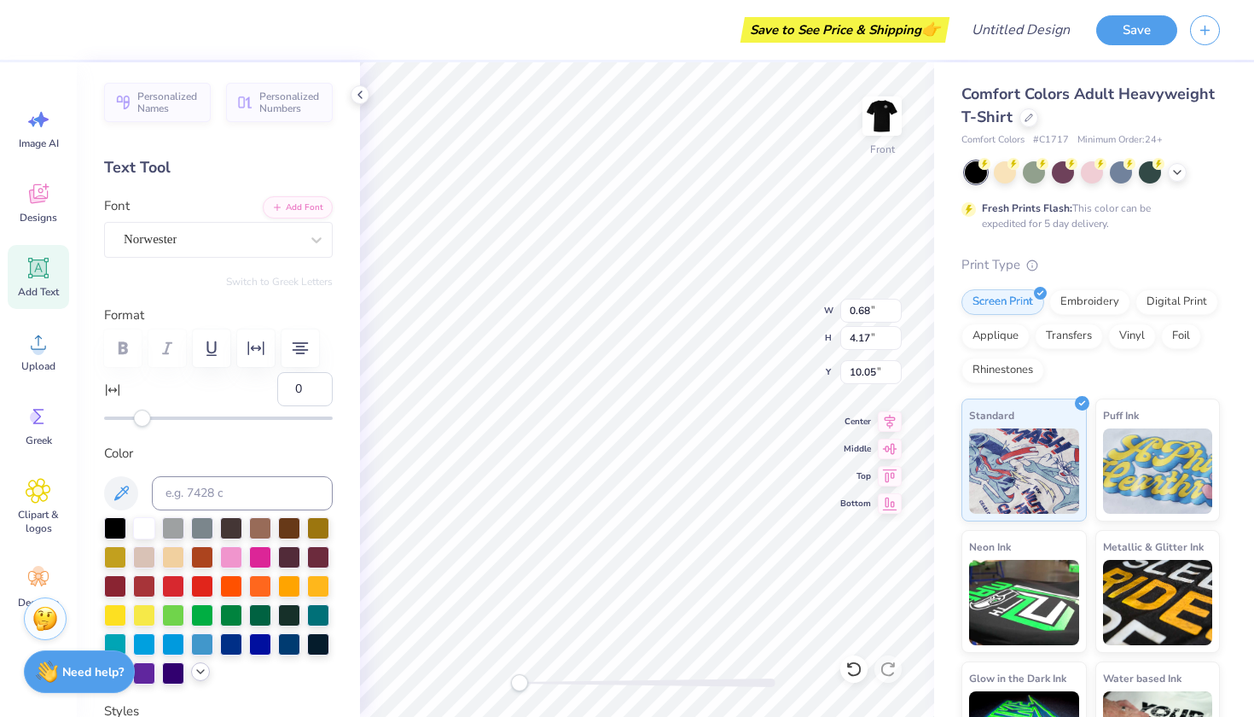
type input "3.46"
type input "1.97"
click at [661, 427] on li "Duplicate" at bounding box center [690, 429] width 134 height 33
type input "10.14"
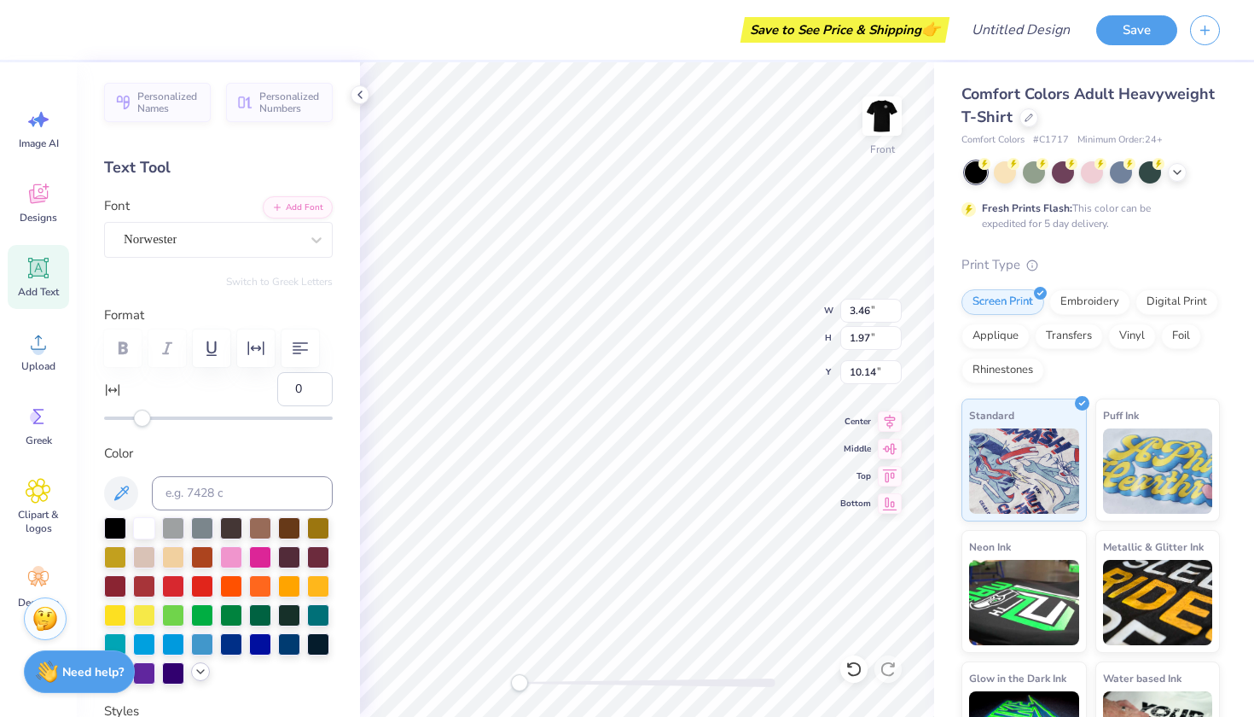
type textarea "mt. v. hwy."
type input "14"
drag, startPoint x: 144, startPoint y: 417, endPoint x: 169, endPoint y: 417, distance: 24.7
click at [168, 417] on div "Accessibility label" at bounding box center [159, 418] width 17 height 17
type input "20"
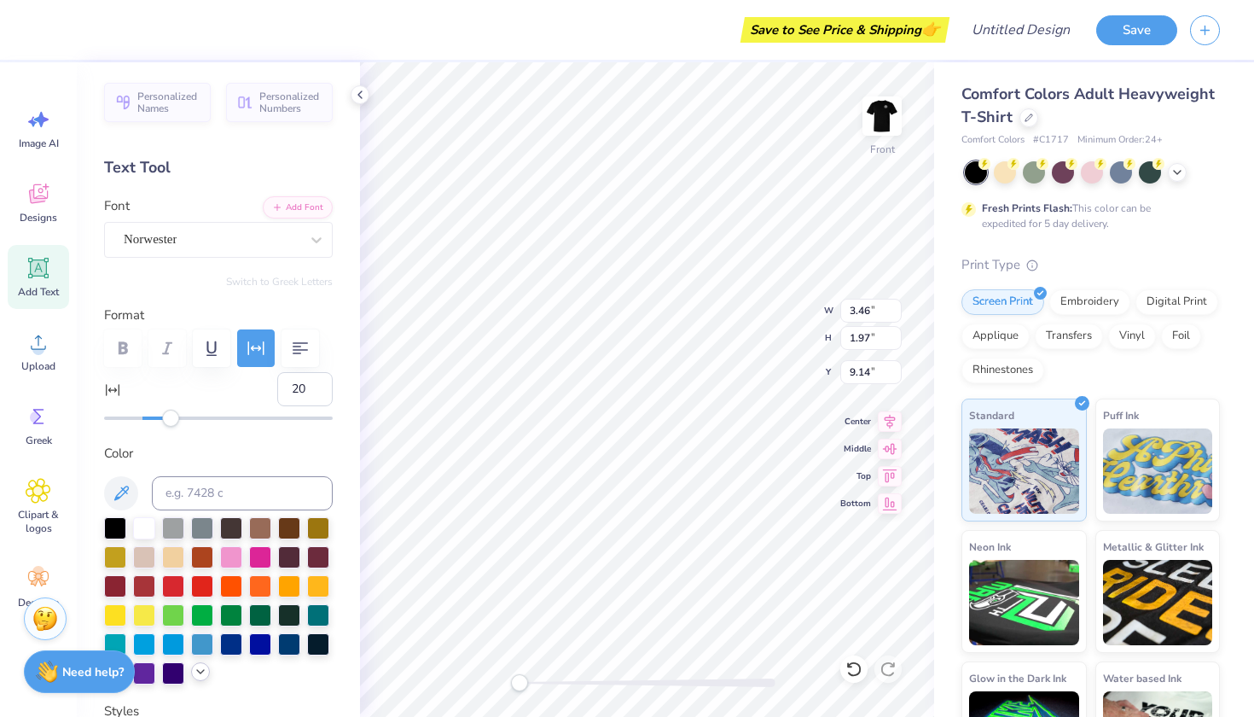
drag, startPoint x: 169, startPoint y: 417, endPoint x: 181, endPoint y: 421, distance: 12.4
click at [179, 421] on div "Accessibility label" at bounding box center [170, 418] width 17 height 17
click at [294, 453] on label "Color" at bounding box center [218, 454] width 229 height 20
type input "0"
click at [785, 336] on div "Front W 0.82 0.82 " H 5.00 5.00 " Y 10.69 10.69 " Center Middle Top Bottom" at bounding box center [647, 389] width 574 height 655
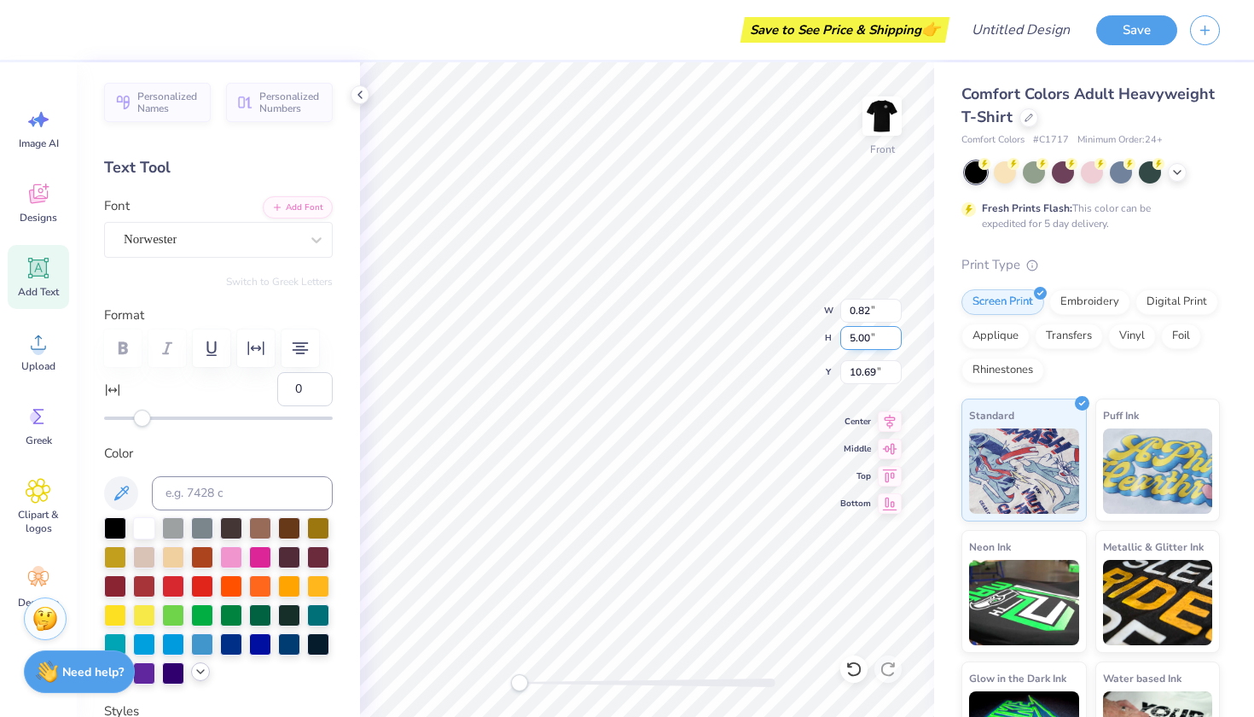
click at [823, 336] on div "Front W 0.82 0.82 " H 5.00 5.00 " Y 10.69 10.69 " Center Middle Top Bottom" at bounding box center [647, 389] width 574 height 655
click at [824, 339] on div "Front W 0.82 0.82 " H 5.00 5.00 " Y 10.69 10.69 " Center Middle Top Bottom" at bounding box center [647, 389] width 574 height 655
click at [895, 340] on input "4.14" at bounding box center [871, 338] width 61 height 24
click at [895, 340] on input "4.13" at bounding box center [871, 338] width 61 height 24
click at [895, 340] on input "4.12" at bounding box center [871, 338] width 61 height 24
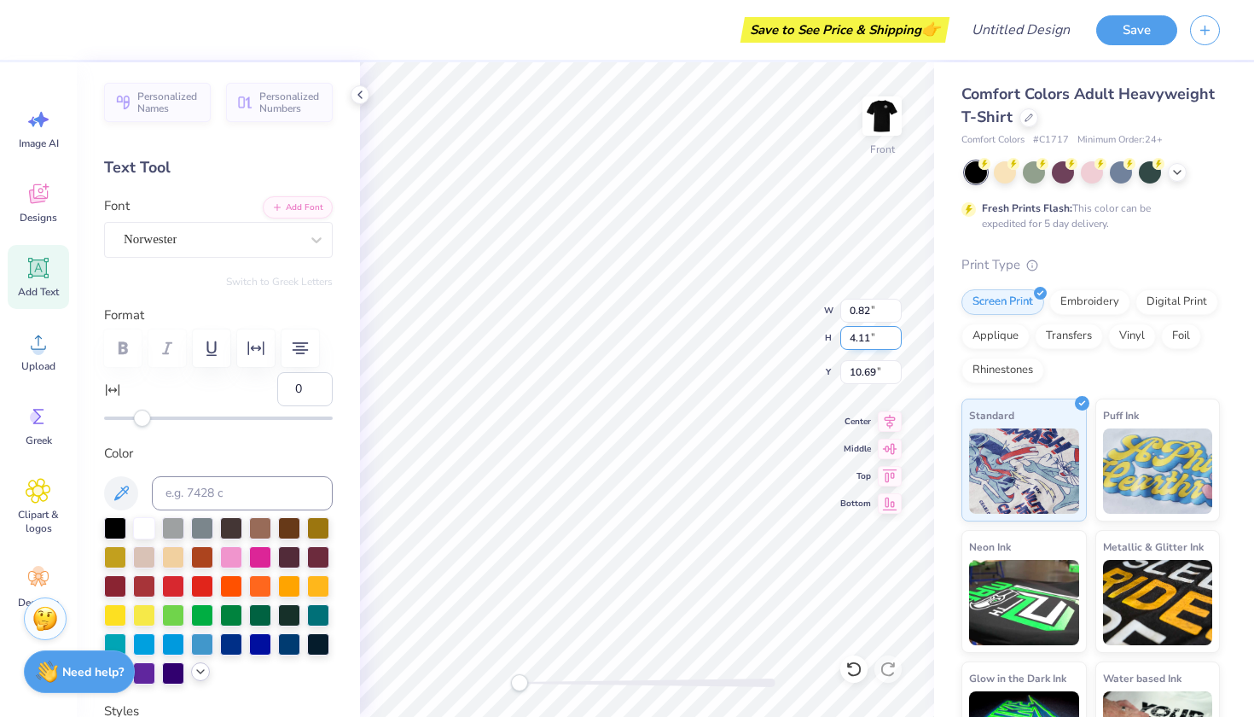
click at [895, 340] on input "4.11" at bounding box center [871, 338] width 61 height 24
click at [895, 340] on input "4.1" at bounding box center [871, 338] width 61 height 24
click at [895, 340] on input "4.09" at bounding box center [871, 338] width 61 height 24
click at [895, 340] on input "4.08" at bounding box center [871, 338] width 61 height 24
click at [895, 340] on input "4.07" at bounding box center [871, 338] width 61 height 24
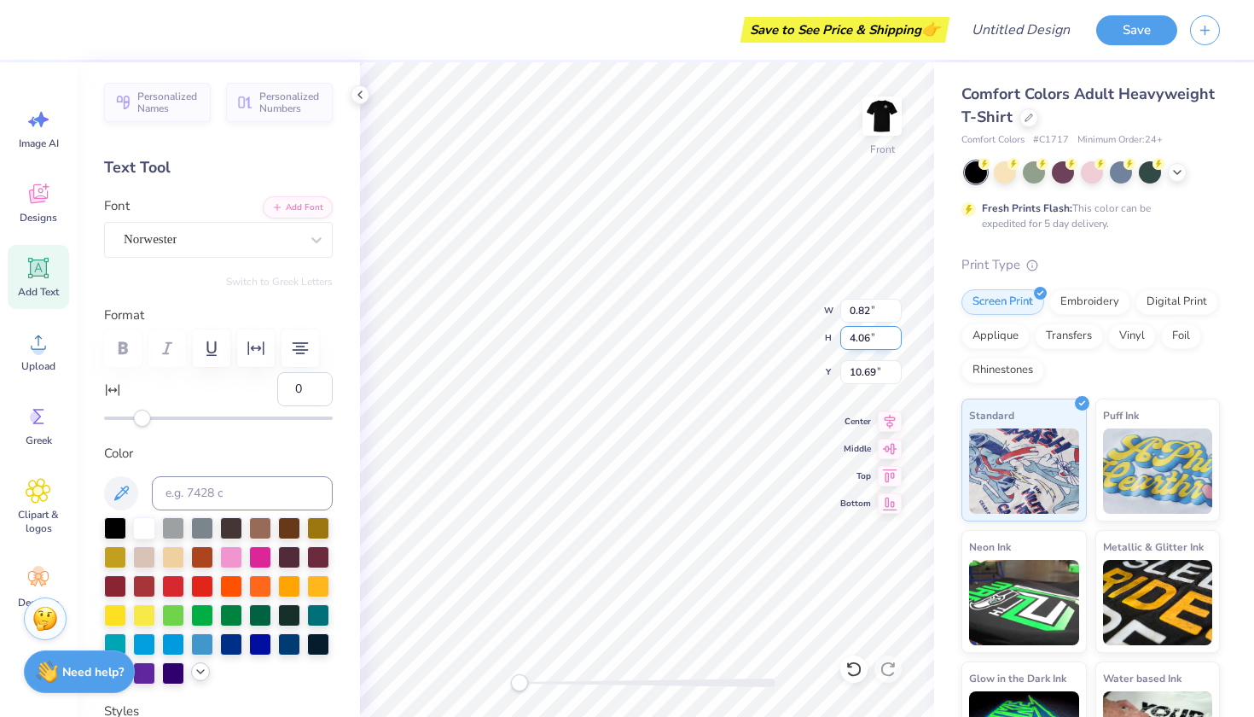
click at [895, 340] on input "4.06" at bounding box center [871, 338] width 61 height 24
click at [895, 340] on input "4.05" at bounding box center [871, 338] width 61 height 24
click at [895, 340] on input "4.04" at bounding box center [871, 338] width 61 height 24
click at [895, 340] on input "4.03" at bounding box center [871, 338] width 61 height 24
click at [895, 340] on input "4.02" at bounding box center [871, 338] width 61 height 24
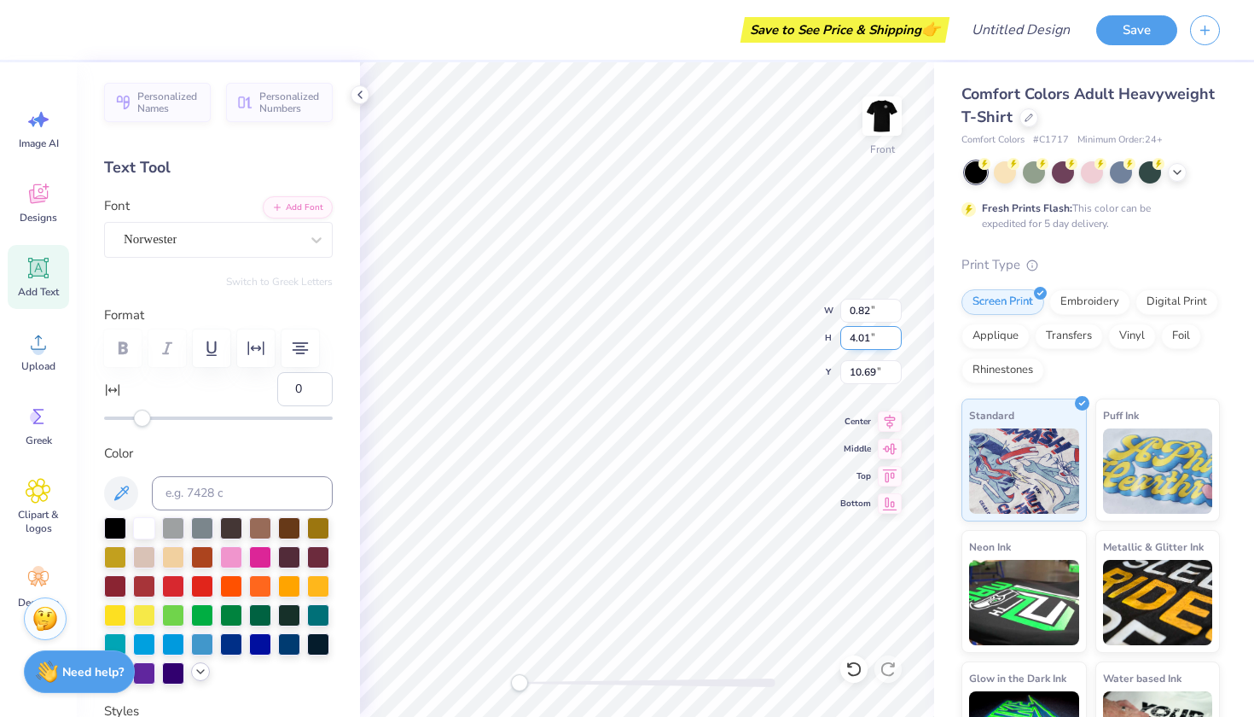
click at [895, 340] on input "4.01" at bounding box center [871, 338] width 61 height 24
type input "4"
click at [895, 340] on input "4" at bounding box center [871, 338] width 61 height 24
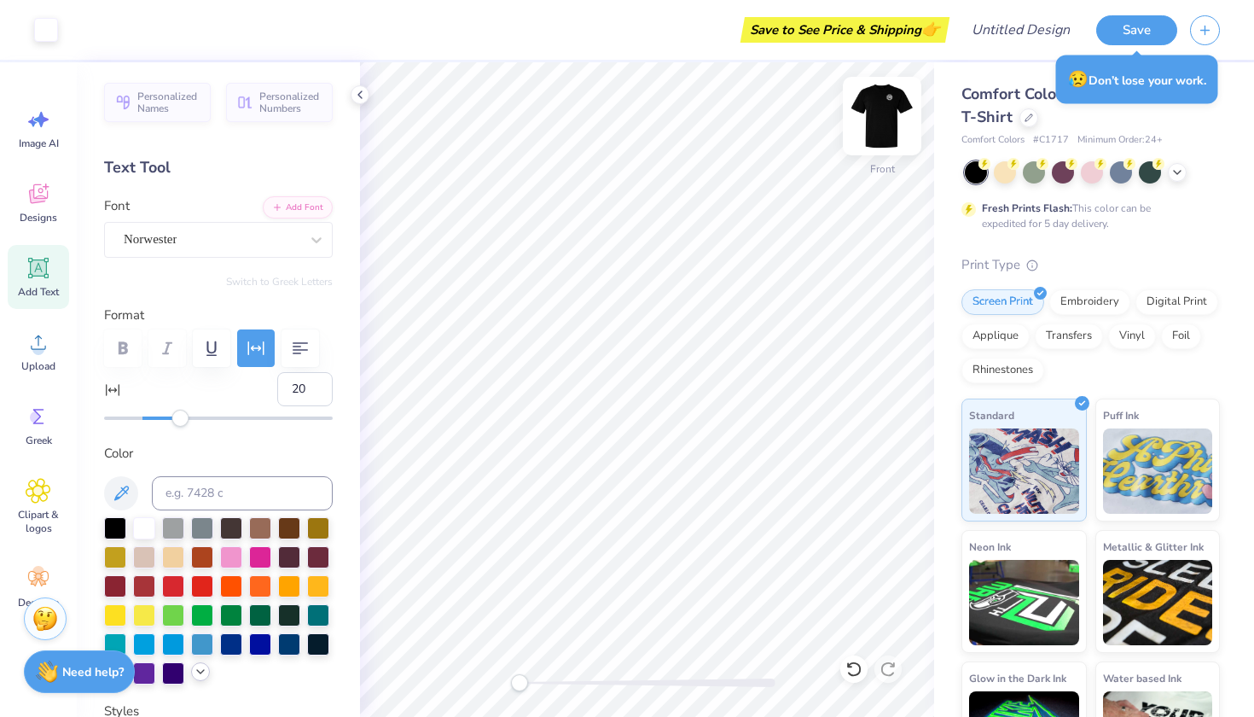
type input "0"
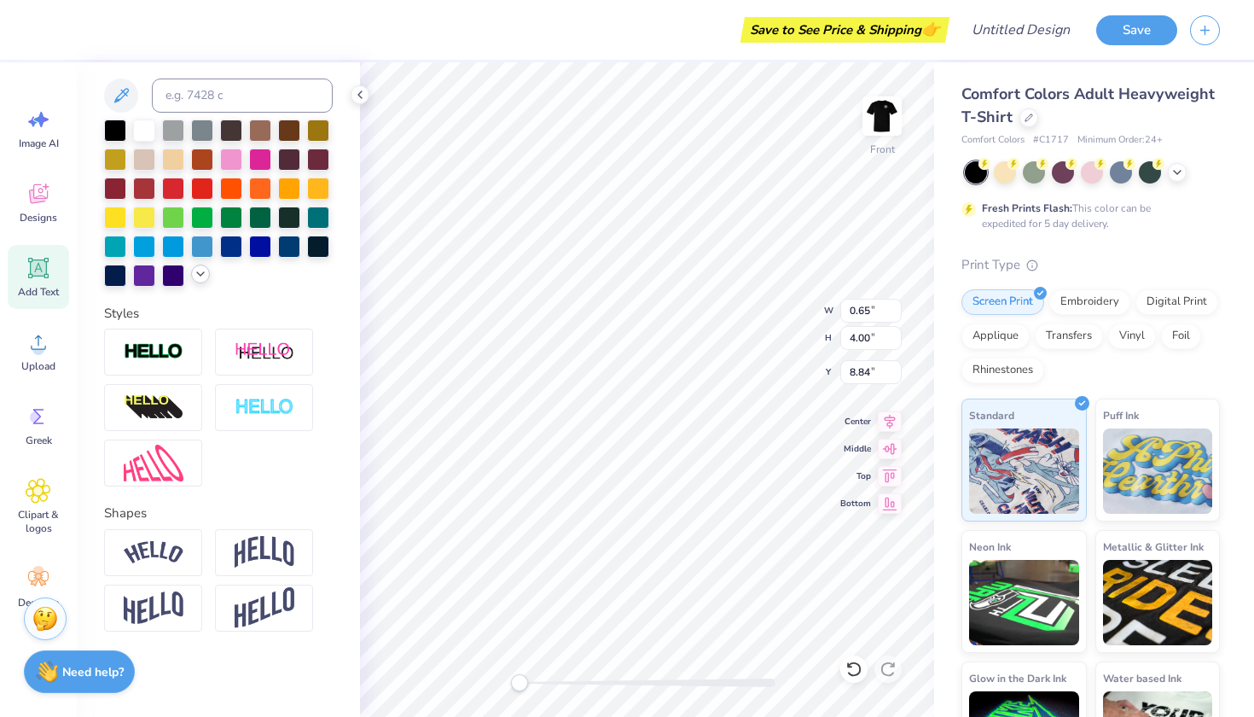
scroll to position [398, 0]
